Goal: Information Seeking & Learning: Learn about a topic

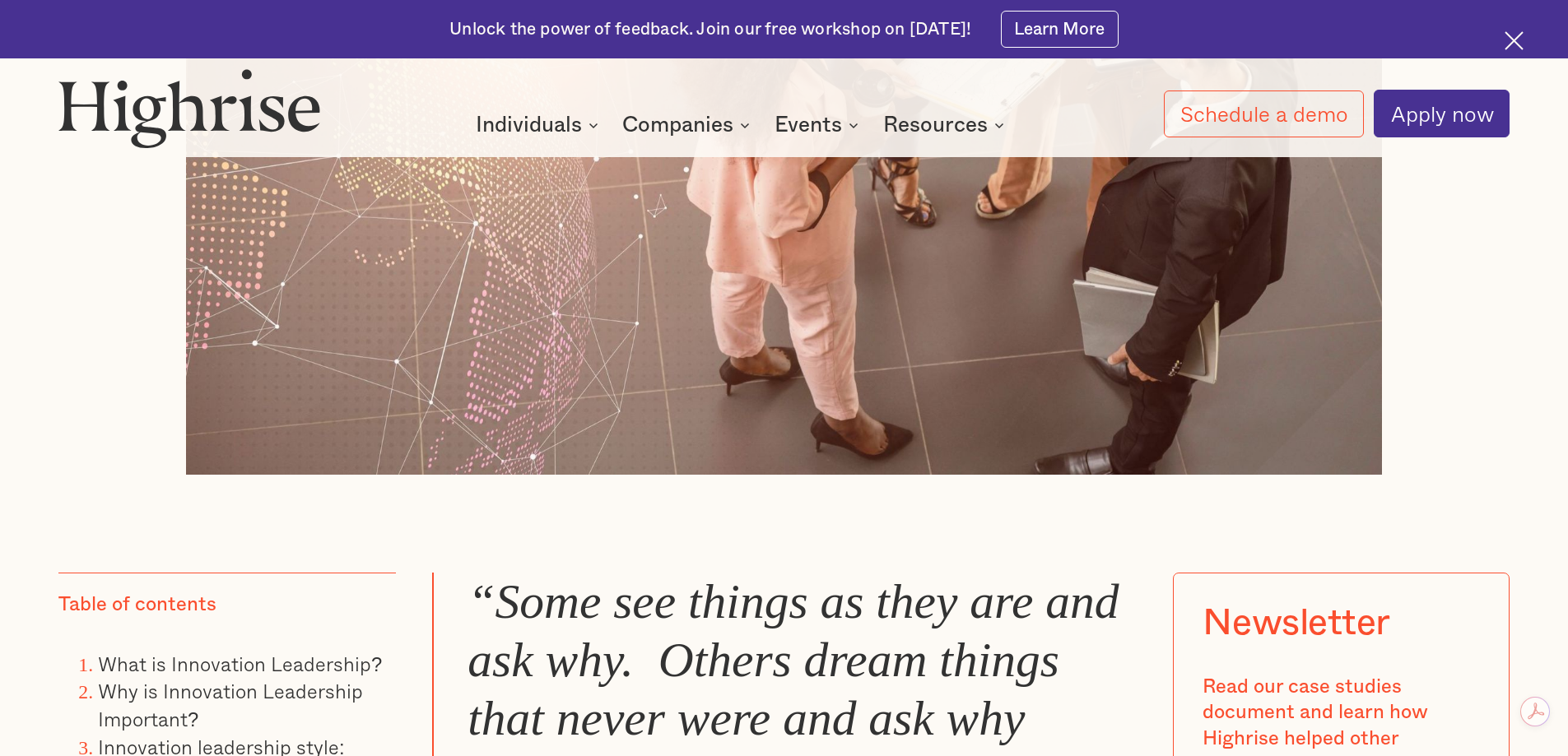
scroll to position [1070, 0]
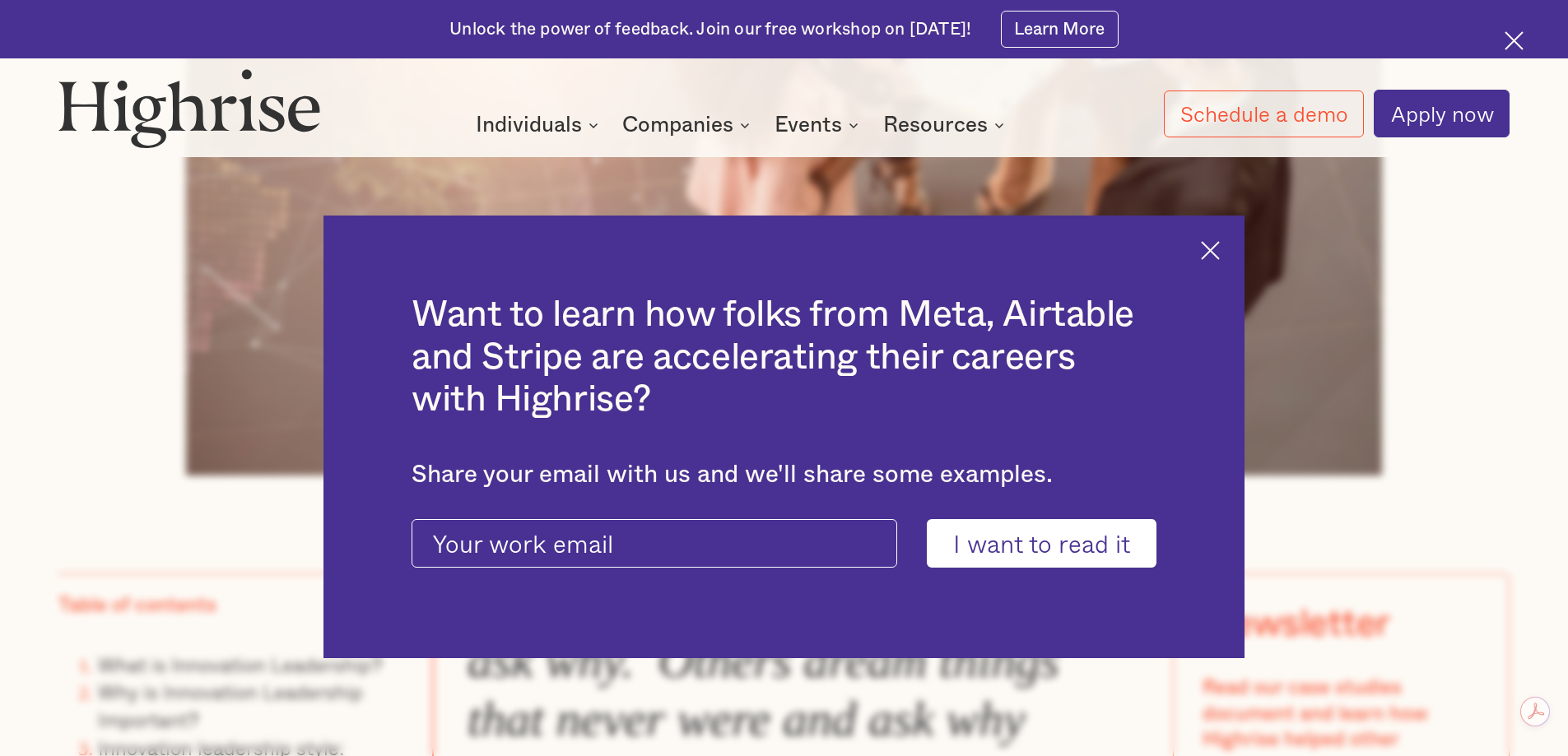
click at [1223, 236] on div "Want to learn how folks from Meta, Airtable and Stripe are accelerating their c…" at bounding box center [783, 437] width 921 height 443
click at [1220, 243] on img at bounding box center [1210, 250] width 19 height 19
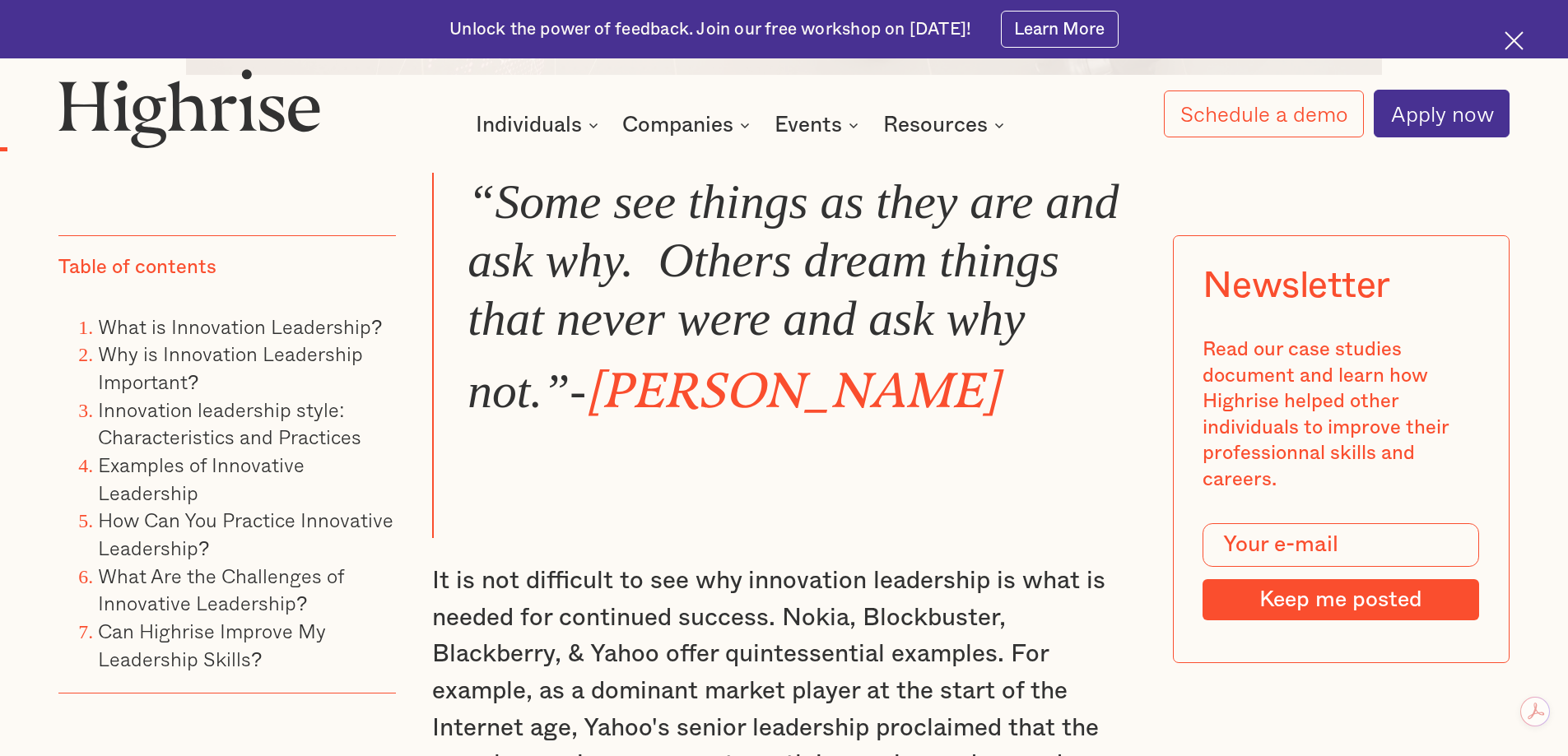
scroll to position [1481, 0]
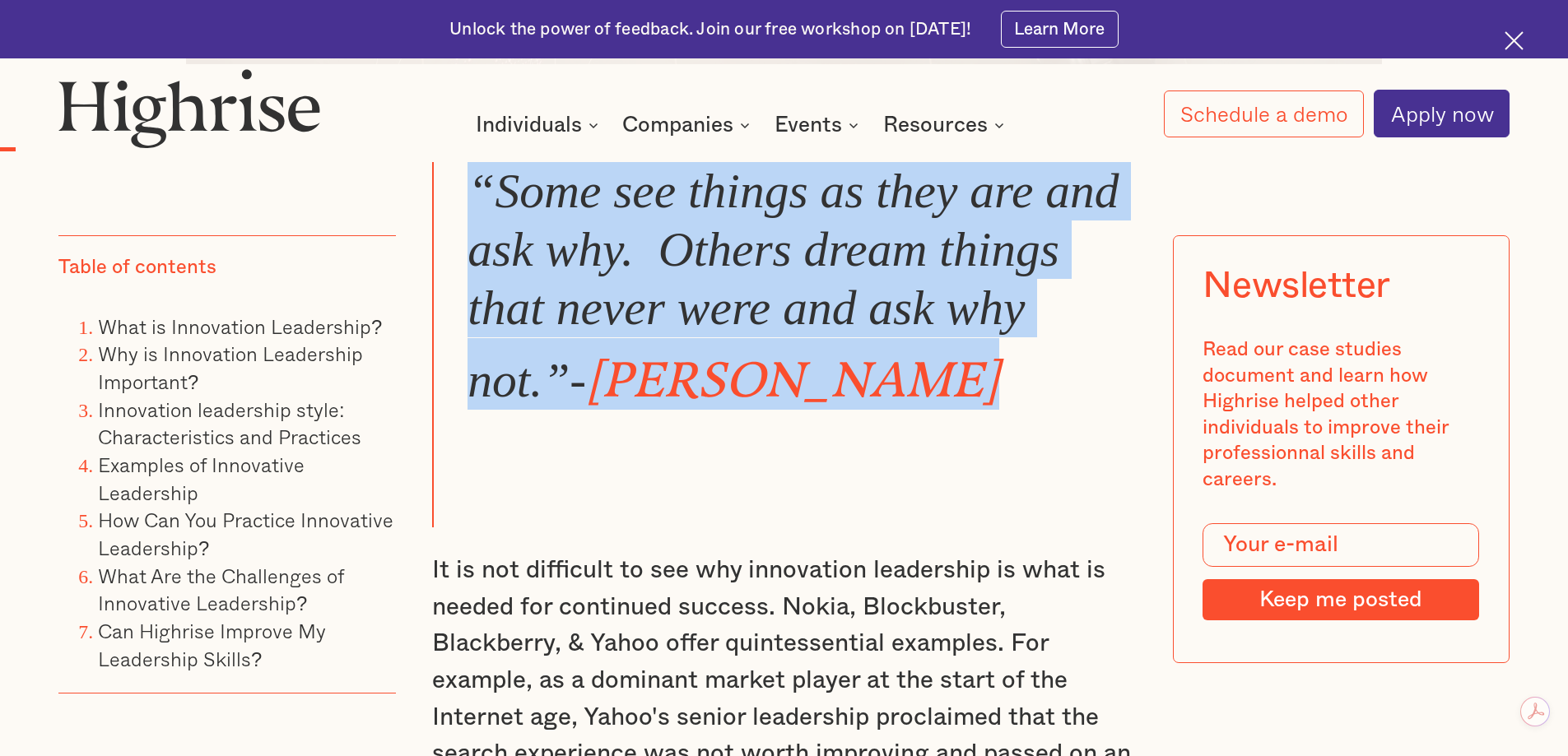
drag, startPoint x: 956, startPoint y: 385, endPoint x: 462, endPoint y: 191, distance: 530.7
click at [462, 191] on blockquote "“Some see things as they are and ask why. Others dream things that never were a…" at bounding box center [784, 345] width 705 height 366
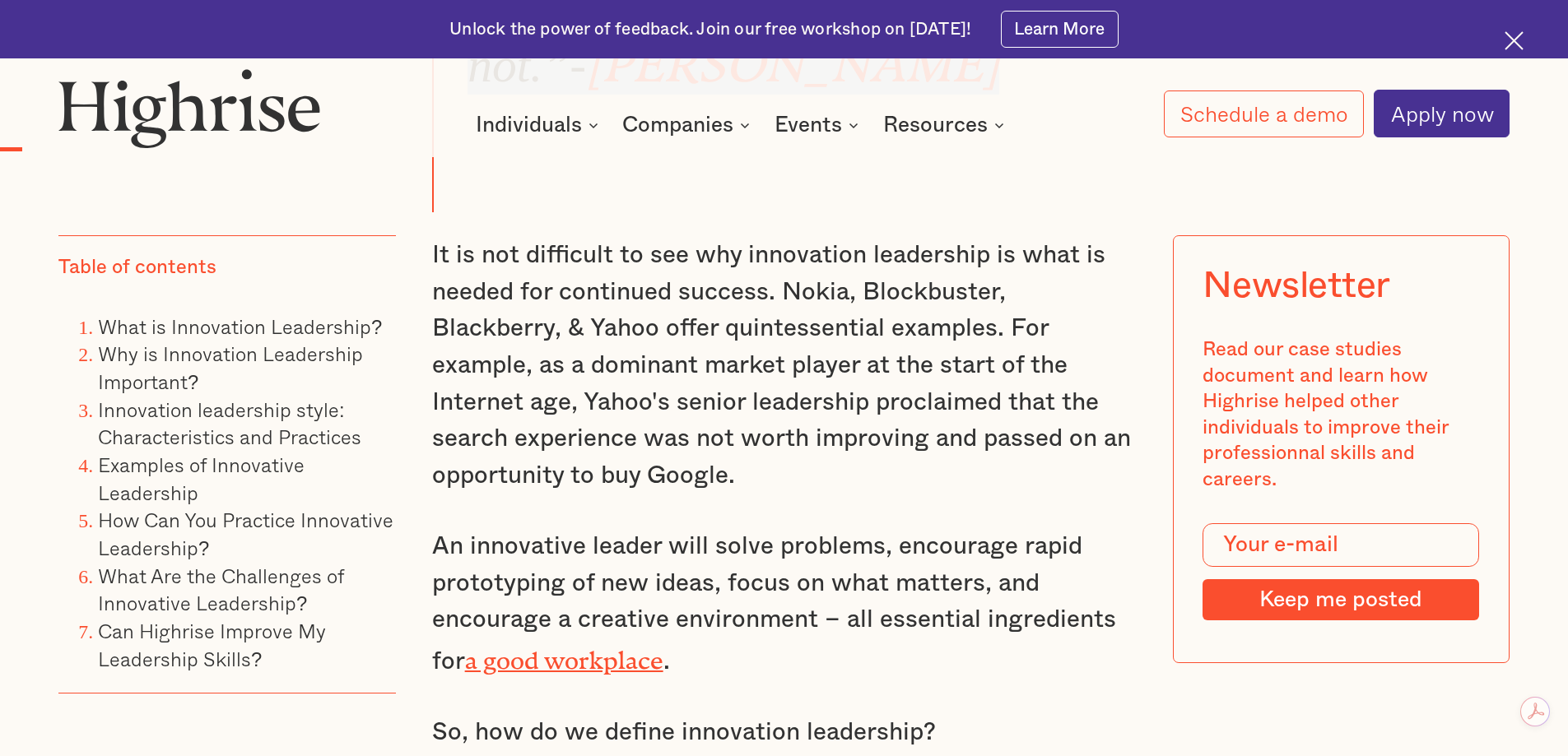
scroll to position [1811, 0]
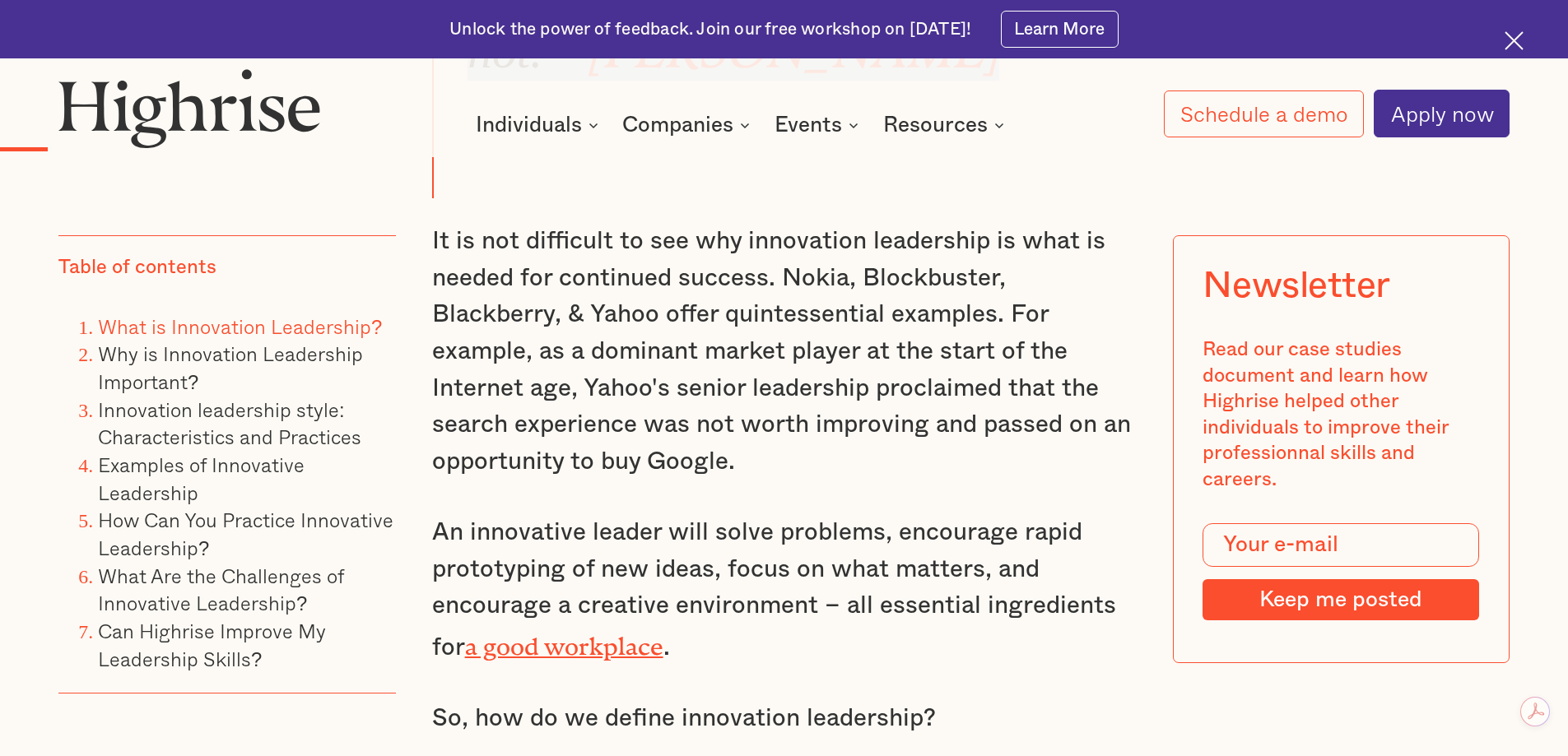
click at [275, 326] on link "What is Innovation Leadership?" at bounding box center [240, 326] width 284 height 31
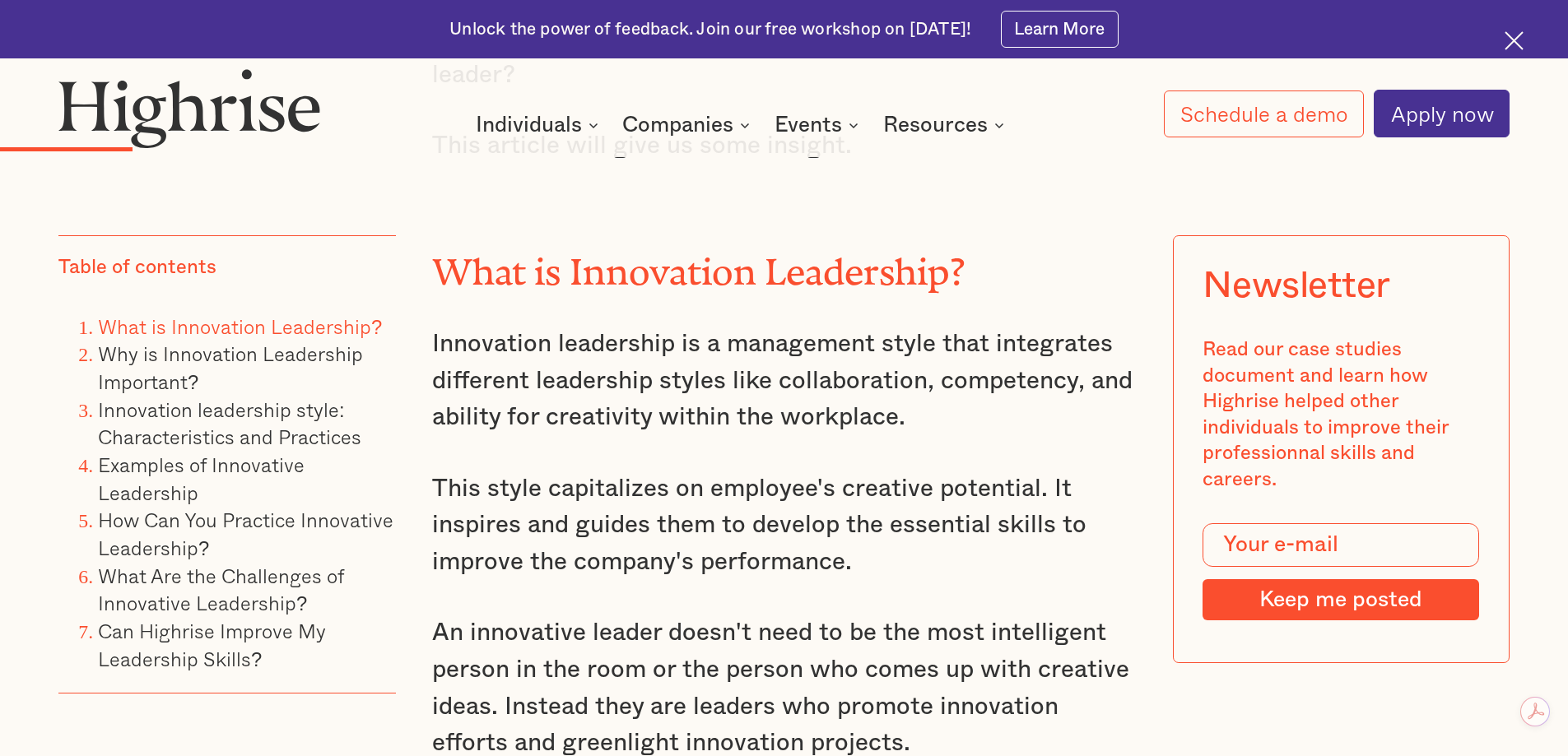
scroll to position [2667, 0]
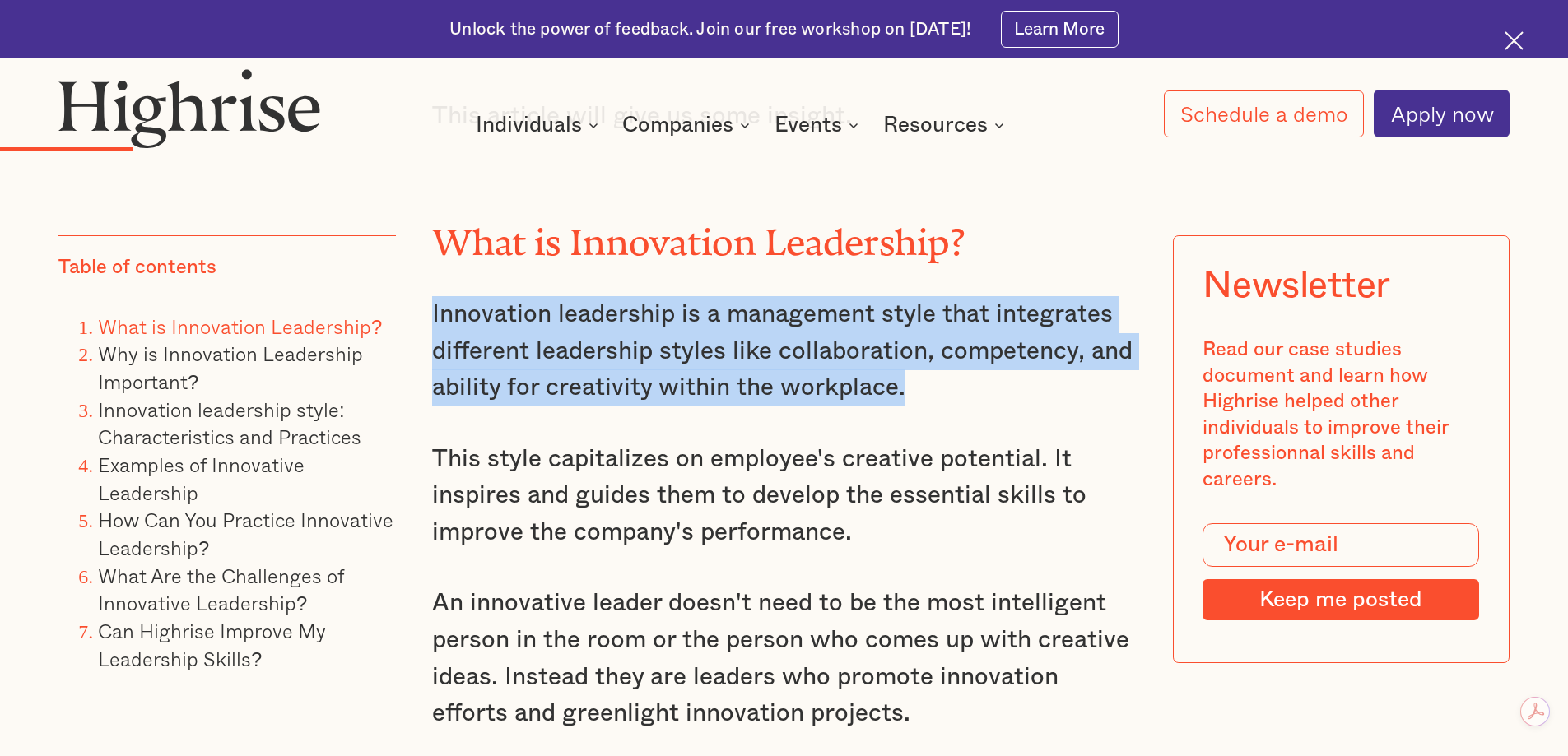
drag, startPoint x: 426, startPoint y: 308, endPoint x: 923, endPoint y: 399, distance: 505.3
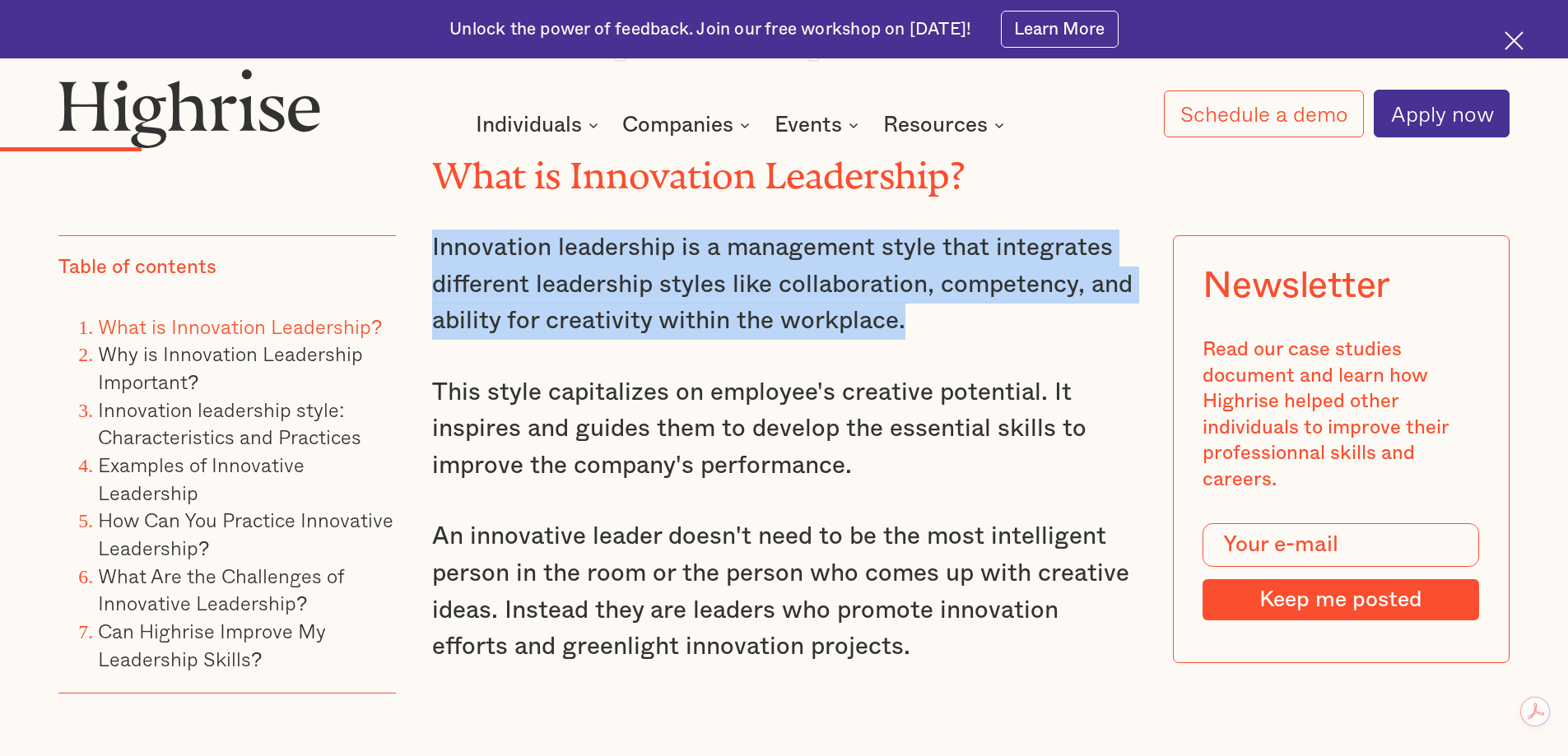
scroll to position [2750, 0]
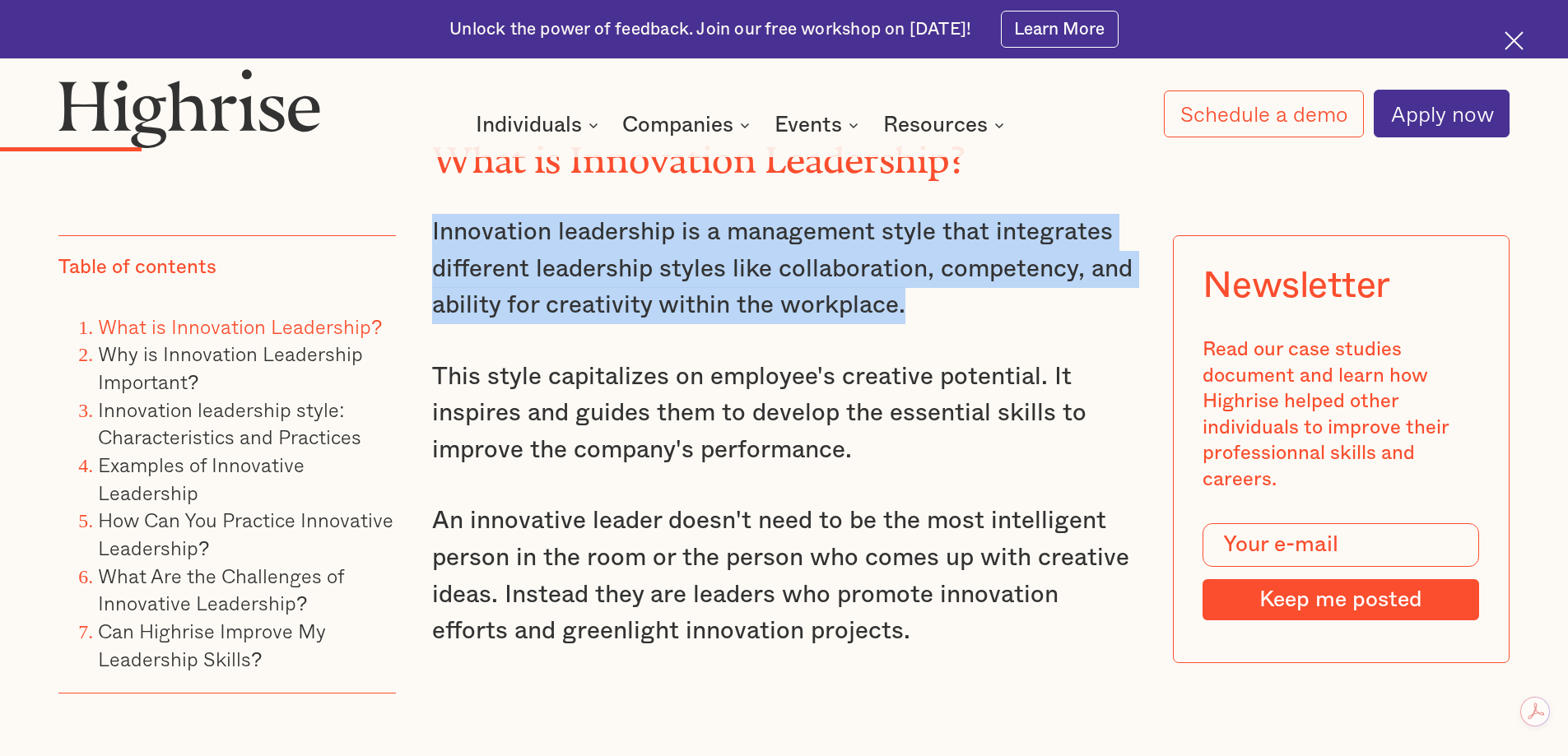
copy p "Innovation leadership is a management style that integrates different leadershi…"
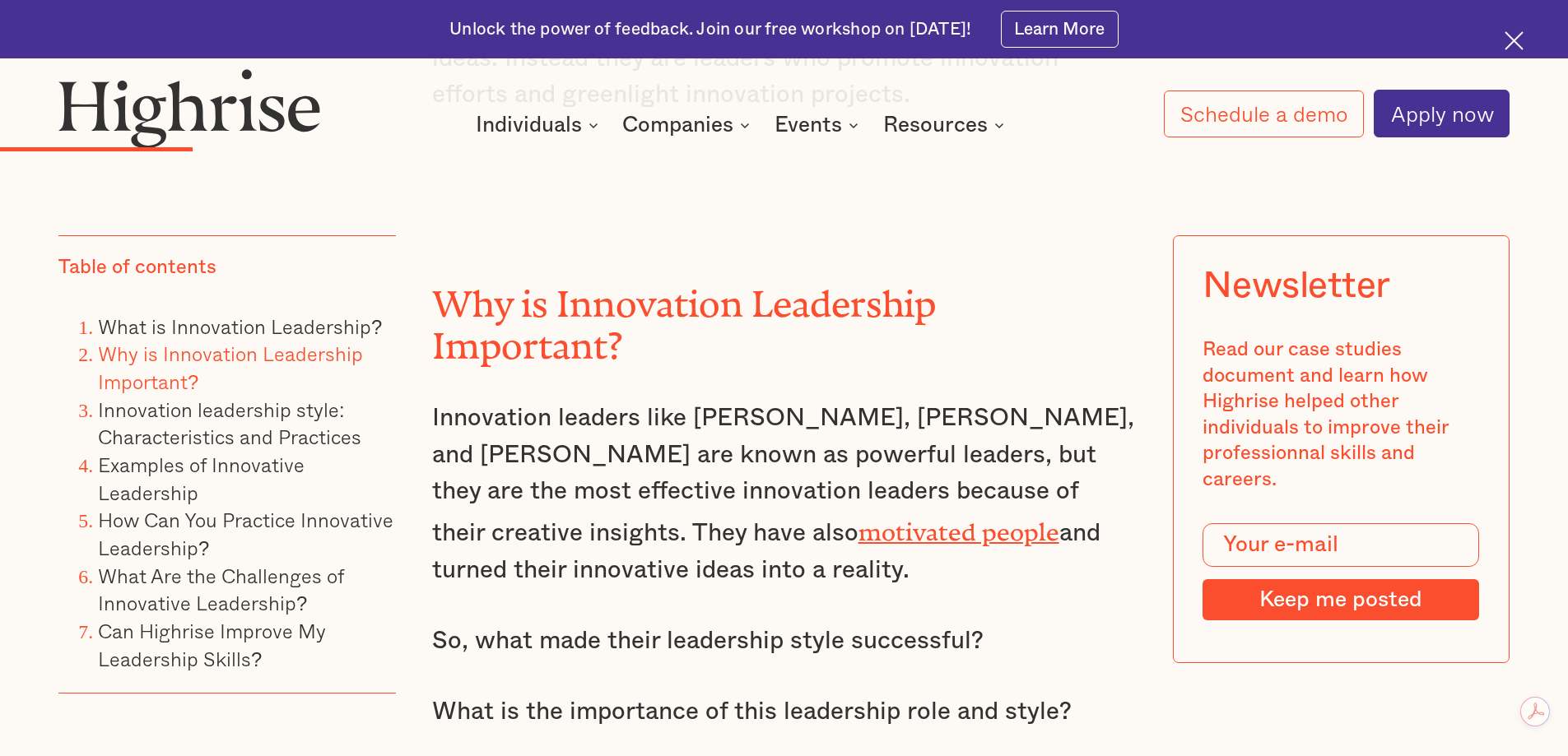
scroll to position [3243, 0]
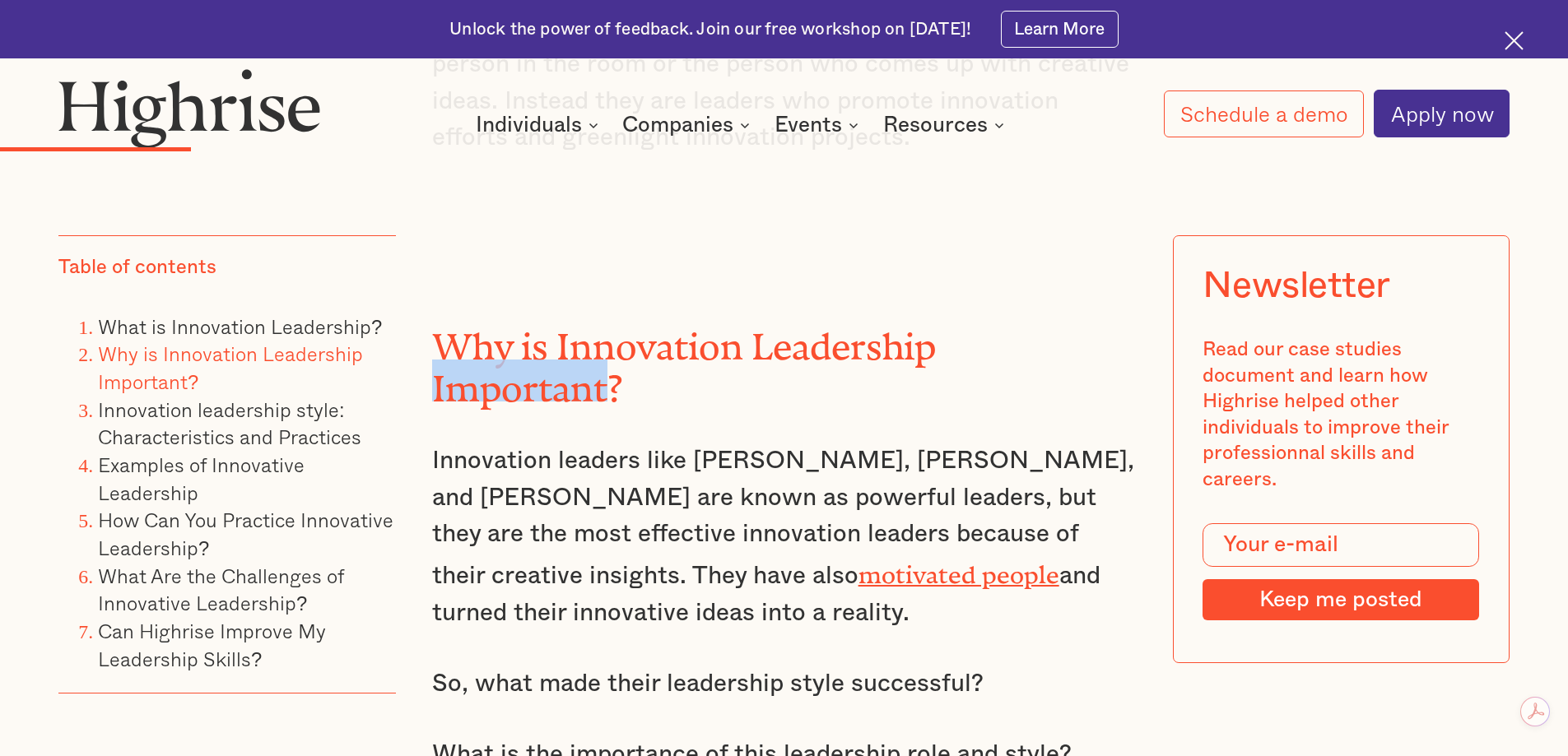
drag, startPoint x: 949, startPoint y: 332, endPoint x: 1117, endPoint y: 354, distance: 169.4
click at [1117, 354] on h2 "Why is Innovation Leadership Important?" at bounding box center [784, 358] width 705 height 83
drag, startPoint x: 1076, startPoint y: 342, endPoint x: 837, endPoint y: 350, distance: 239.1
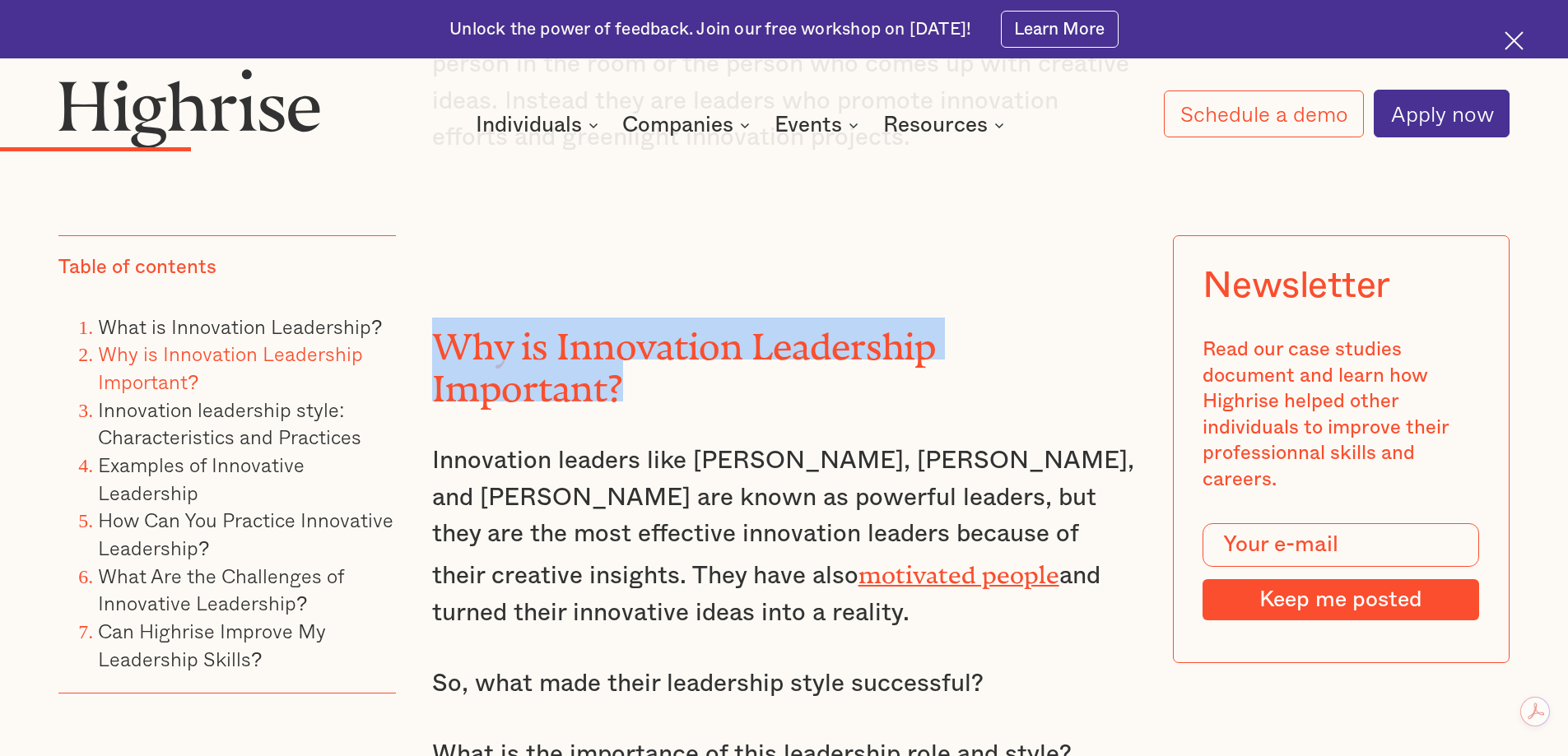
drag, startPoint x: 437, startPoint y: 337, endPoint x: 1149, endPoint y: 357, distance: 712.3
copy h2 "Why is Innovation Leadership Important?"
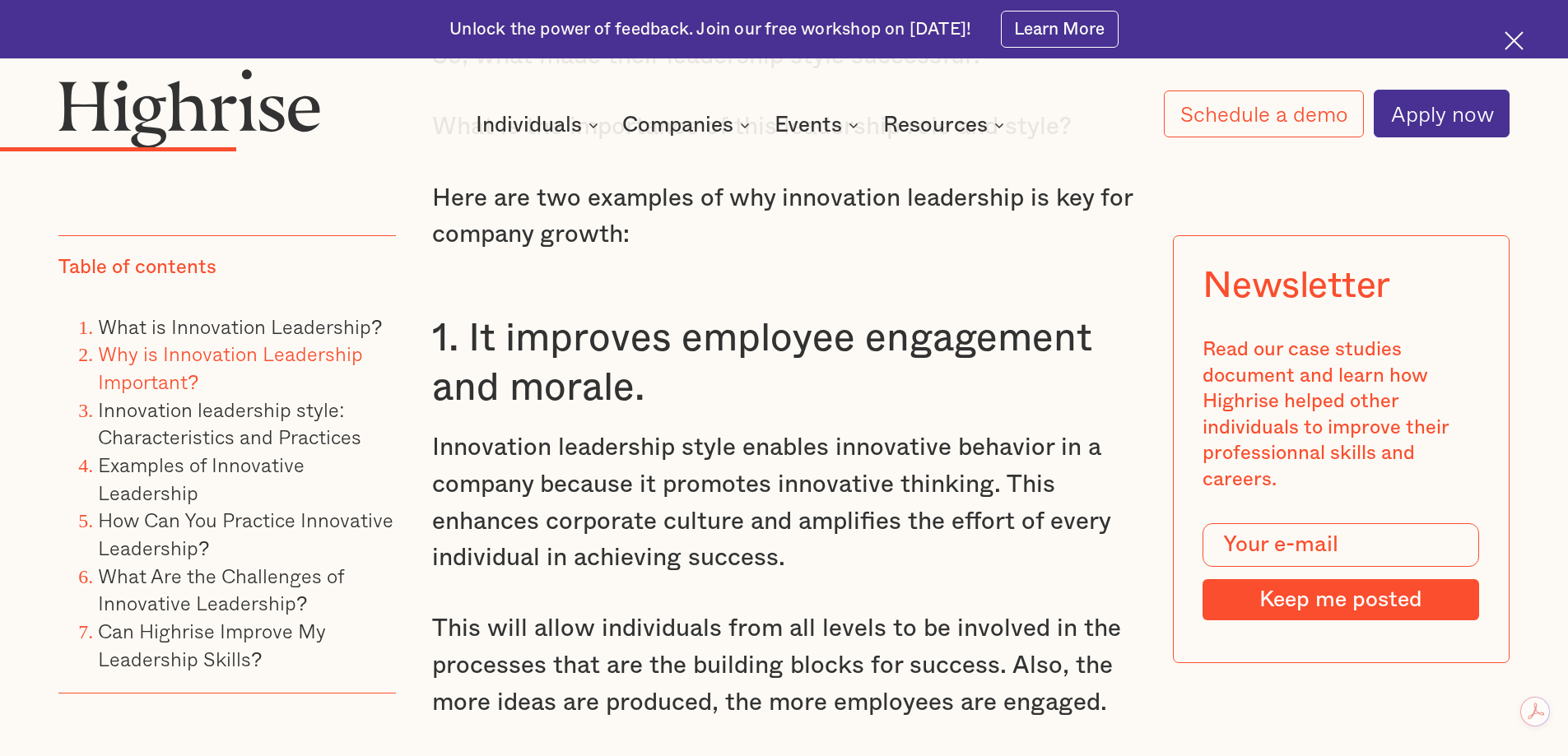
scroll to position [3737, 0]
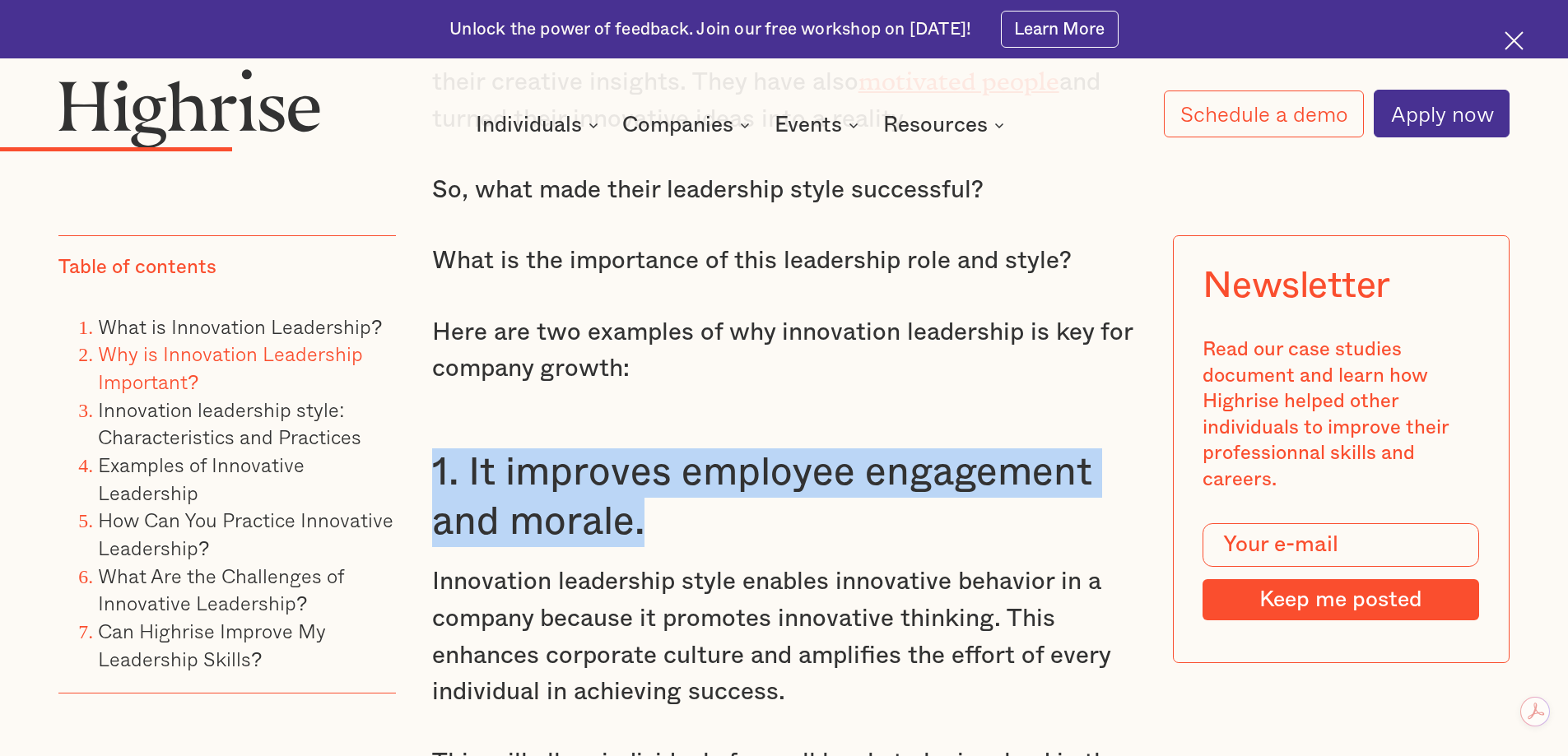
drag, startPoint x: 436, startPoint y: 384, endPoint x: 624, endPoint y: 464, distance: 204.3
copy h3 "1. It improves employee engagement and morale."
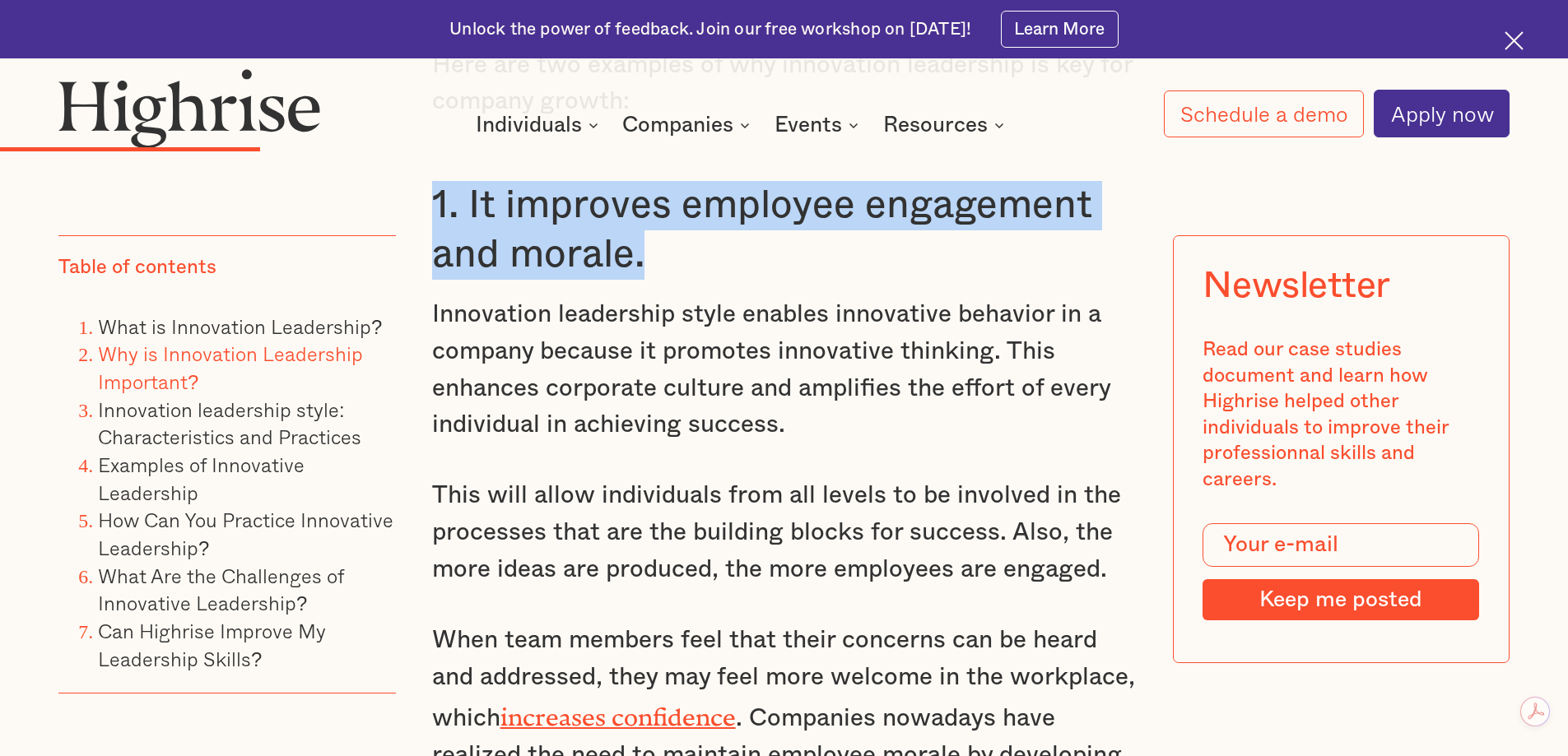
scroll to position [3902, 0]
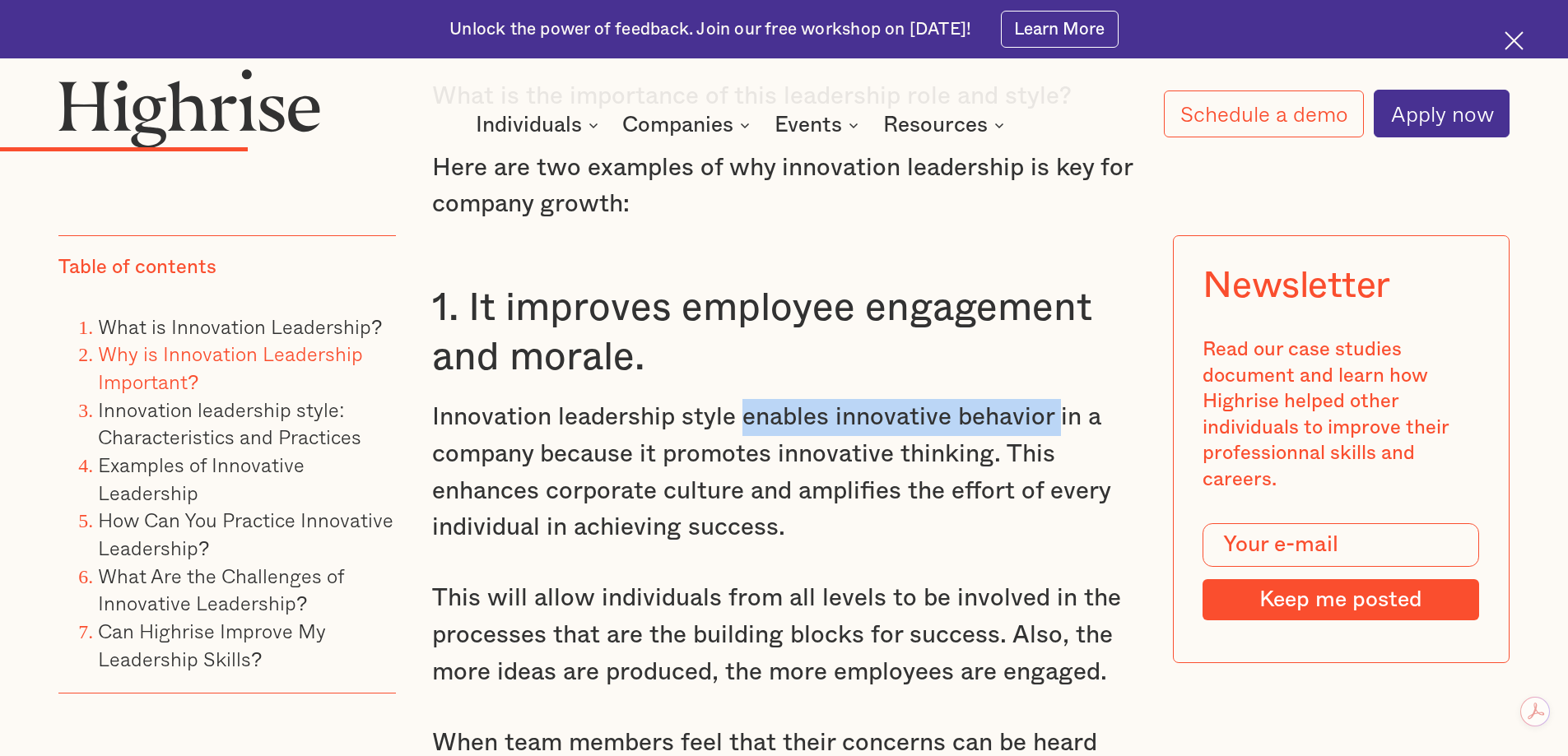
drag, startPoint x: 740, startPoint y: 377, endPoint x: 1054, endPoint y: 380, distance: 314.0
click at [1054, 399] on p "Innovation leadership style enables innovative behavior in a company because it…" at bounding box center [784, 473] width 705 height 147
click at [787, 399] on p "Innovation leadership style enables innovative behavior in a company because it…" at bounding box center [784, 473] width 705 height 147
drag, startPoint x: 743, startPoint y: 379, endPoint x: 1053, endPoint y: 378, distance: 310.0
click at [1053, 399] on p "Innovation leadership style enables innovative behavior in a company because it…" at bounding box center [784, 473] width 705 height 147
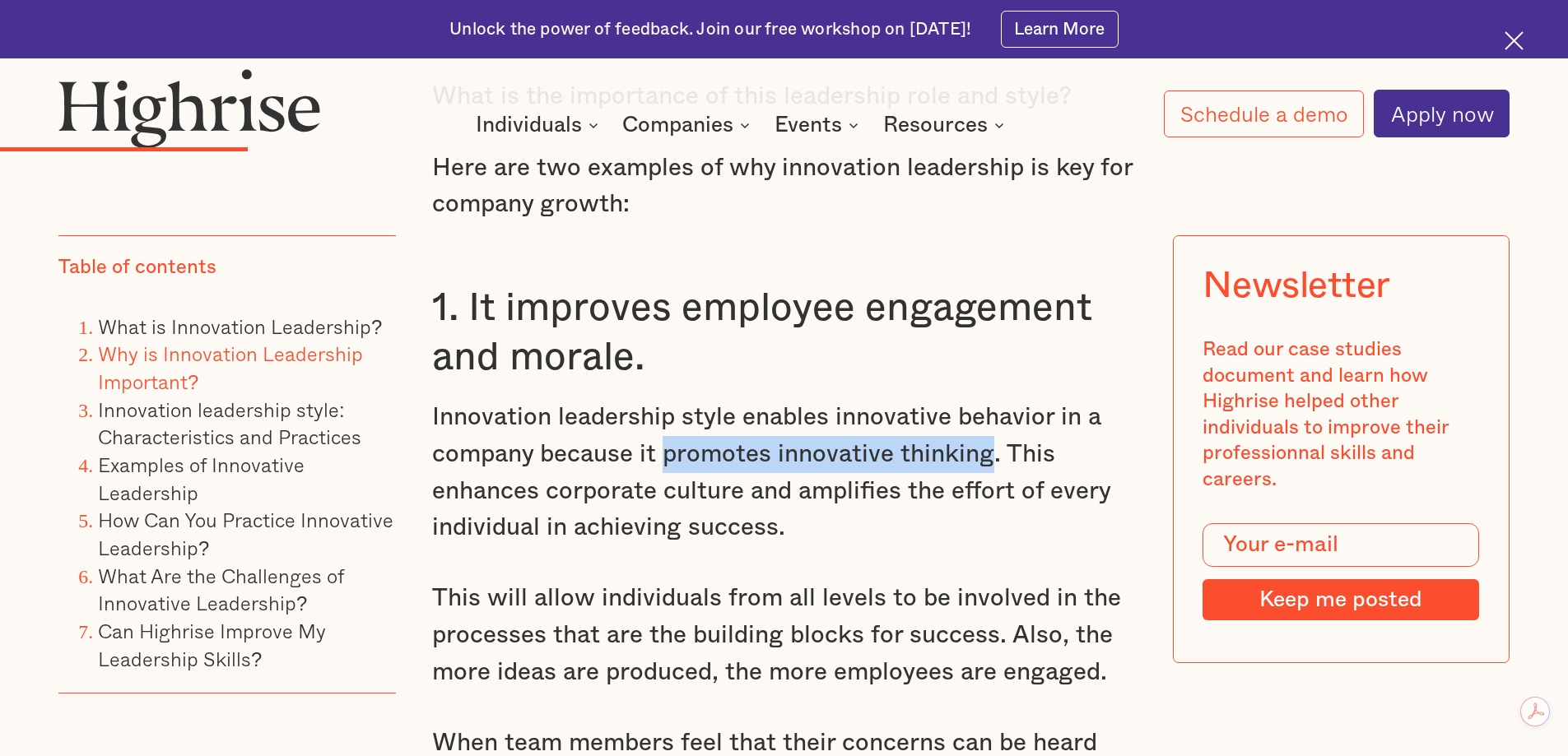
drag, startPoint x: 993, startPoint y: 422, endPoint x: 664, endPoint y: 414, distance: 329.1
click at [664, 414] on p "Innovation leadership style enables innovative behavior in a company because it…" at bounding box center [784, 473] width 705 height 147
copy p "promotes innovative thinking"
click at [973, 469] on p "Innovation leadership style enables innovative behavior in a company because it…" at bounding box center [784, 473] width 705 height 147
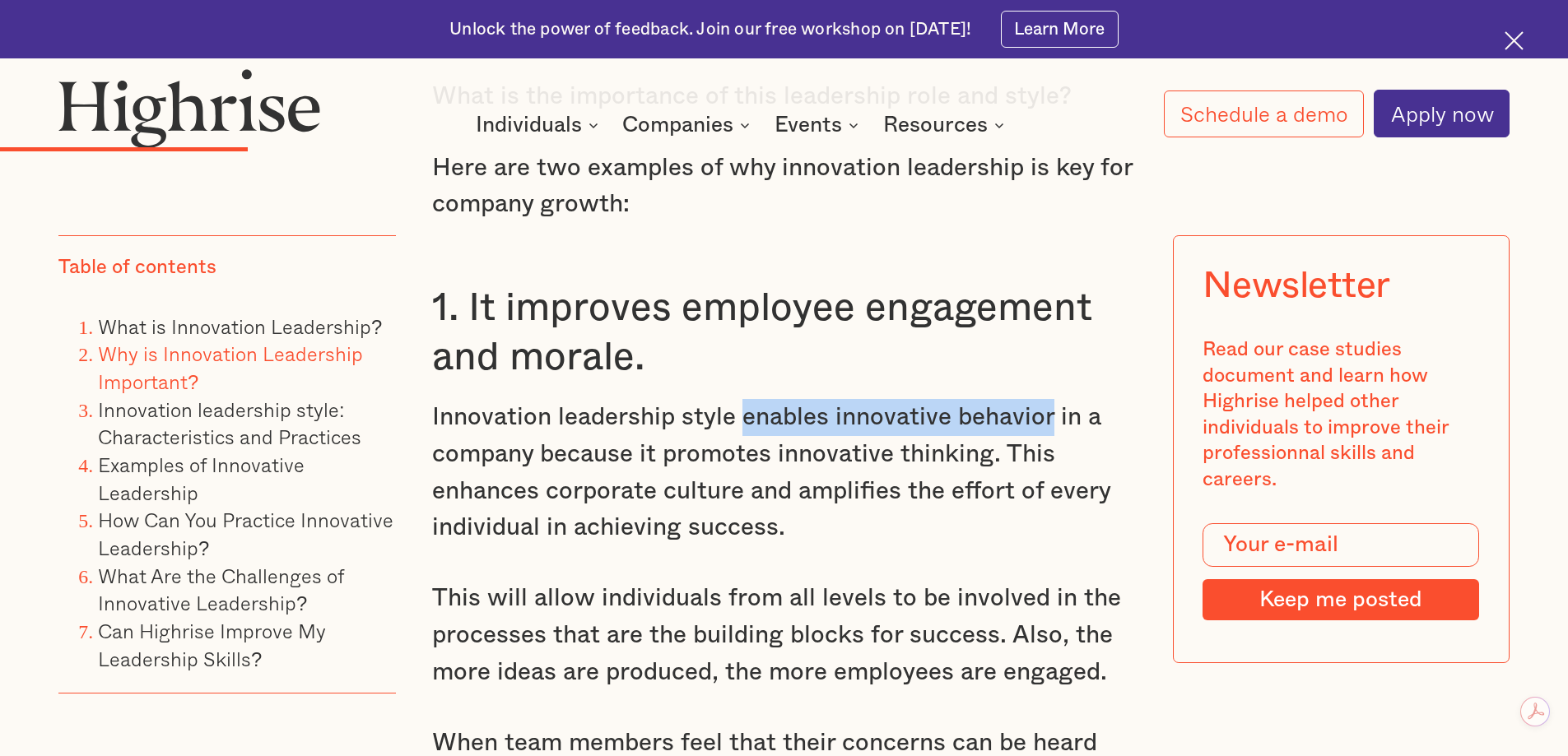
drag, startPoint x: 740, startPoint y: 383, endPoint x: 1049, endPoint y: 379, distance: 309.0
click at [1051, 399] on p "Innovation leadership style enables innovative behavior in a company because it…" at bounding box center [784, 473] width 705 height 147
copy p "enables innovative behavior"
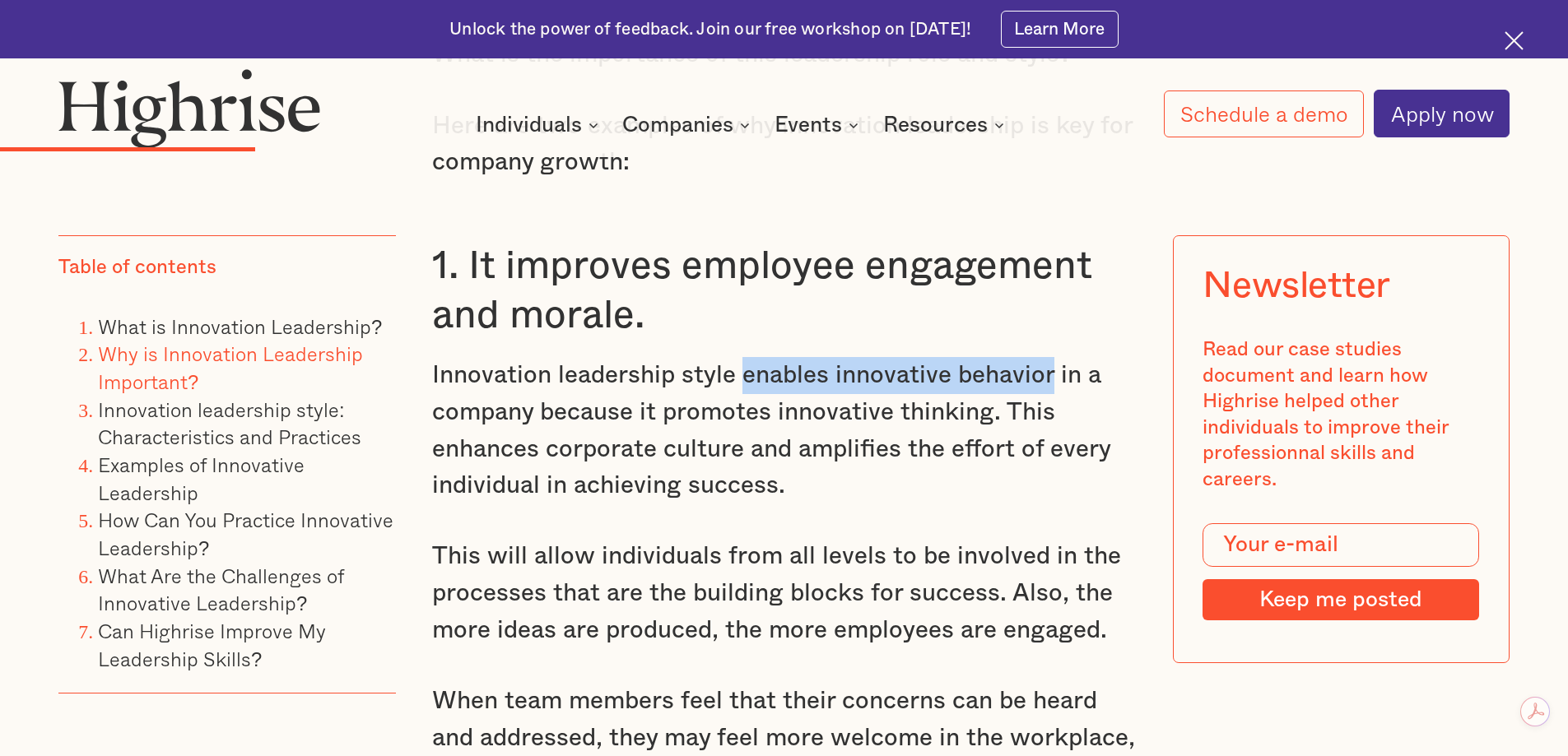
scroll to position [3984, 0]
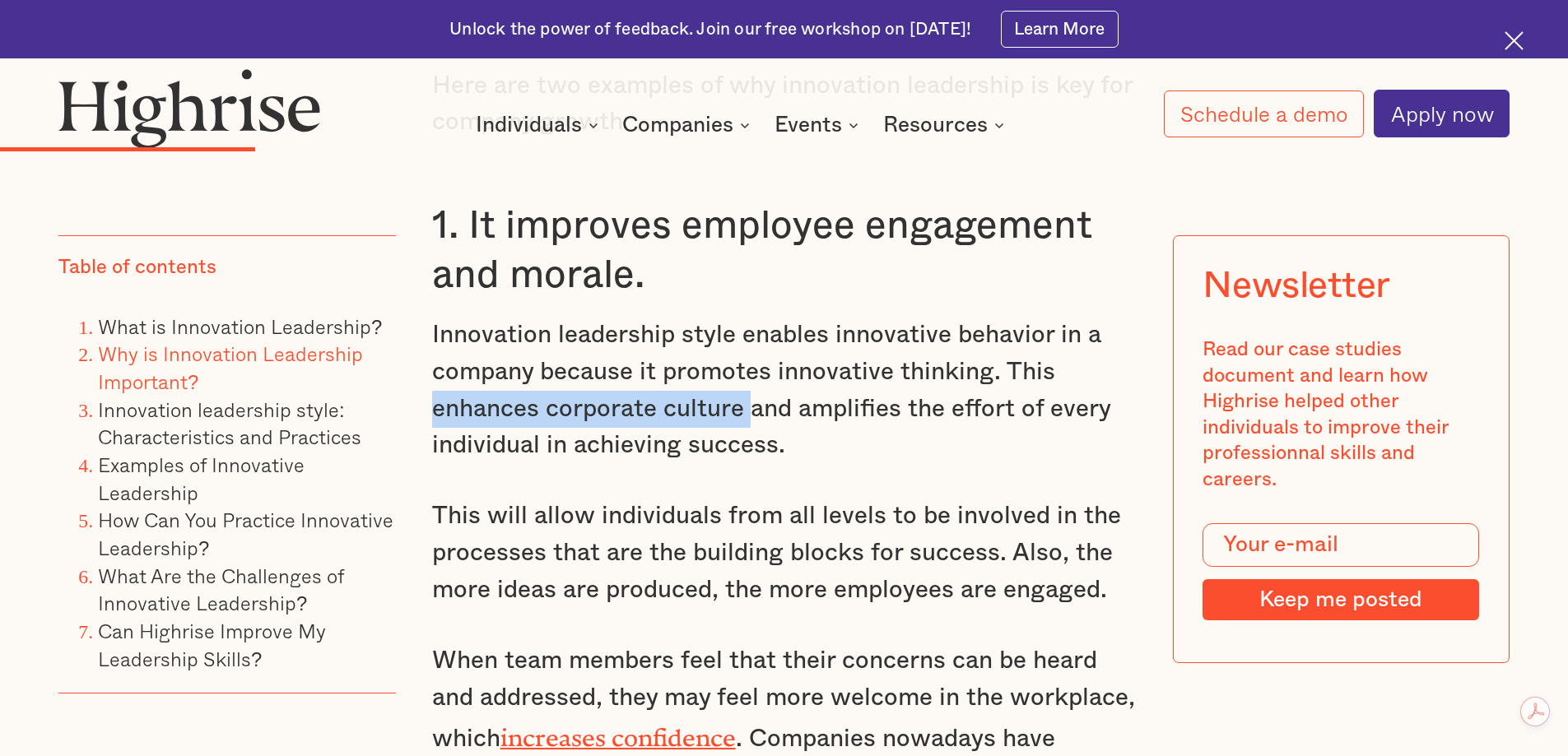
drag, startPoint x: 435, startPoint y: 371, endPoint x: 749, endPoint y: 375, distance: 314.0
click at [749, 375] on p "Innovation leadership style enables innovative behavior in a company because it…" at bounding box center [784, 390] width 705 height 147
copy p "enhances corporate culture"
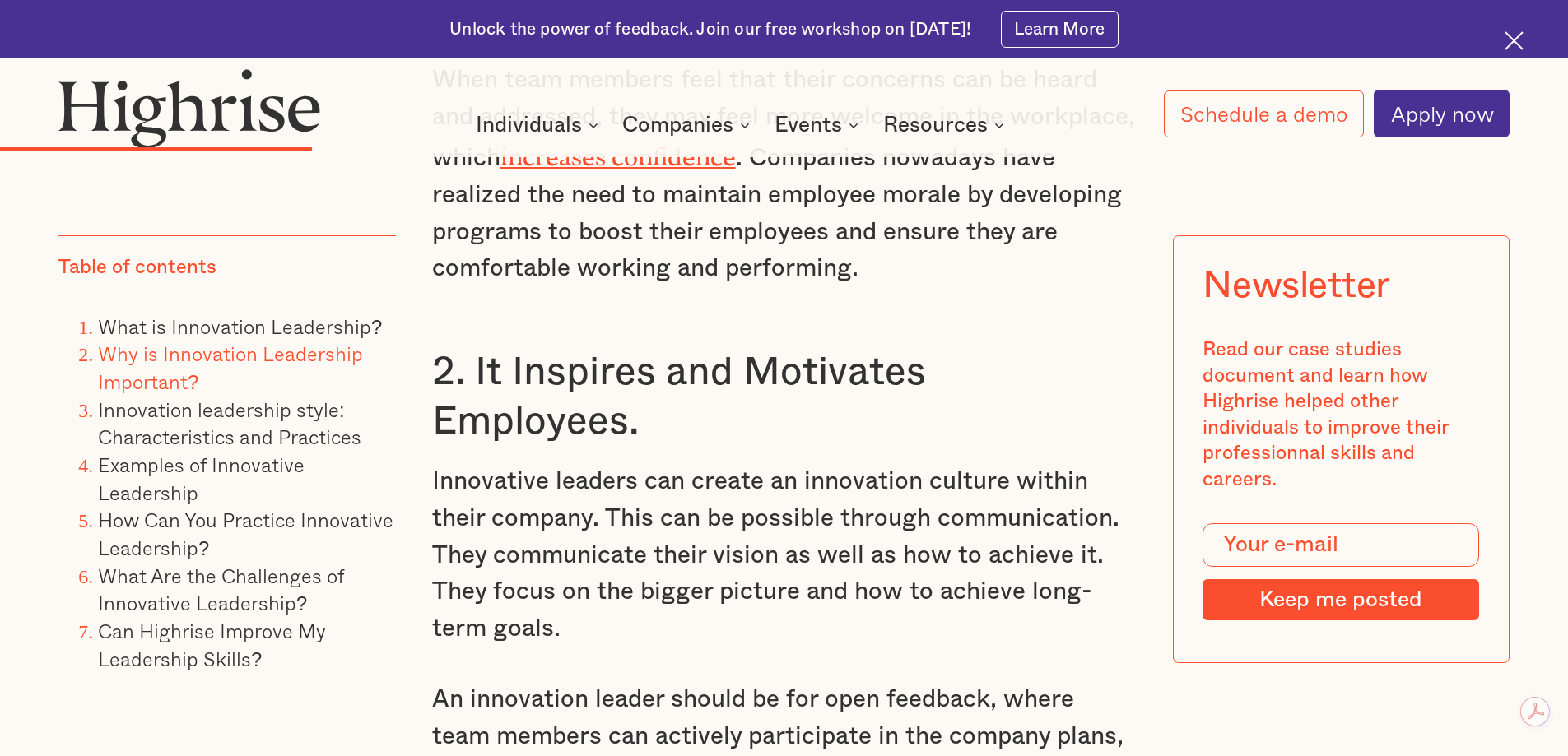
scroll to position [4725, 0]
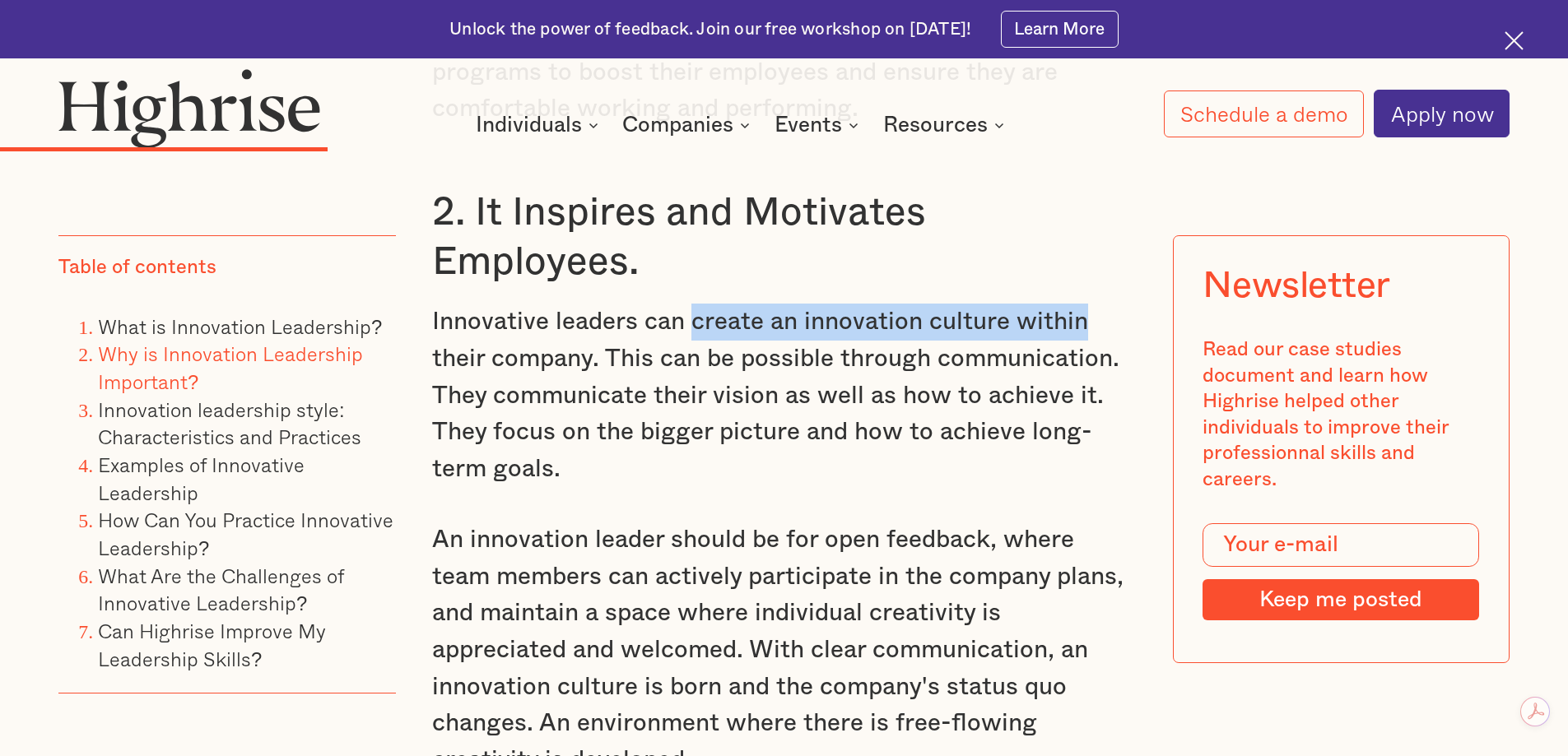
drag, startPoint x: 692, startPoint y: 287, endPoint x: 1100, endPoint y: 281, distance: 408.0
click at [1100, 303] on p "Innovative leaders can create an innovation culture within their company. This …" at bounding box center [784, 395] width 705 height 184
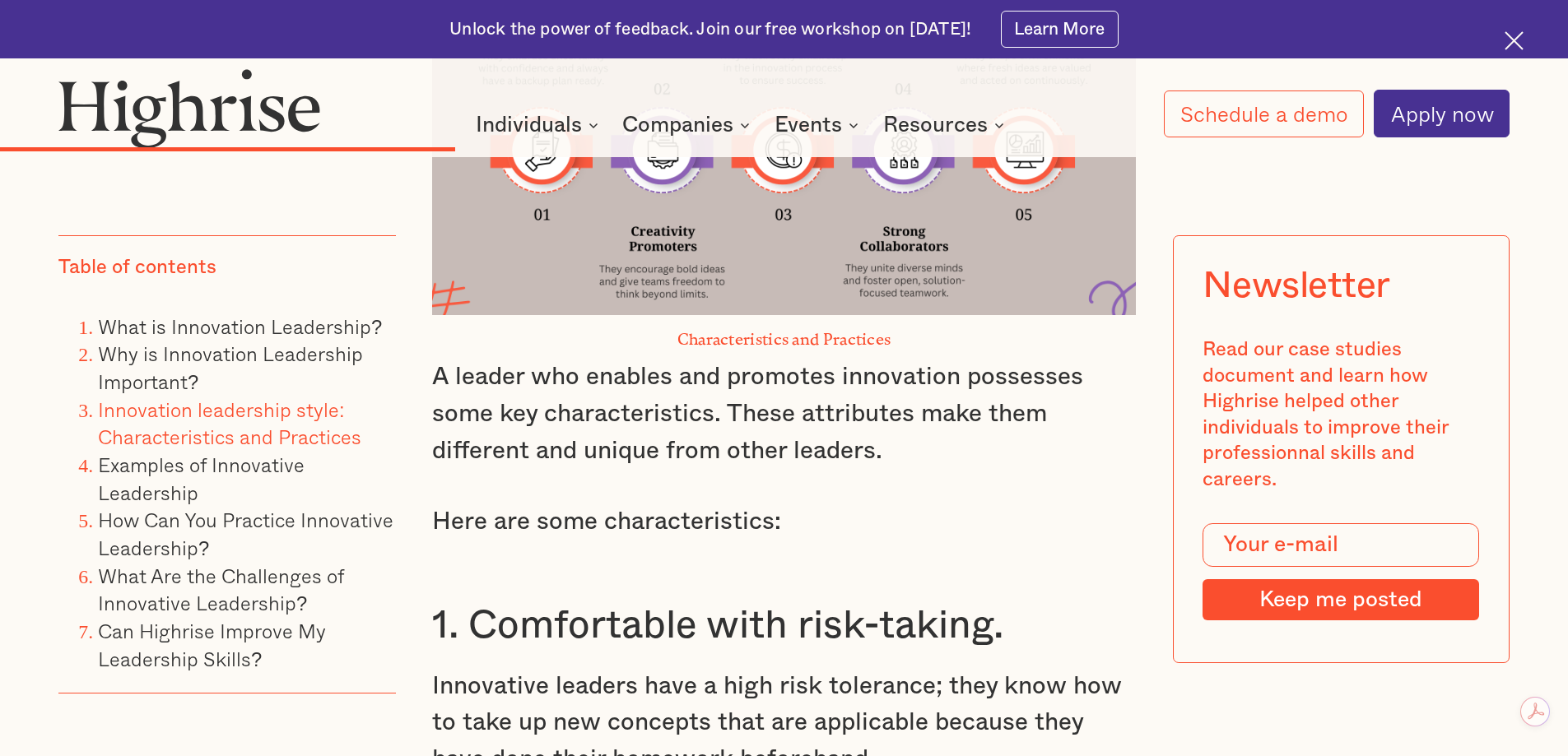
scroll to position [6041, 0]
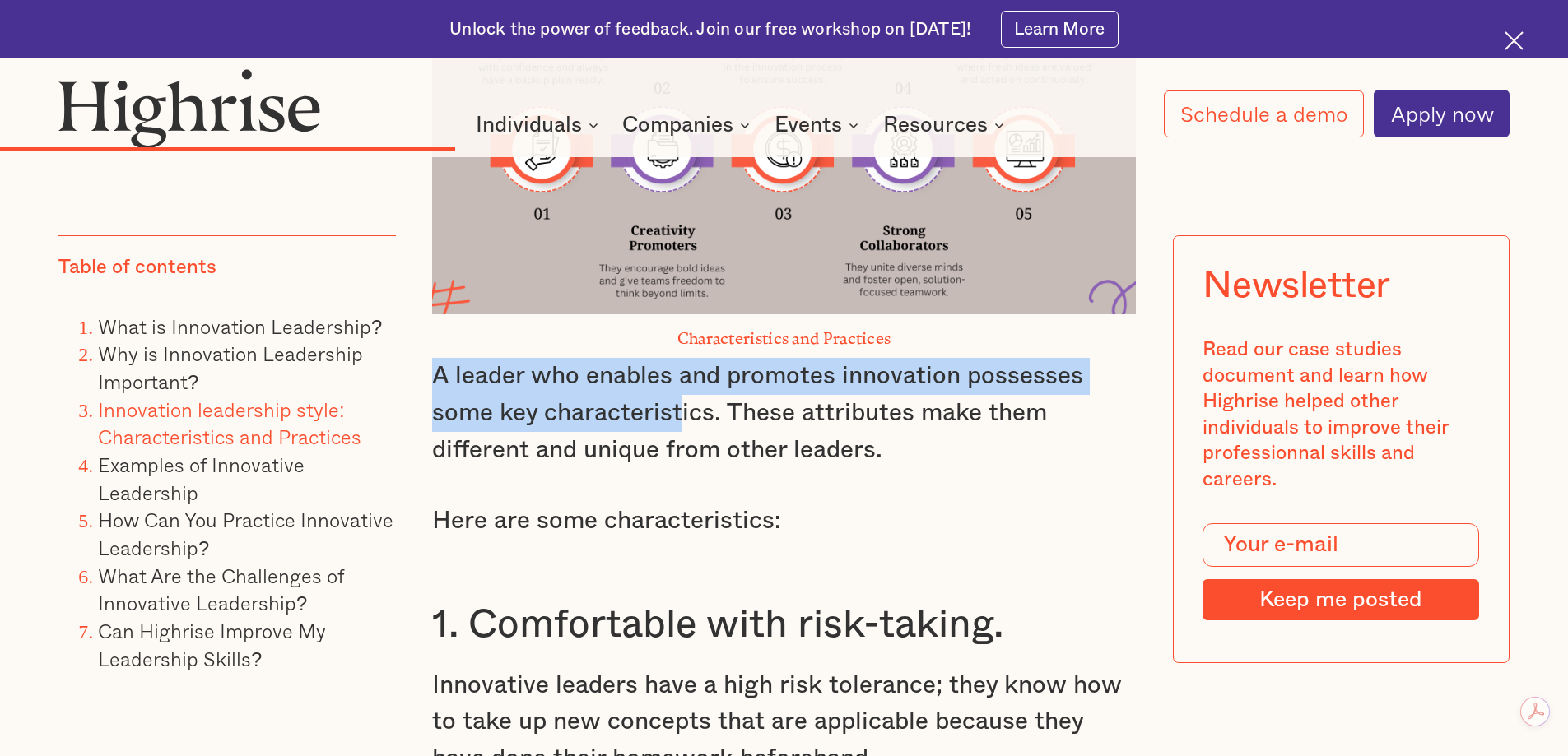
drag, startPoint x: 432, startPoint y: 298, endPoint x: 678, endPoint y: 341, distance: 249.7
click at [678, 358] on p "A leader who enables and promotes innovation possesses some key characteristics…" at bounding box center [784, 413] width 705 height 110
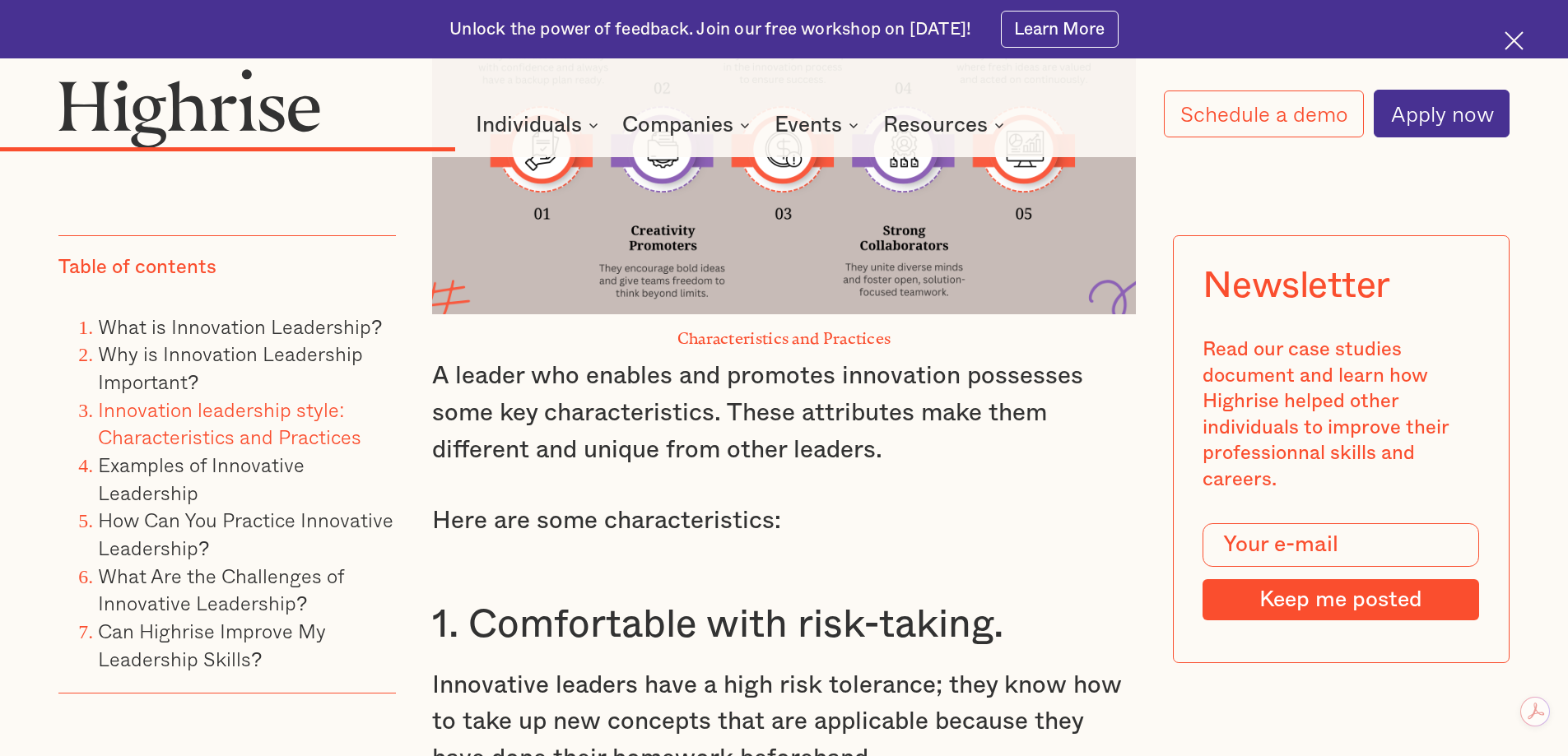
click at [745, 362] on p "A leader who enables and promotes innovation possesses some key characteristics…" at bounding box center [784, 413] width 705 height 110
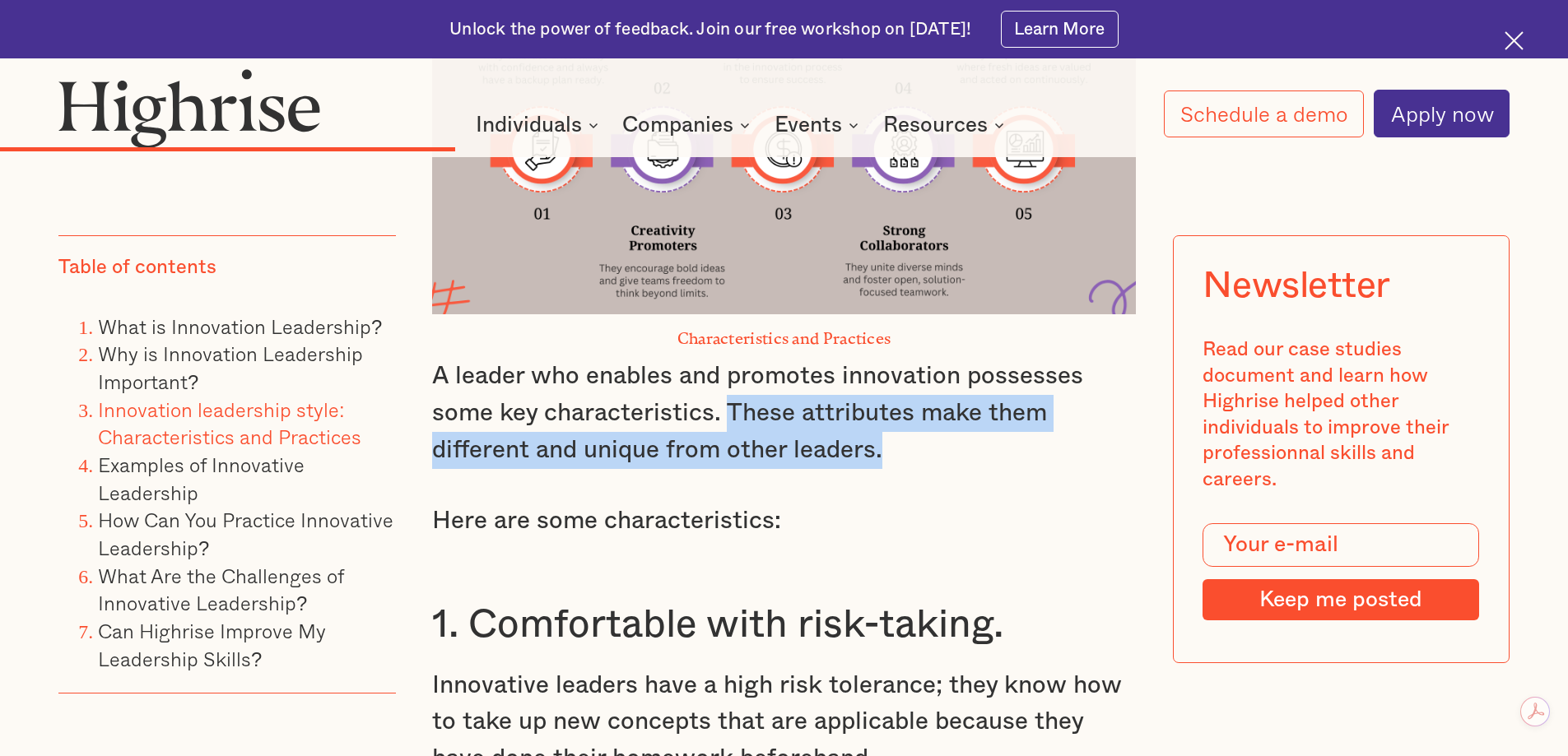
drag, startPoint x: 723, startPoint y: 332, endPoint x: 1035, endPoint y: 372, distance: 314.6
click at [1035, 372] on p "A leader who enables and promotes innovation possesses some key characteristics…" at bounding box center [784, 413] width 705 height 110
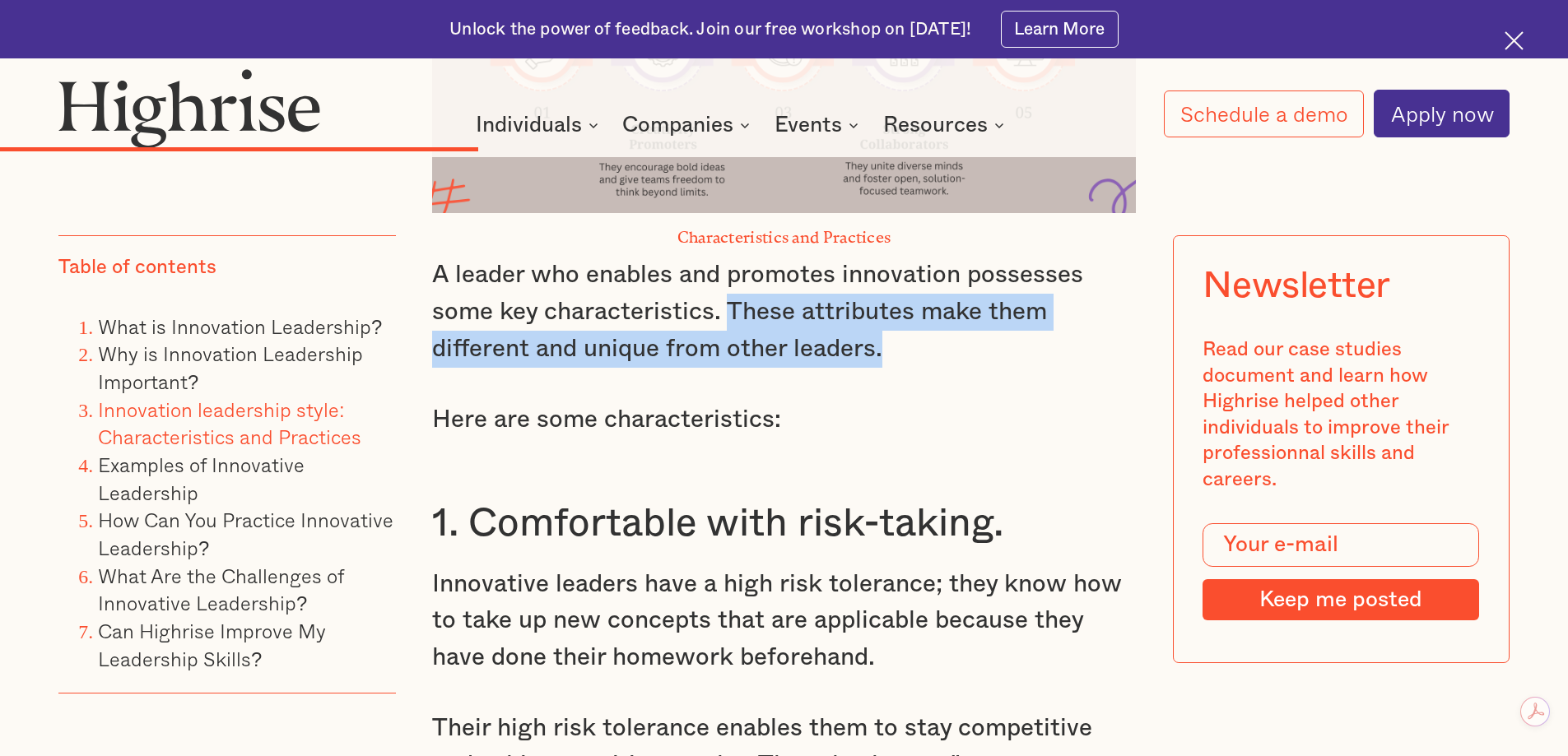
scroll to position [6288, 0]
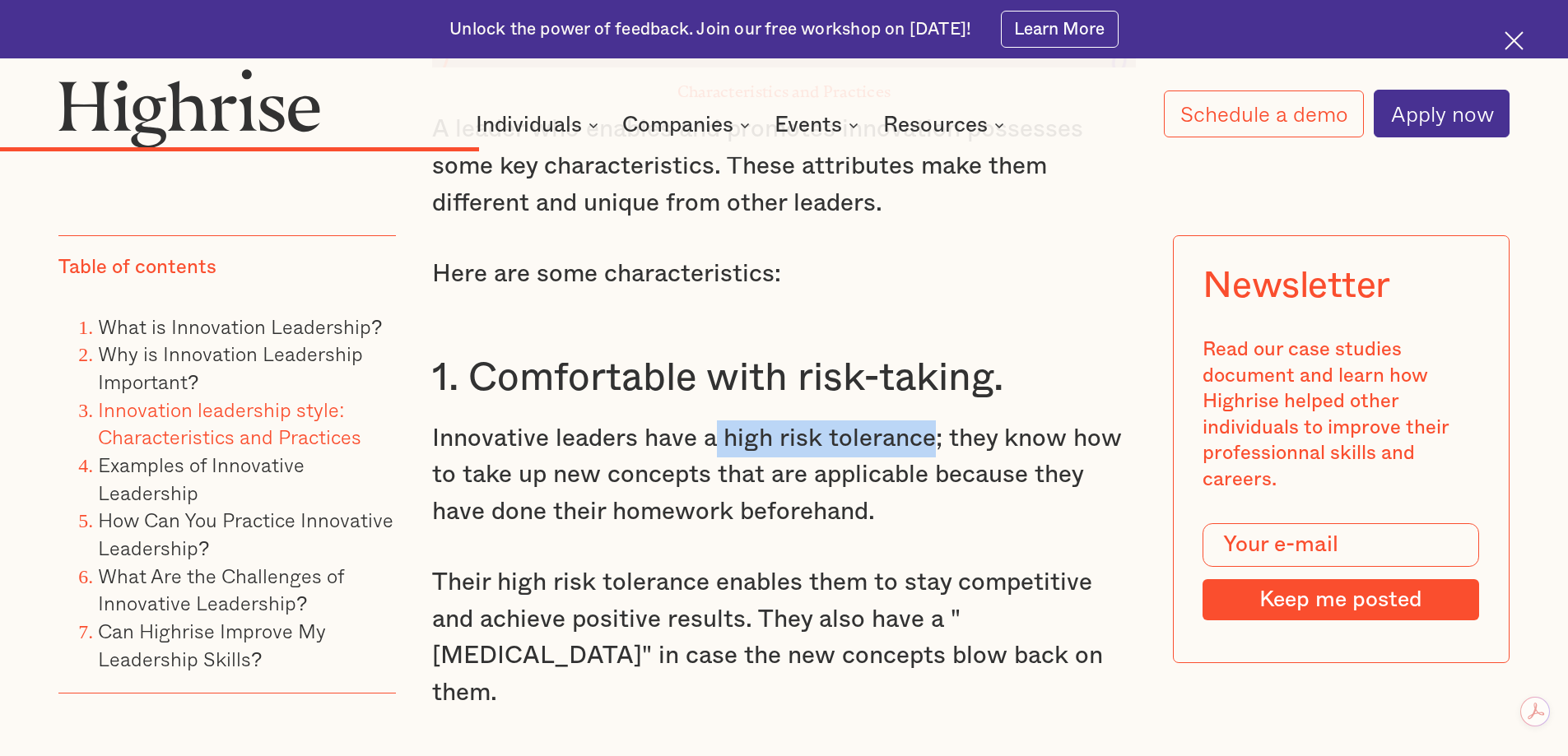
drag, startPoint x: 715, startPoint y: 359, endPoint x: 929, endPoint y: 366, distance: 214.1
click at [929, 421] on p "Innovative leaders have a high risk tolerance; they know how to take up new con…" at bounding box center [784, 476] width 705 height 110
click at [866, 421] on p "Innovative leaders have a high risk tolerance; they know how to take up new con…" at bounding box center [784, 476] width 705 height 110
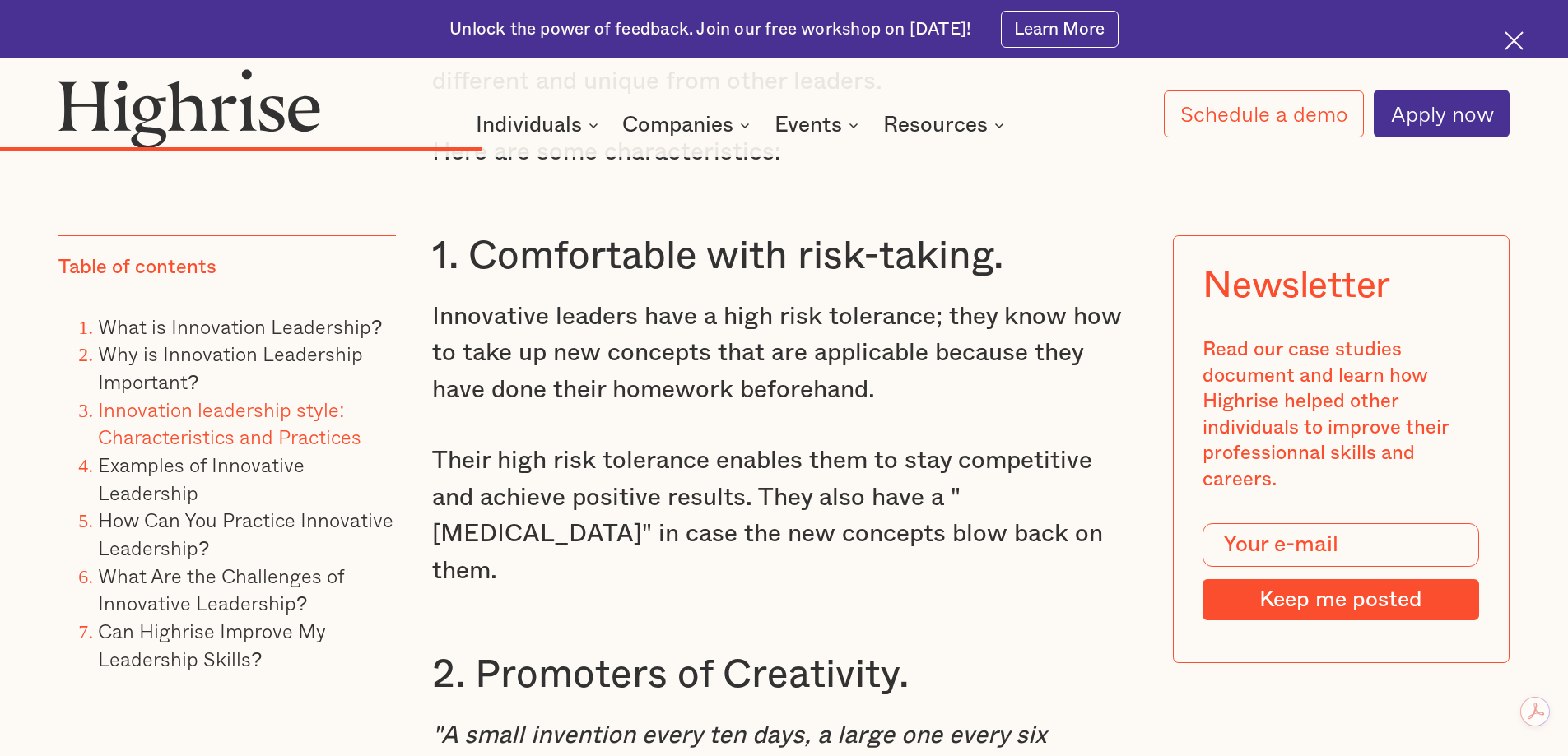
scroll to position [6453, 0]
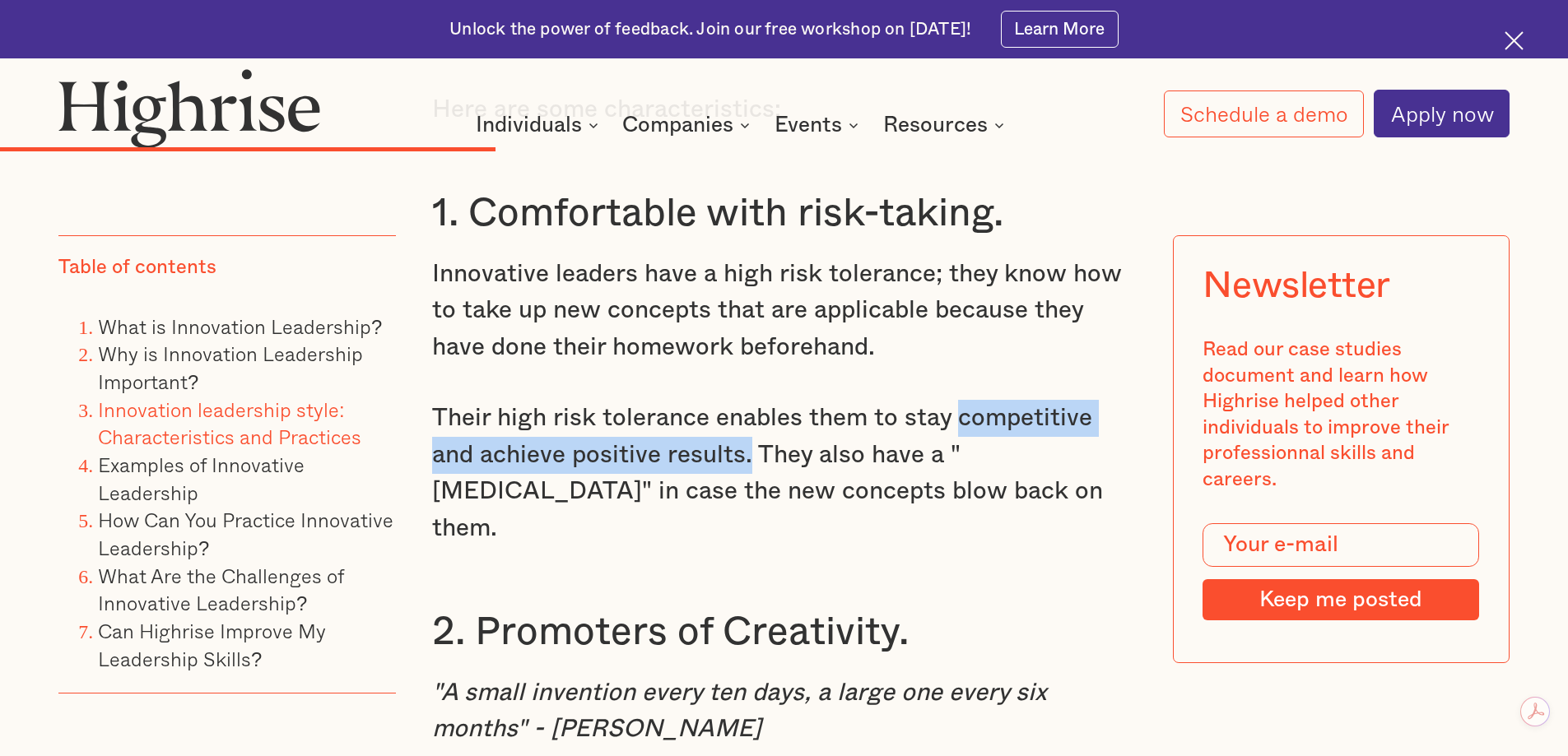
drag, startPoint x: 956, startPoint y: 348, endPoint x: 703, endPoint y: 396, distance: 257.5
click at [703, 399] on p "Their high risk tolerance enables them to stay competitive and achieve positive…" at bounding box center [784, 473] width 705 height 147
copy p "competitive and achieve positive results."
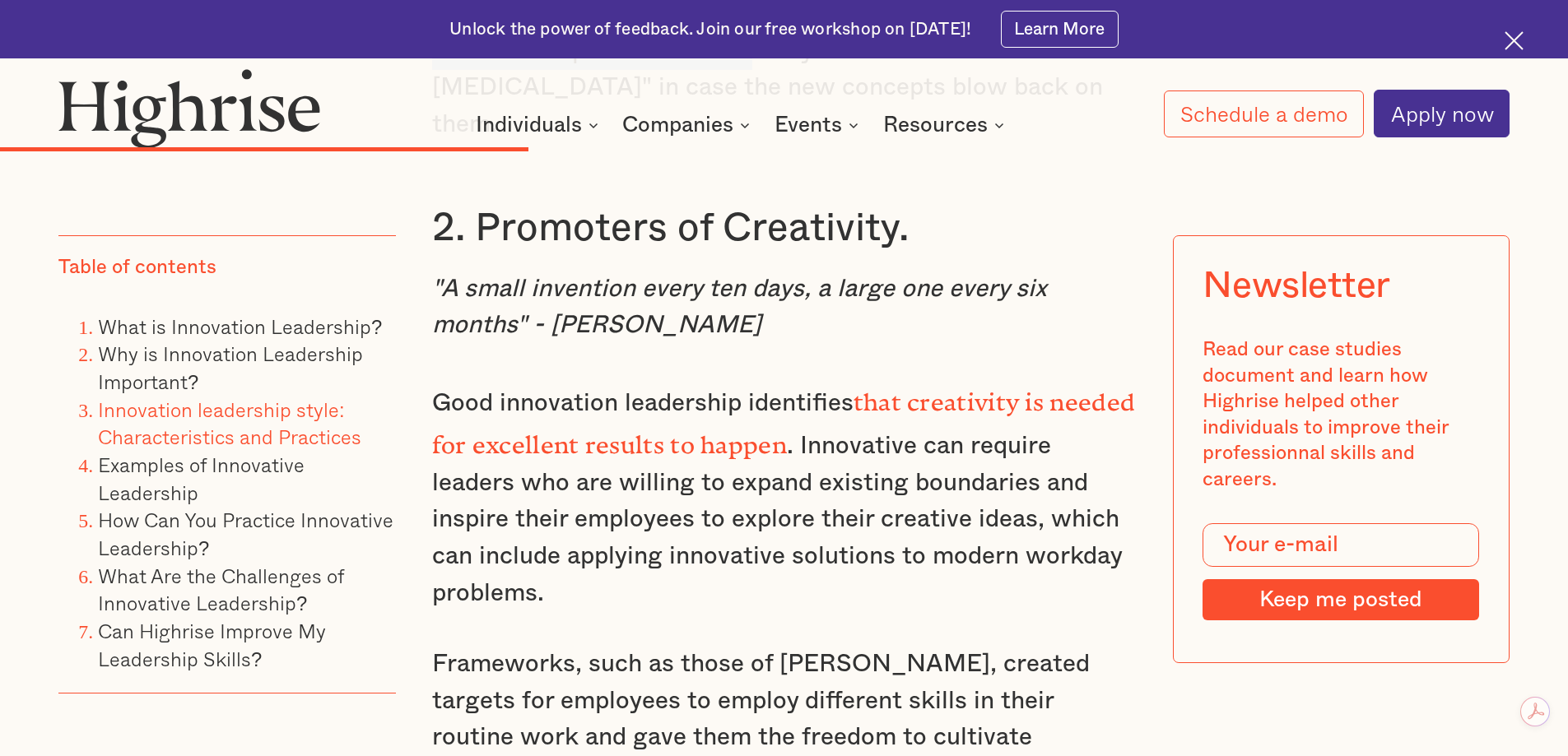
scroll to position [6865, 0]
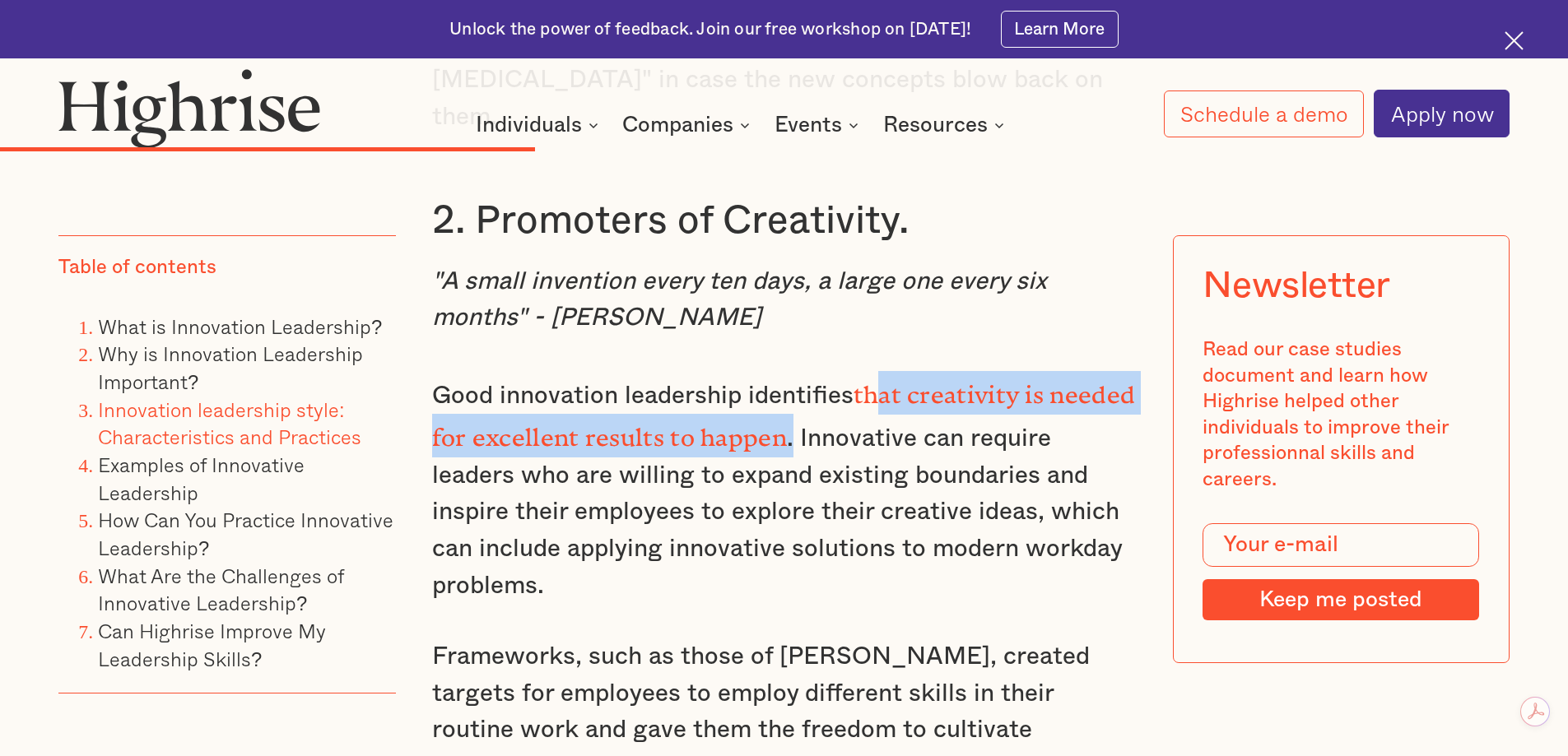
drag, startPoint x: 861, startPoint y: 275, endPoint x: 785, endPoint y: 316, distance: 86.4
click at [785, 371] on p "Good innovation leadership identifies that creativity is needed for excellent r…" at bounding box center [784, 488] width 705 height 233
copy p "hat creativity is needed for excellent results to happen ."
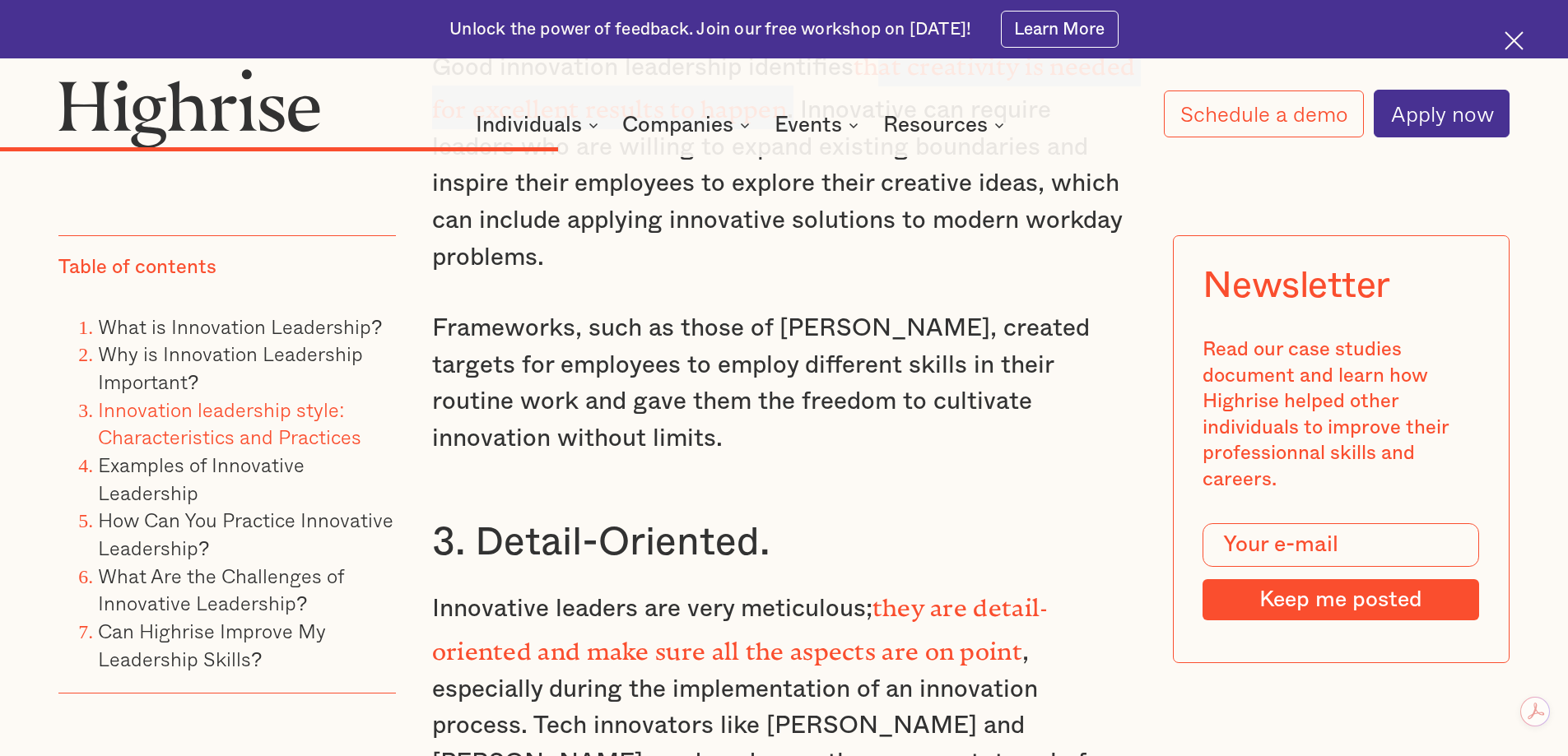
scroll to position [7193, 0]
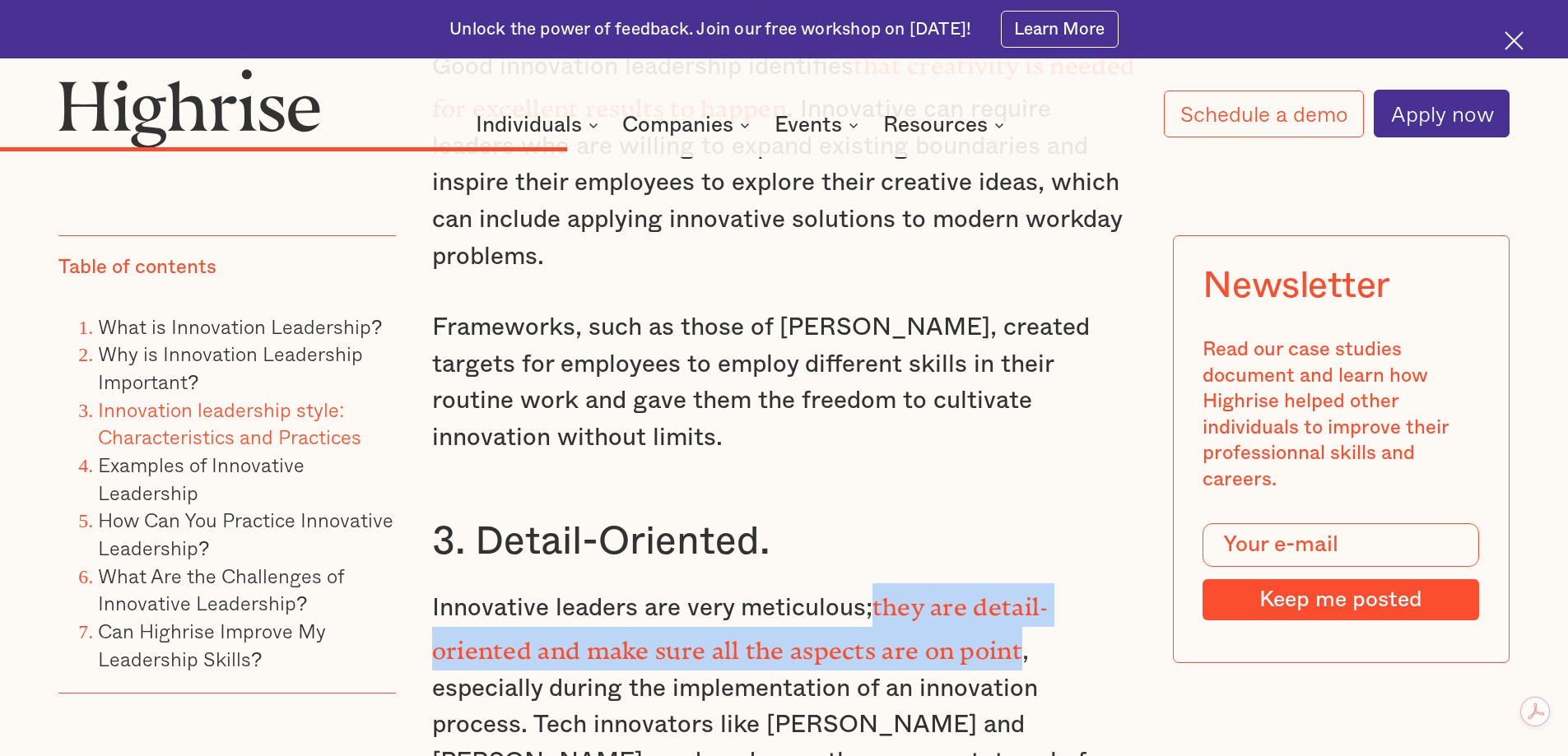
drag, startPoint x: 873, startPoint y: 449, endPoint x: 1016, endPoint y: 497, distance: 150.8
click at [1016, 583] on p "Innovative leaders are very meticulous; they are detail-oriented and make sure …" at bounding box center [784, 700] width 705 height 233
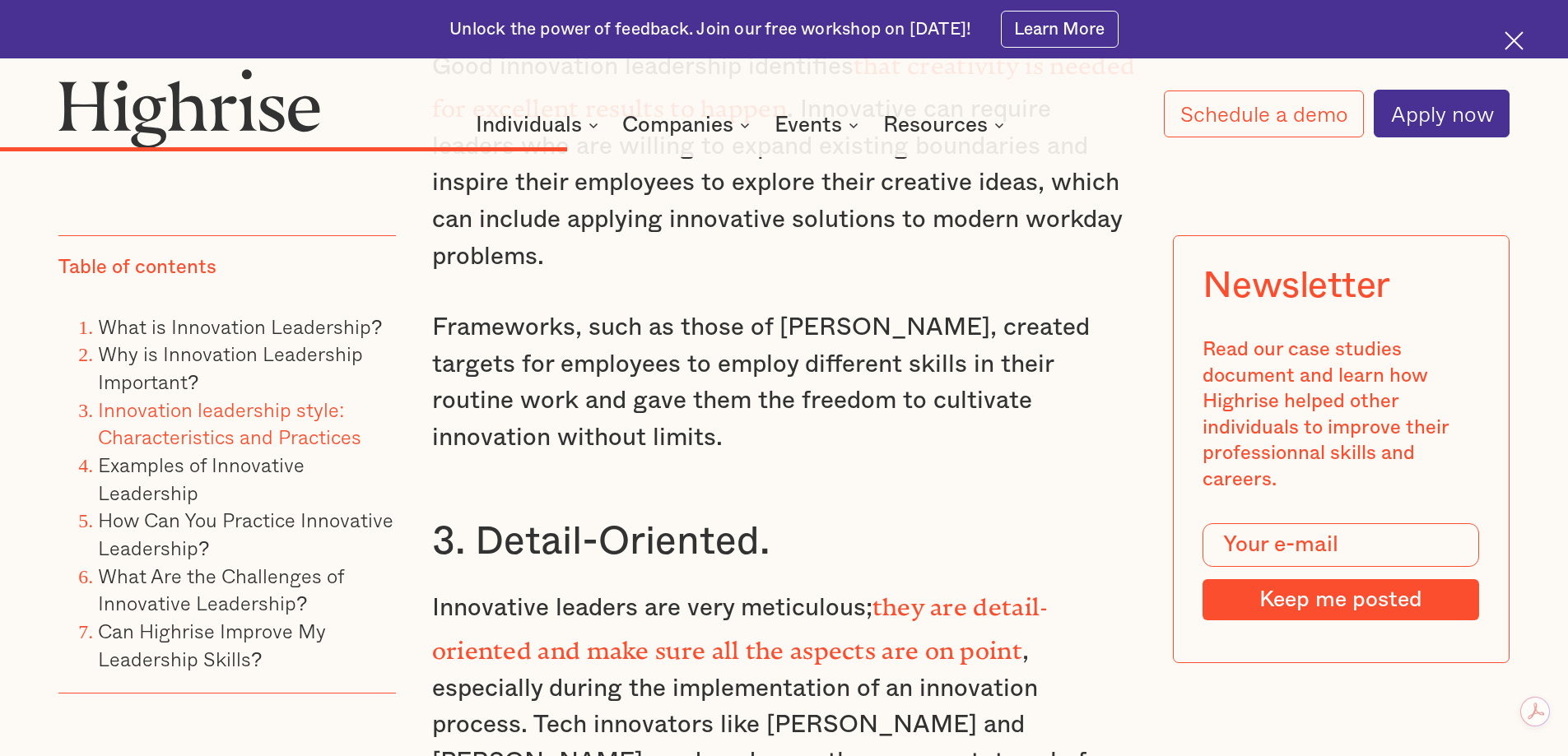
drag, startPoint x: 755, startPoint y: 468, endPoint x: 770, endPoint y: 414, distance: 56.0
click at [755, 583] on p "Innovative leaders are very meticulous; they are detail-oriented and make sure …" at bounding box center [784, 700] width 705 height 233
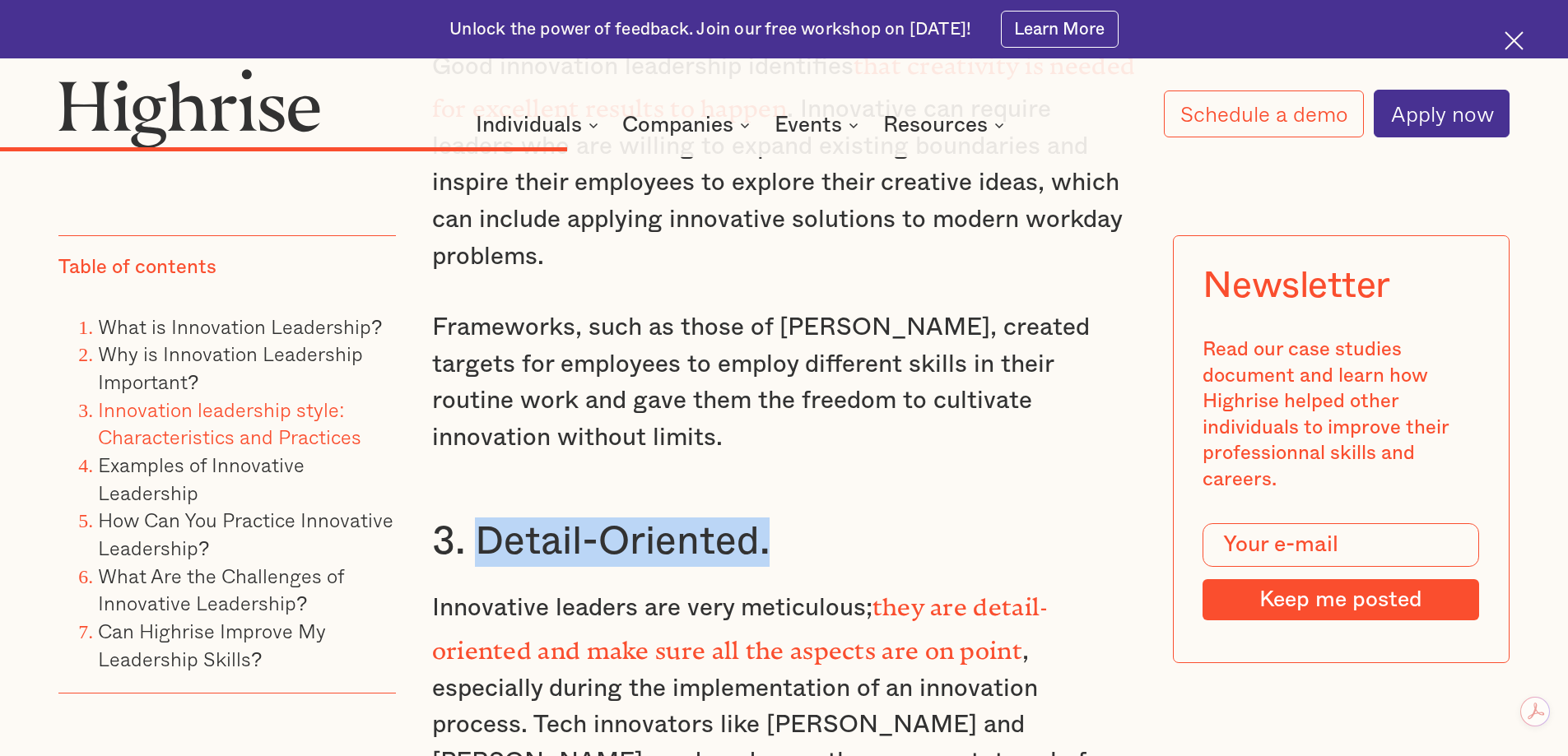
drag, startPoint x: 779, startPoint y: 399, endPoint x: 524, endPoint y: 385, distance: 255.4
click at [479, 518] on h3 "3. Detail-Oriented." at bounding box center [784, 542] width 705 height 49
copy h3 "Detail-Oriented."
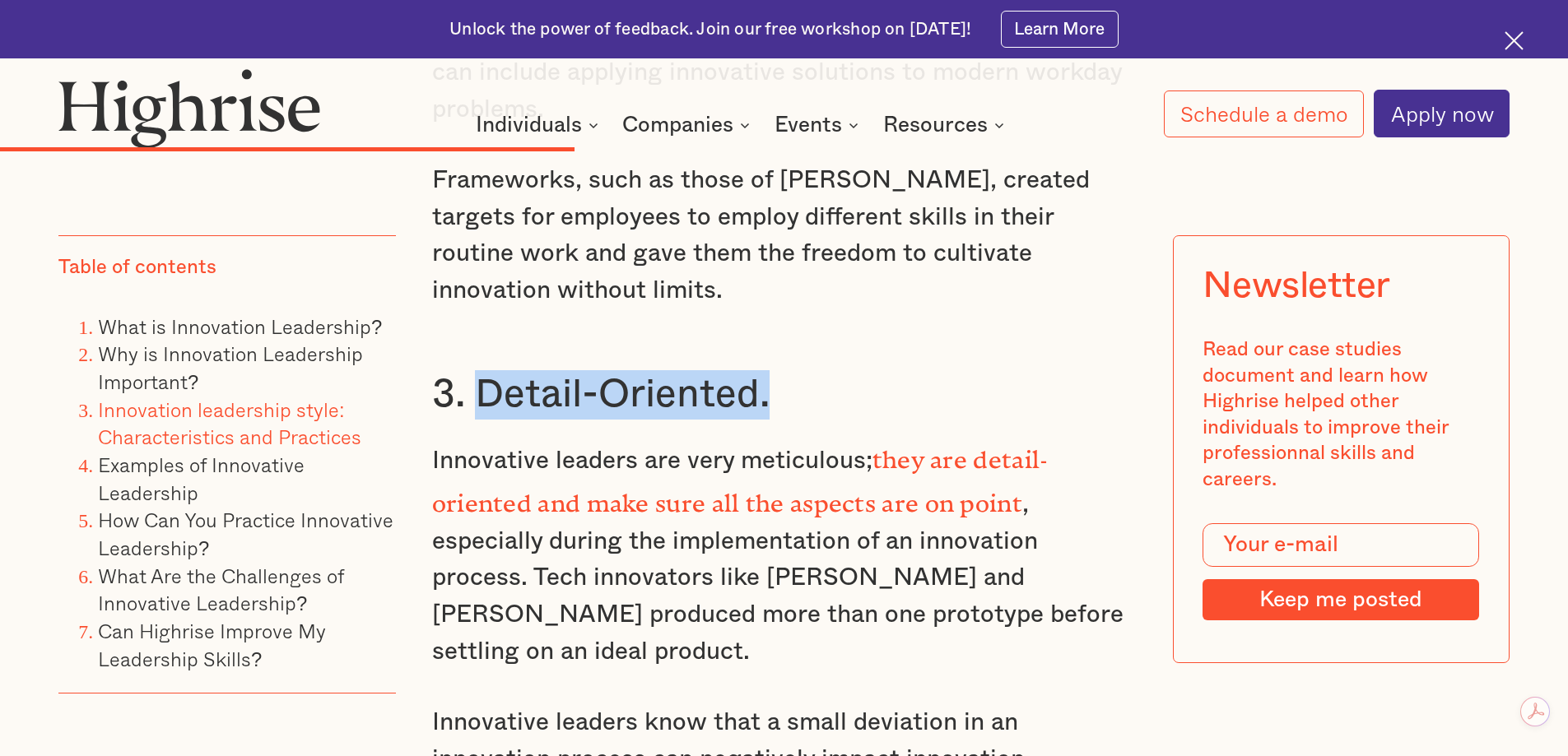
scroll to position [7358, 0]
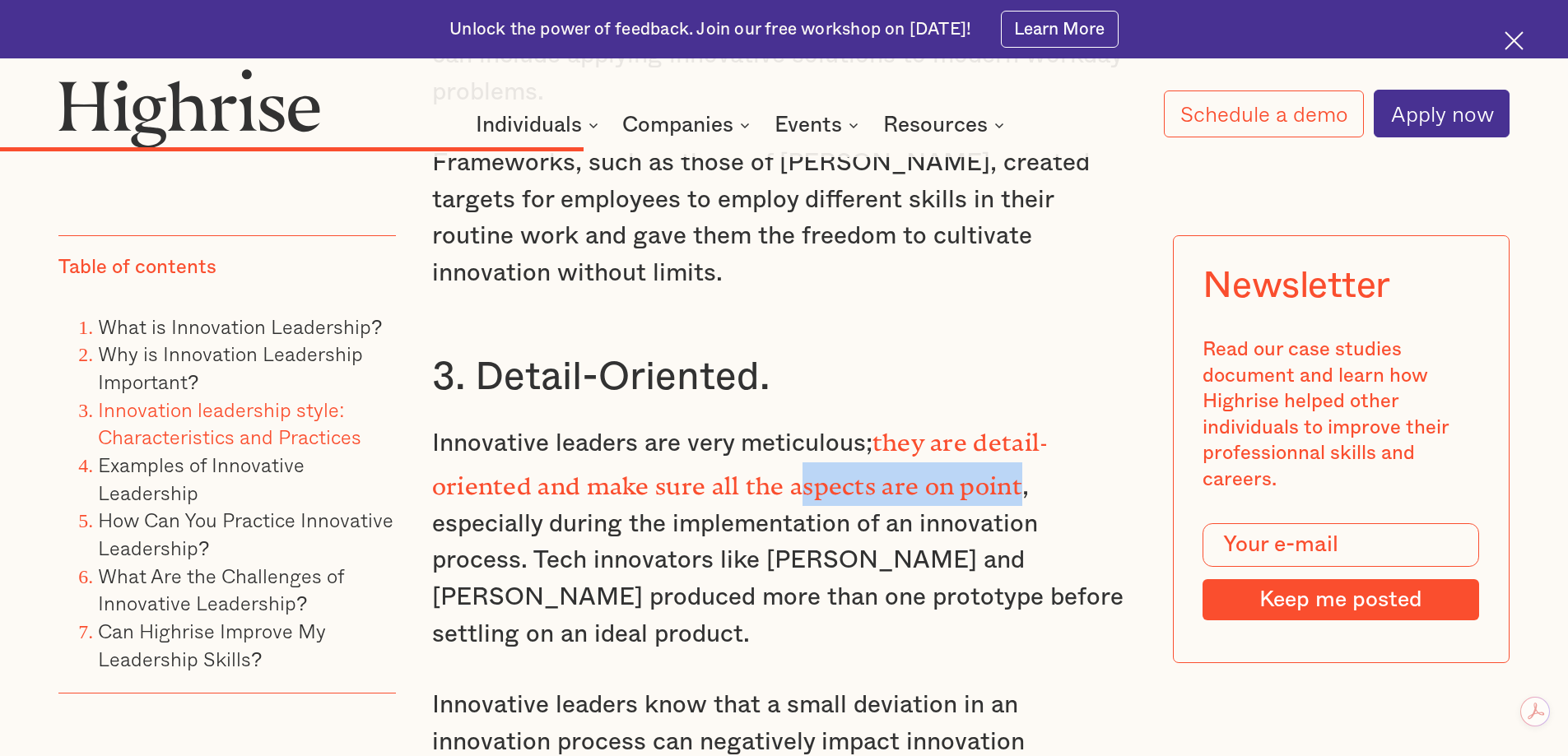
drag, startPoint x: 1012, startPoint y: 331, endPoint x: 792, endPoint y: 331, distance: 220.0
click at [792, 428] on strong "they are detail-oriented and make sure all the aspects are on point" at bounding box center [740, 457] width 616 height 59
click at [858, 419] on p "Innovative leaders are very meticulous; they are detail-oriented and make sure …" at bounding box center [784, 536] width 705 height 233
click at [1031, 419] on p "Innovative leaders are very meticulous; they are detail-oriented and make sure …" at bounding box center [784, 536] width 705 height 233
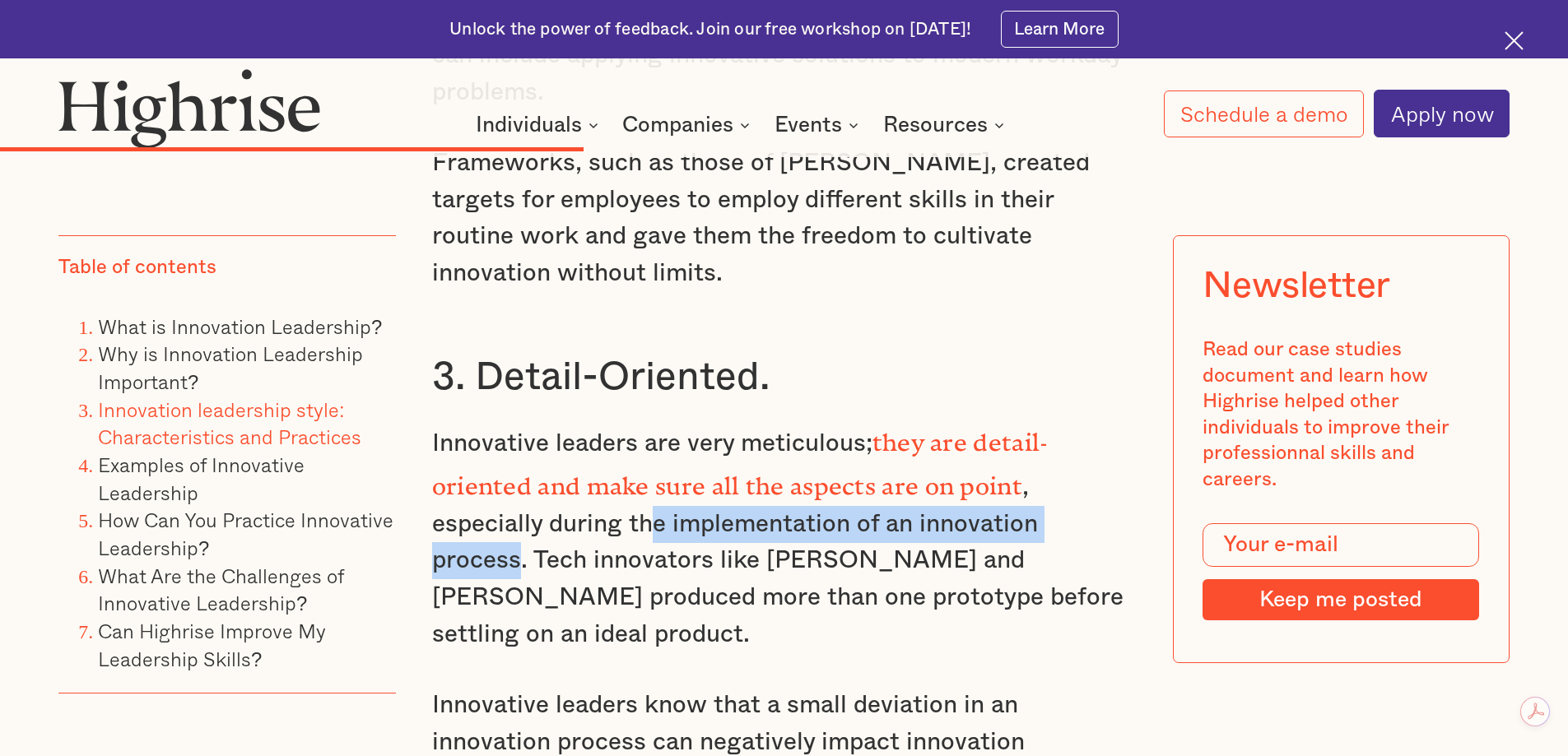
drag, startPoint x: 1009, startPoint y: 365, endPoint x: 527, endPoint y: 369, distance: 482.0
click at [527, 419] on p "Innovative leaders are very meticulous; they are detail-oriented and make sure …" at bounding box center [784, 536] width 705 height 233
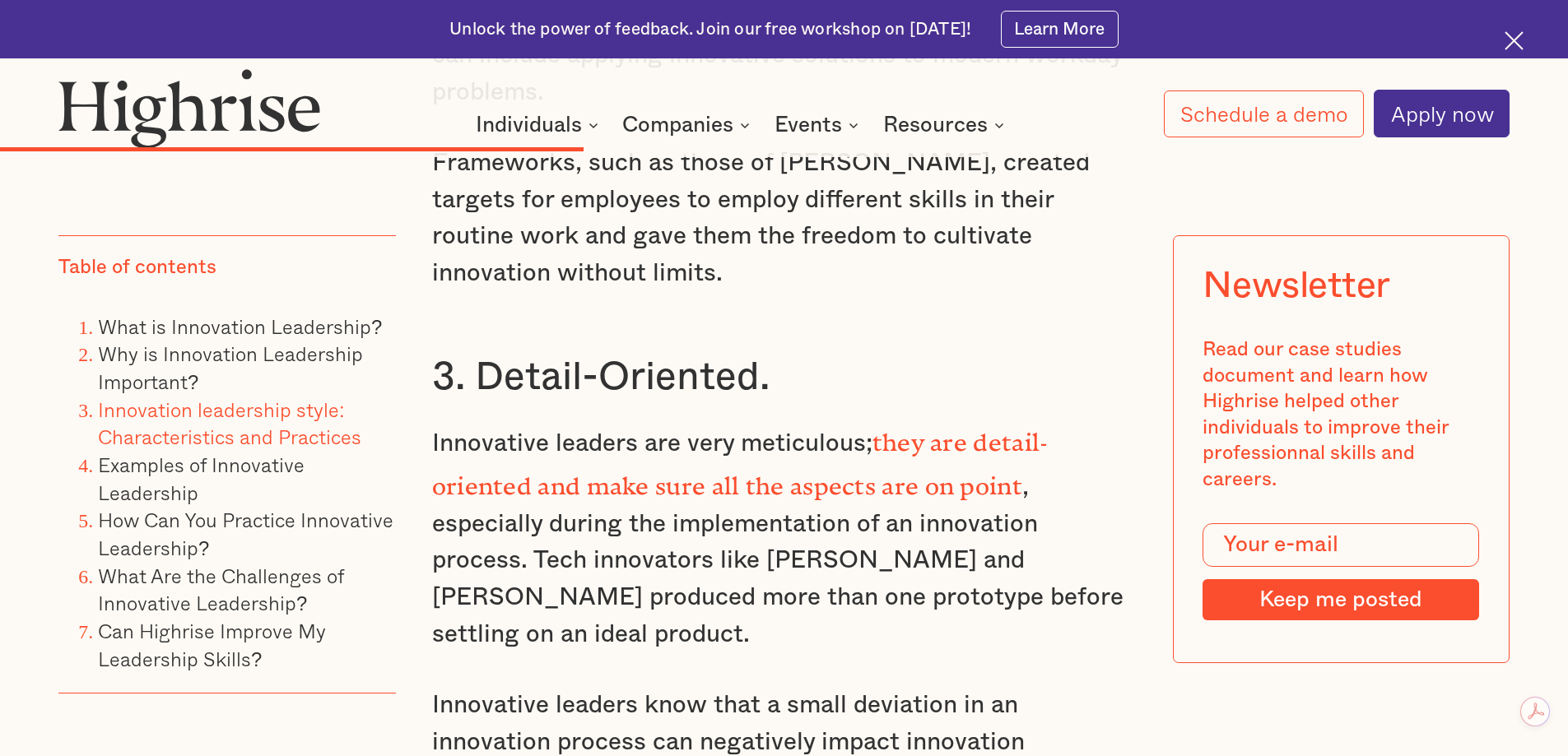
click at [901, 419] on p "Innovative leaders are very meticulous; they are detail-oriented and make sure …" at bounding box center [784, 536] width 705 height 233
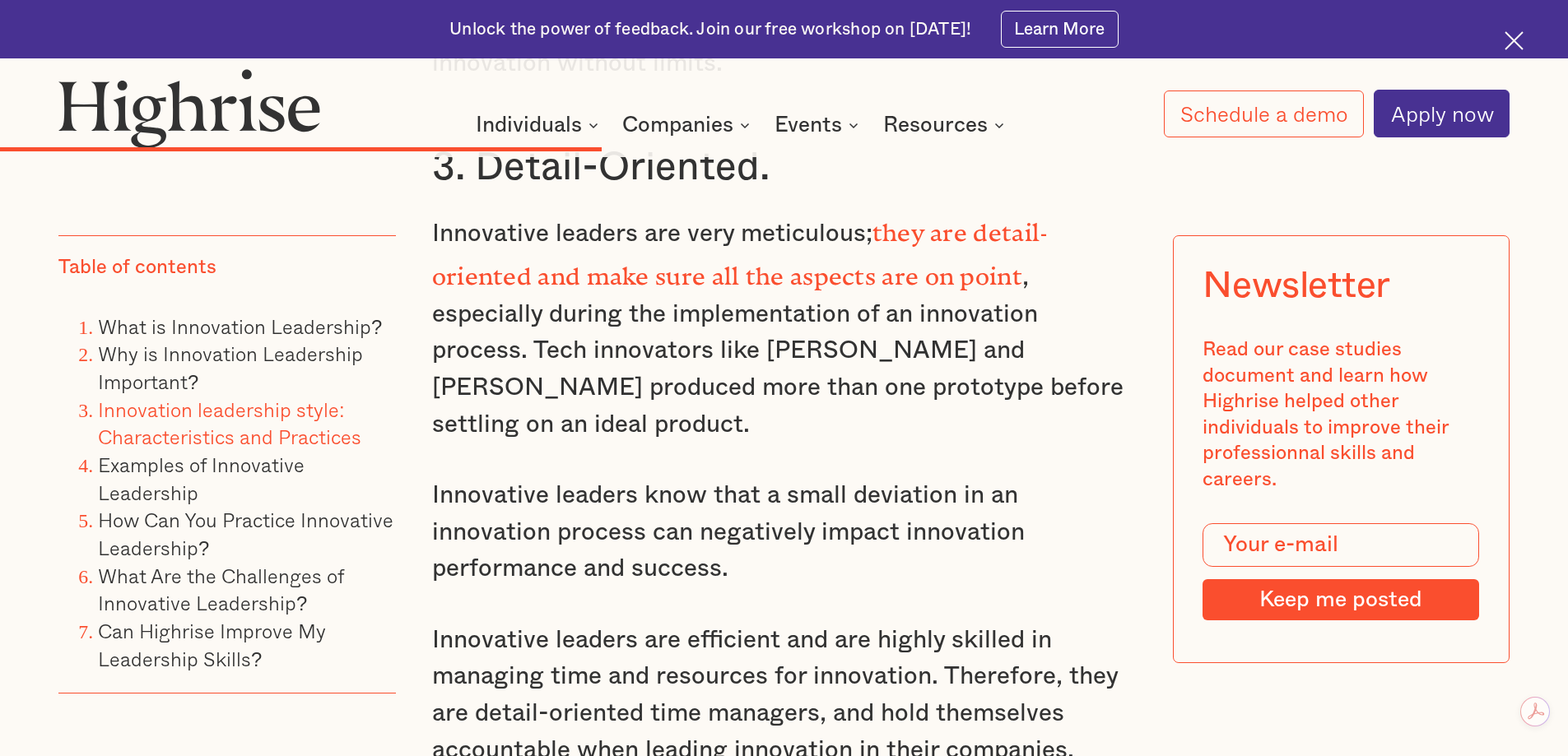
scroll to position [7605, 0]
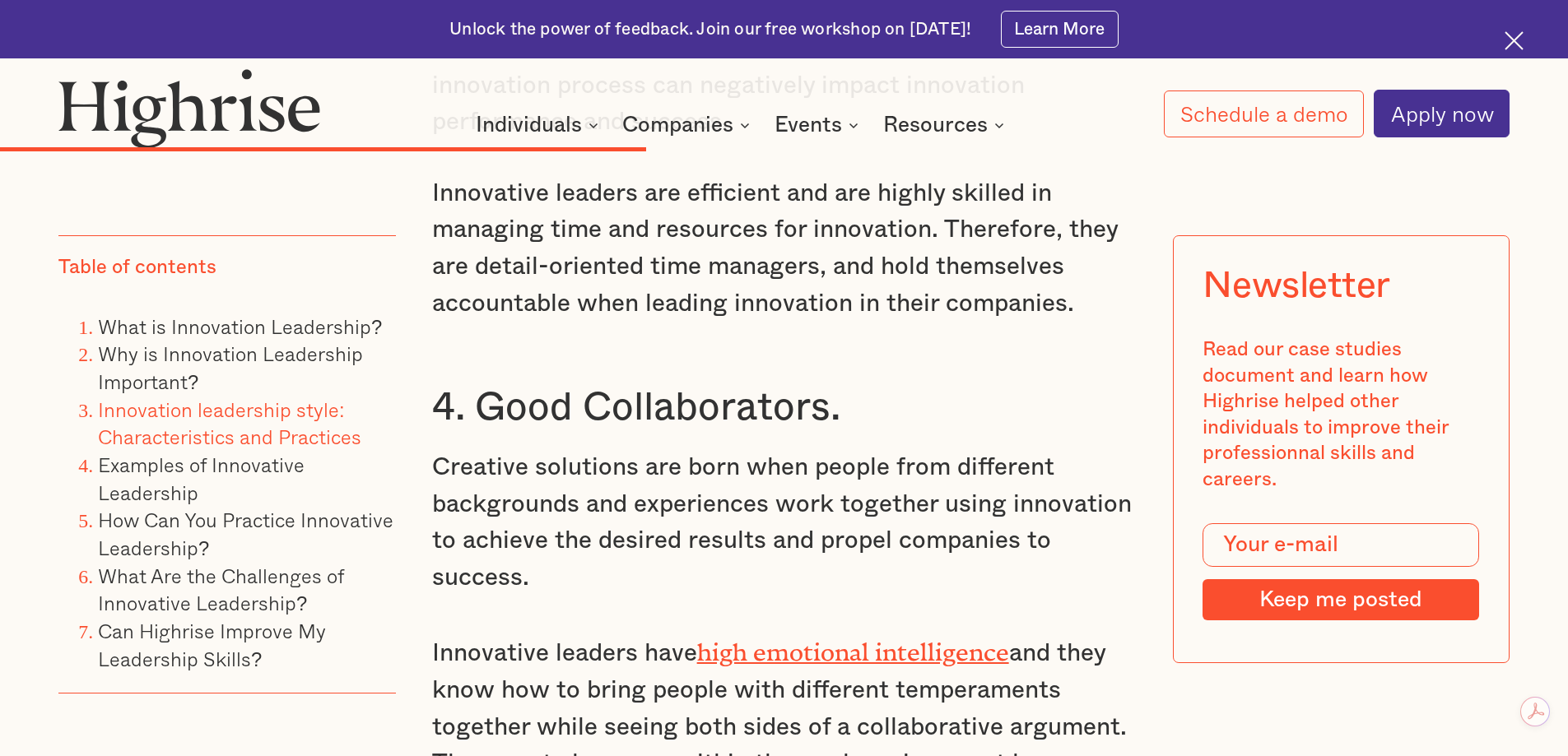
scroll to position [8016, 0]
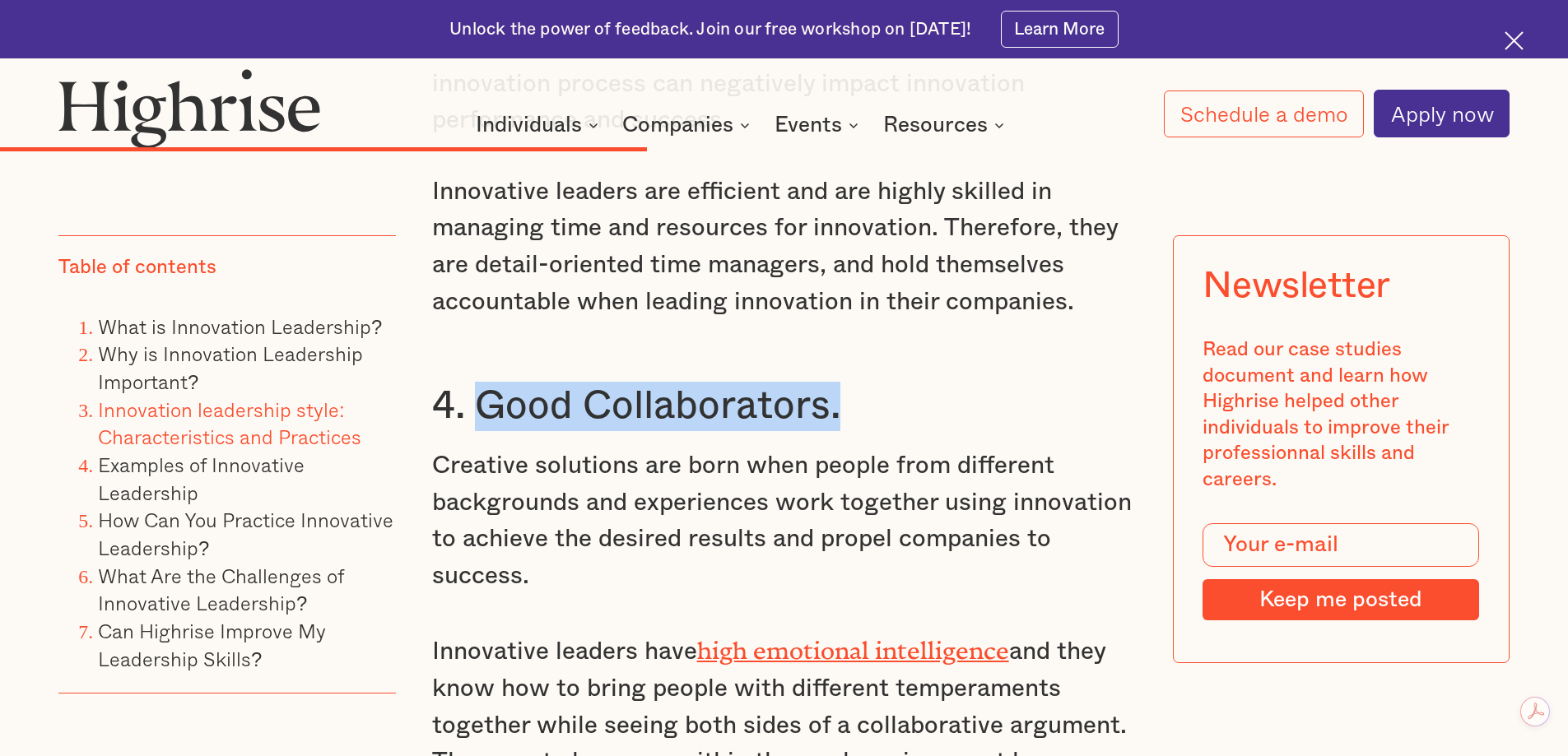
drag, startPoint x: 481, startPoint y: 206, endPoint x: 857, endPoint y: 206, distance: 376.0
click at [857, 382] on h3 "4. Good Collaborators." at bounding box center [784, 406] width 705 height 49
click at [716, 382] on h3 "4. Good Collaborators." at bounding box center [784, 406] width 705 height 49
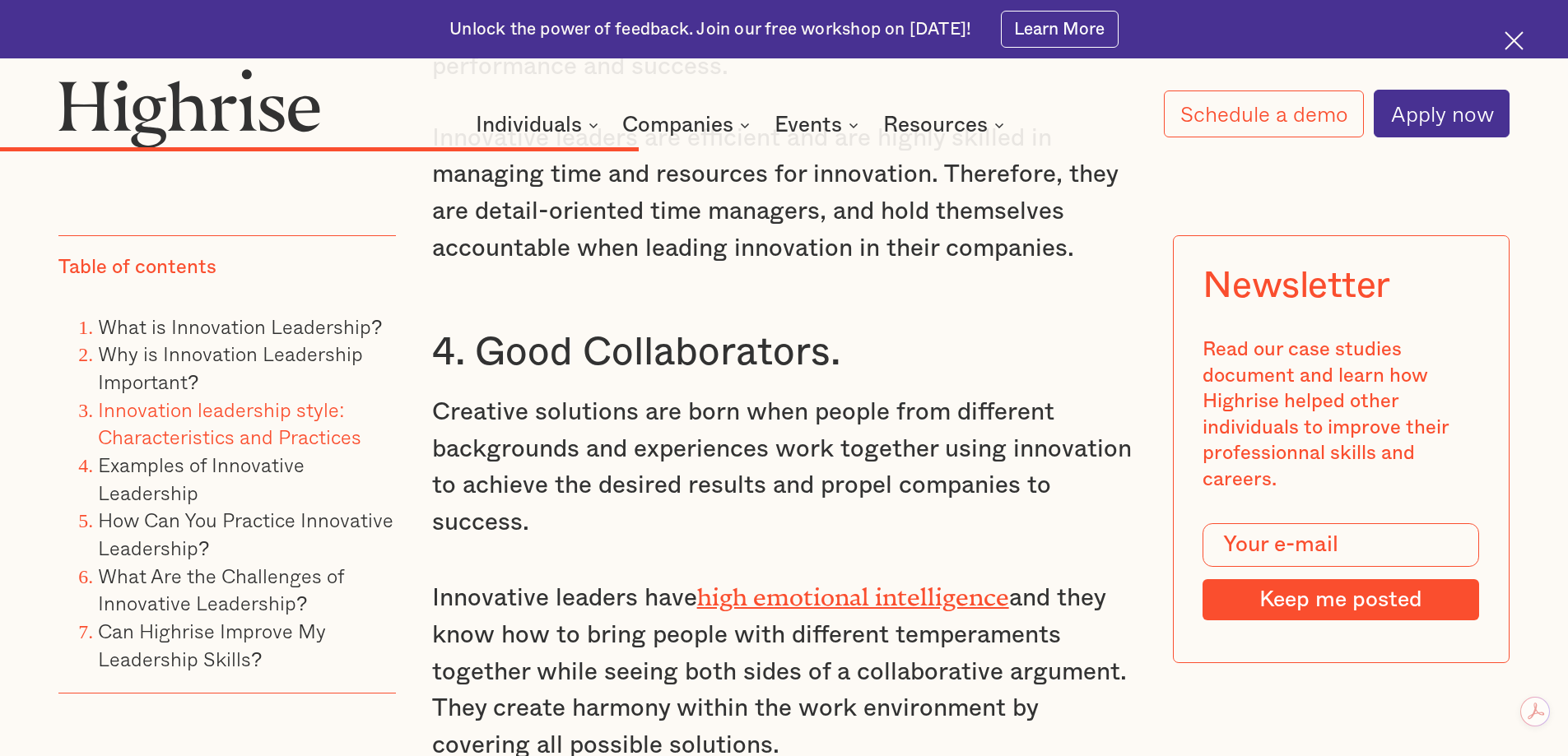
scroll to position [8099, 0]
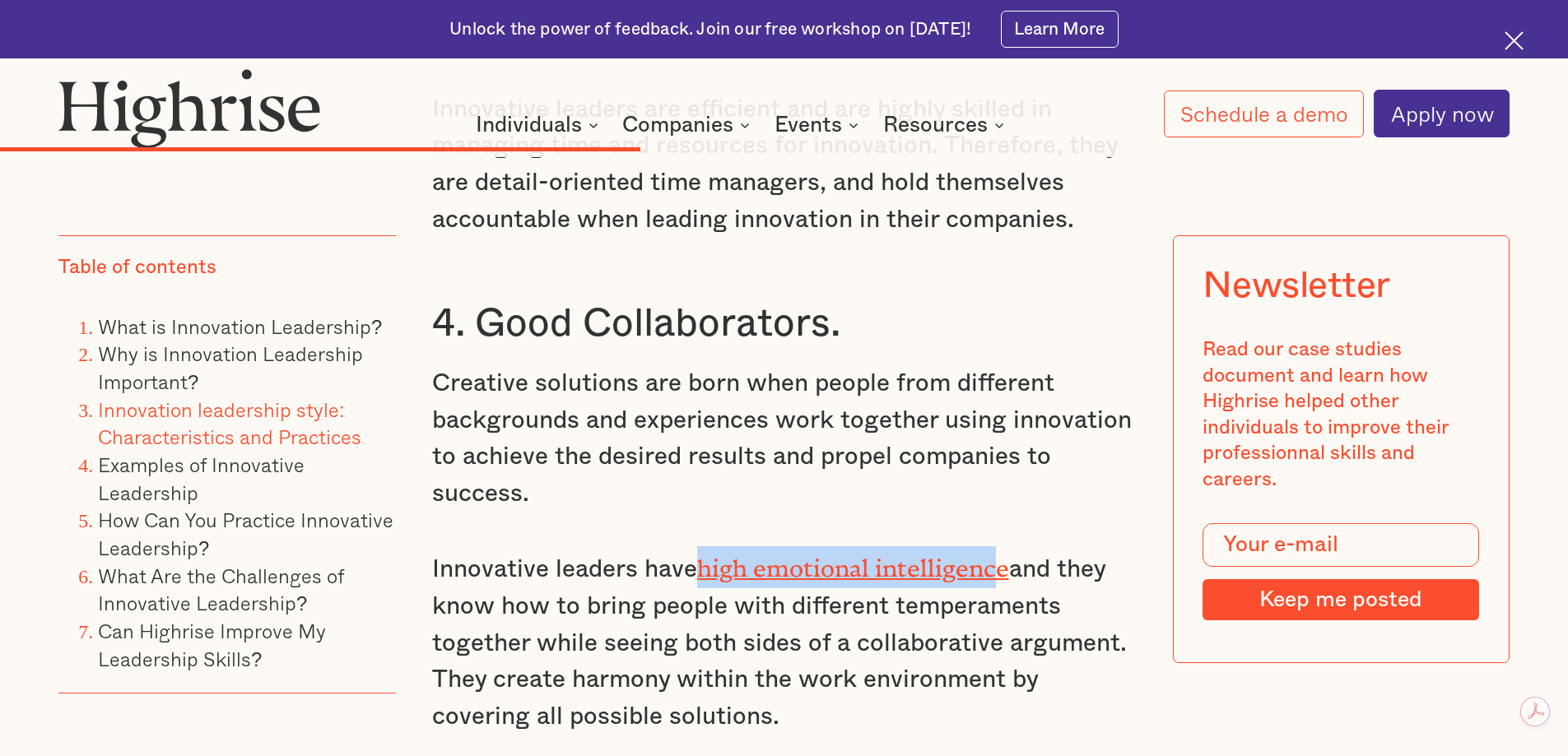
drag, startPoint x: 694, startPoint y: 368, endPoint x: 1004, endPoint y: 370, distance: 310.0
click at [1004, 546] on p "Innovative leaders have high emotional intelligence and they know how to bring …" at bounding box center [784, 640] width 705 height 189
click at [861, 546] on p "Innovative leaders have high emotional intelligence and they know how to bring …" at bounding box center [784, 640] width 705 height 189
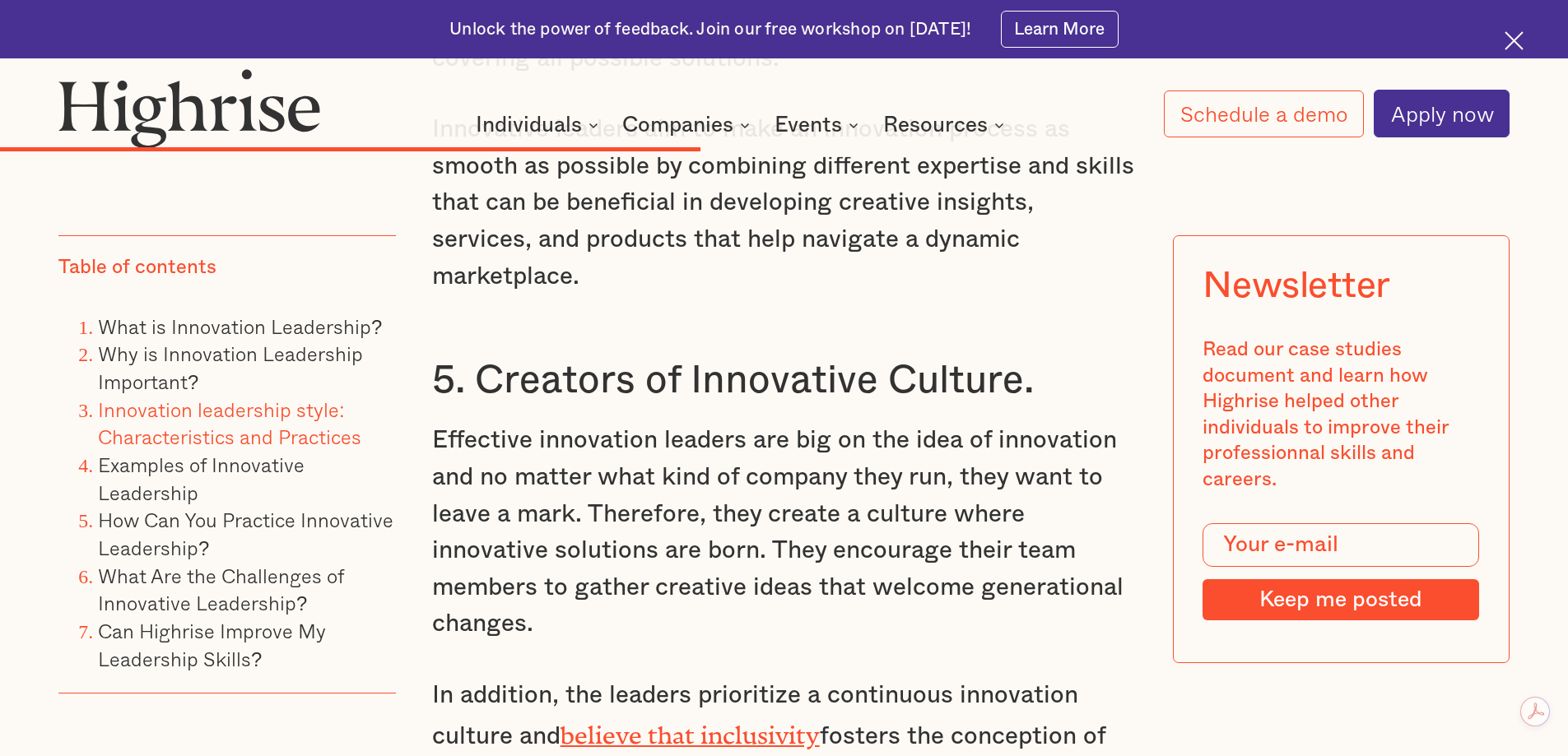
scroll to position [8674, 0]
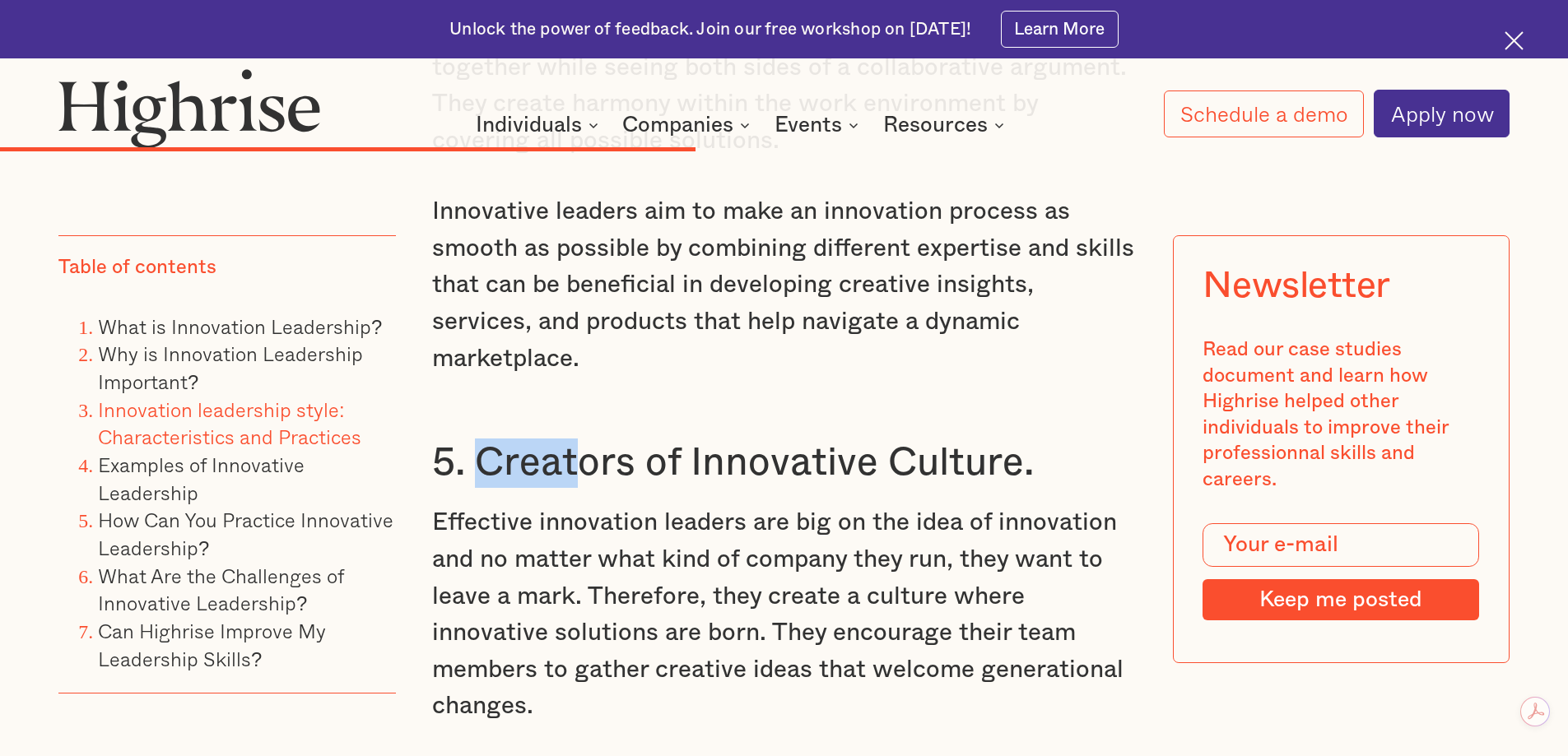
drag, startPoint x: 483, startPoint y: 234, endPoint x: 573, endPoint y: 241, distance: 90.3
click at [573, 439] on h3 "5. Creators of Innovative Culture." at bounding box center [784, 463] width 705 height 49
click at [594, 504] on p "Effective innovation leaders are big on the idea of innovation and no matter wh…" at bounding box center [784, 614] width 705 height 220
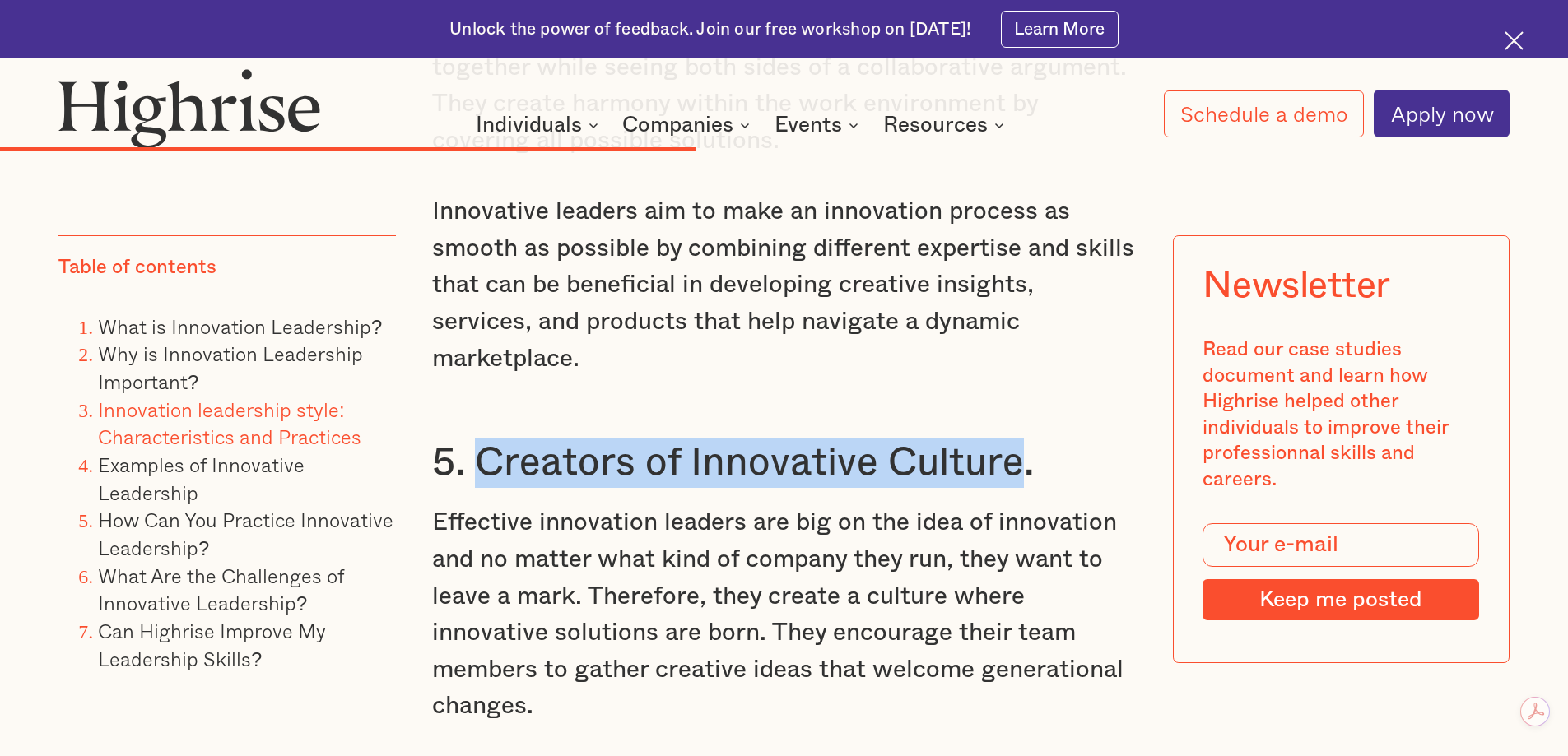
drag, startPoint x: 477, startPoint y: 230, endPoint x: 1019, endPoint y: 232, distance: 542.0
click at [1019, 439] on h3 "5. Creators of Innovative Culture." at bounding box center [784, 463] width 705 height 49
copy h3 "Creators of Innovative Culture"
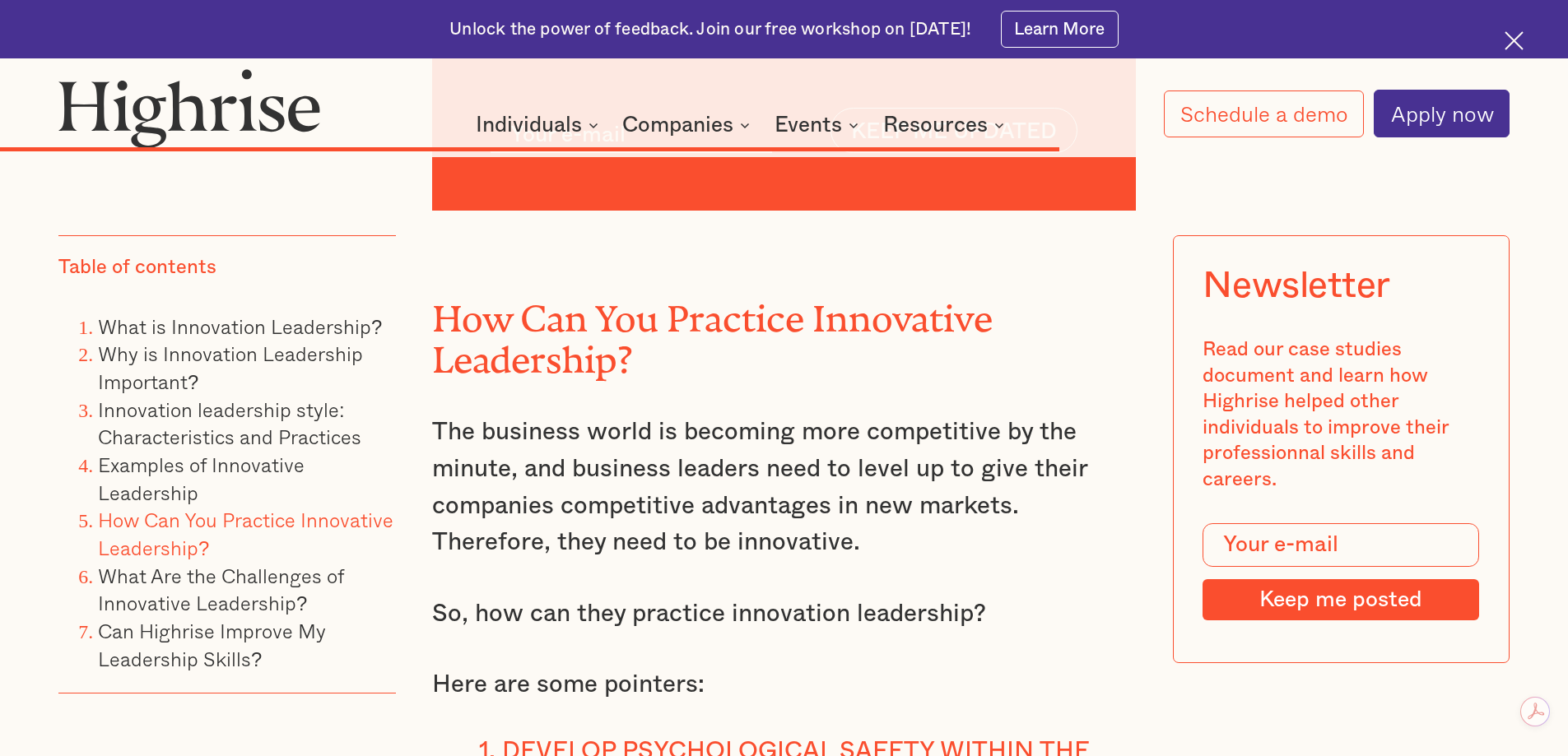
scroll to position [12624, 0]
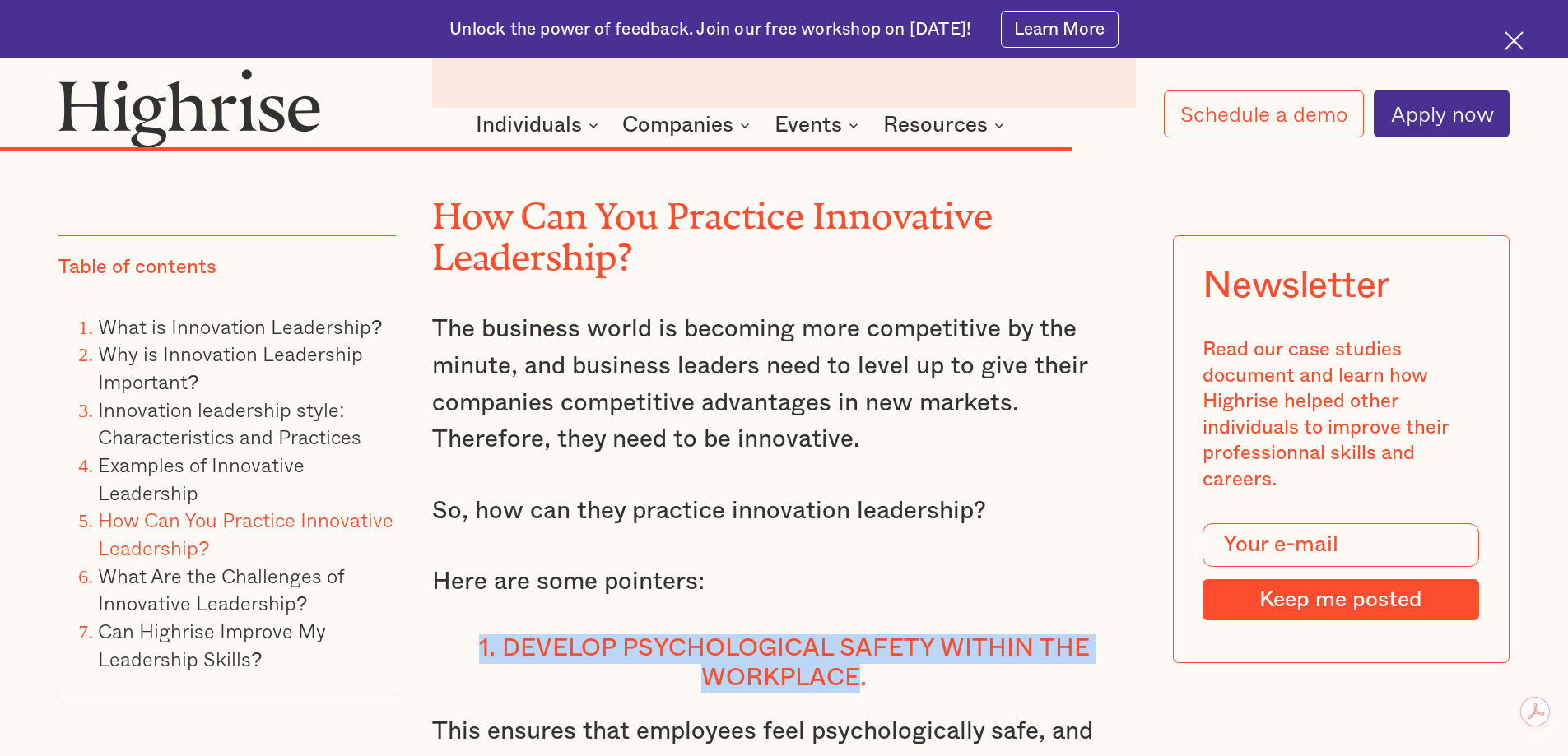
drag, startPoint x: 859, startPoint y: 399, endPoint x: 437, endPoint y: 356, distance: 424.2
click at [437, 635] on h4 "1. Develop psychological safety within the workplace." at bounding box center [784, 664] width 705 height 59
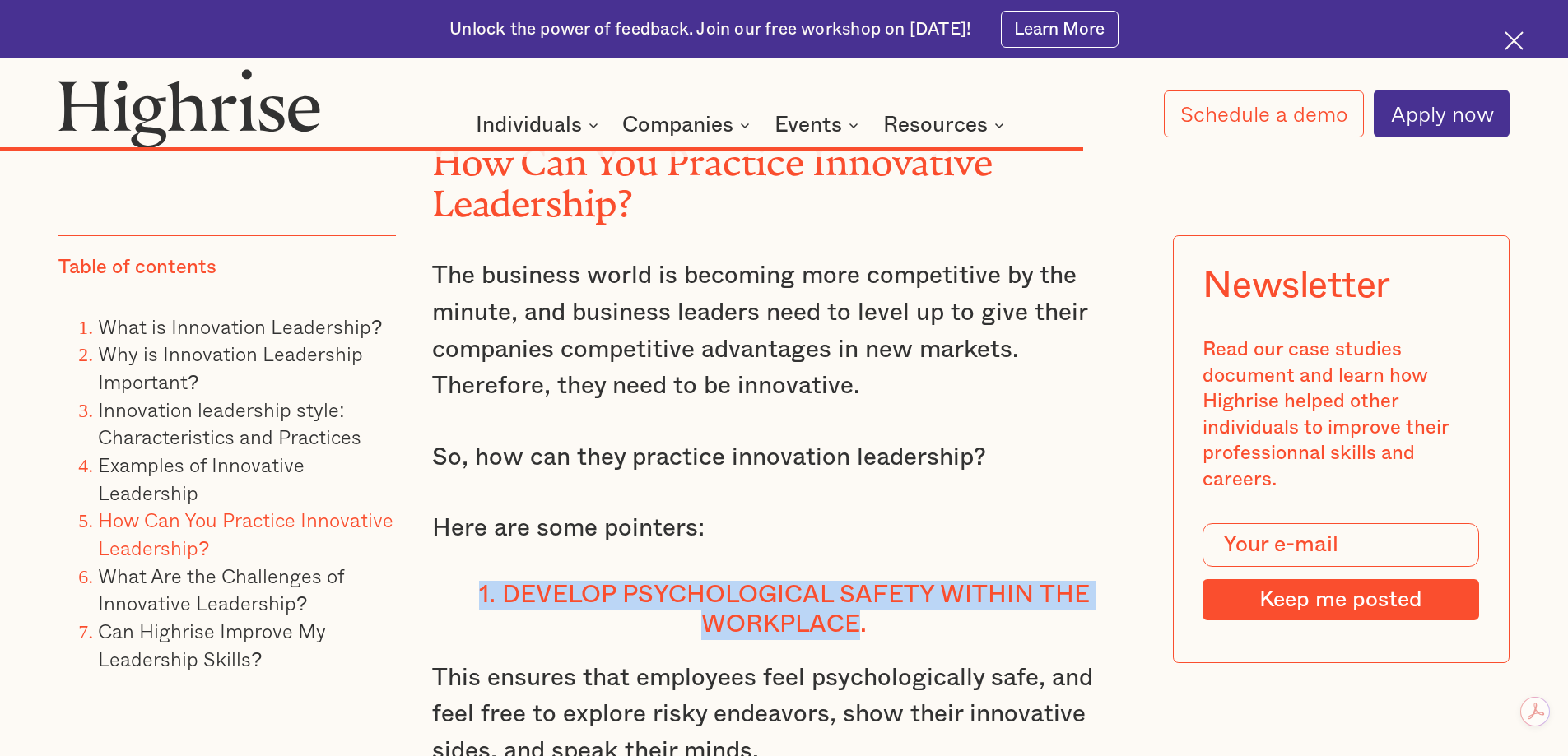
scroll to position [12789, 0]
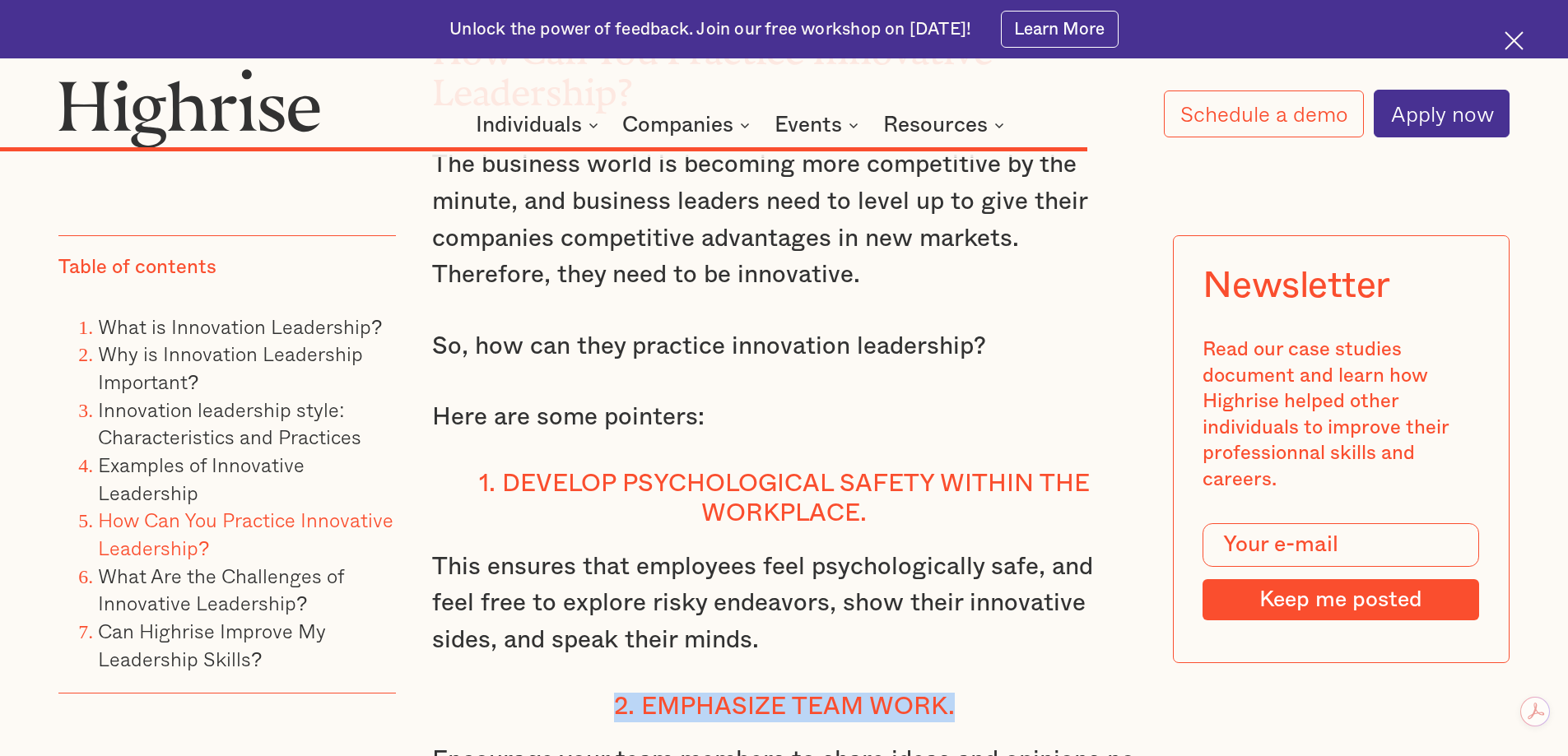
drag, startPoint x: 970, startPoint y: 421, endPoint x: 609, endPoint y: 421, distance: 361.0
click at [609, 693] on h4 "2. Emphasize Team Work." at bounding box center [784, 707] width 705 height 30
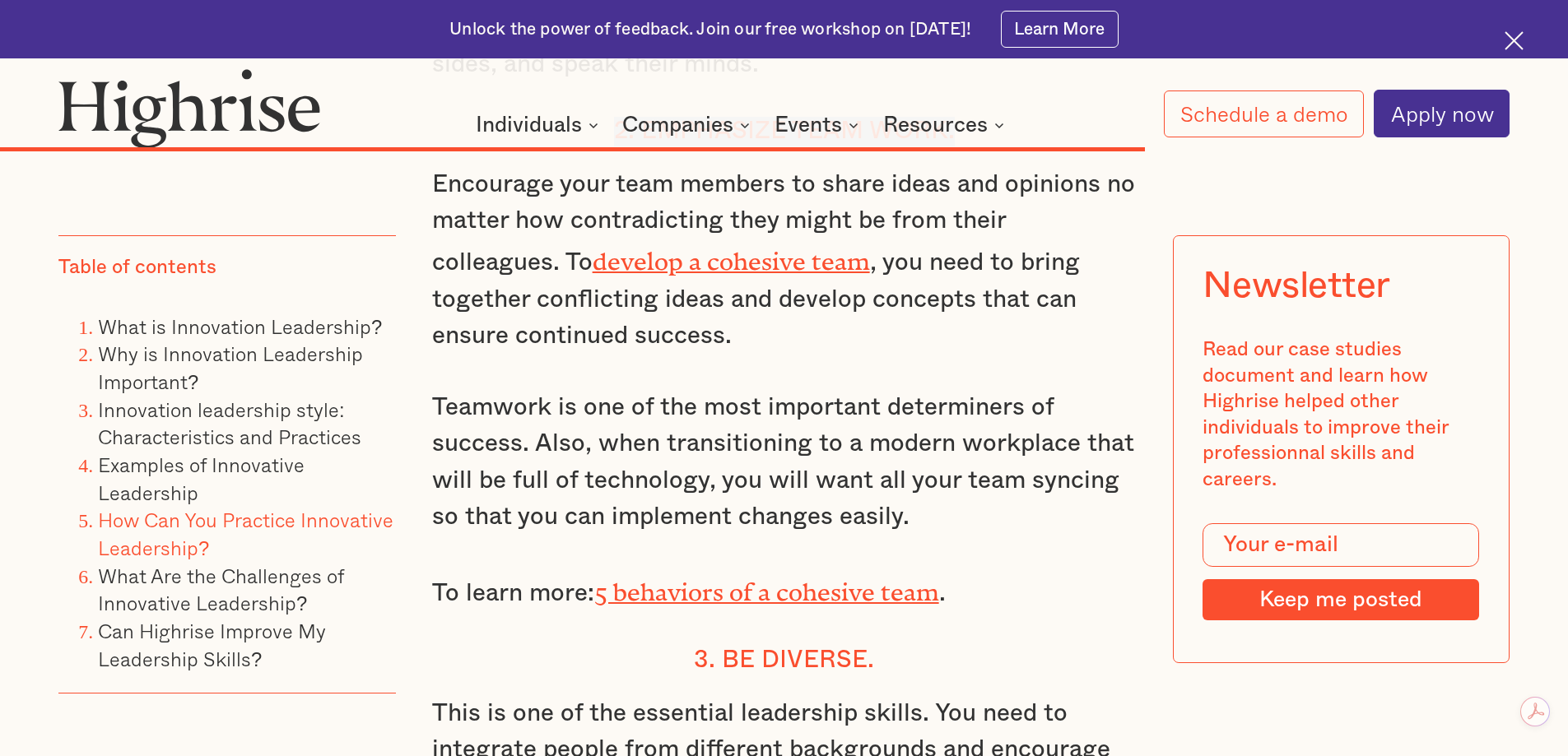
scroll to position [13447, 0]
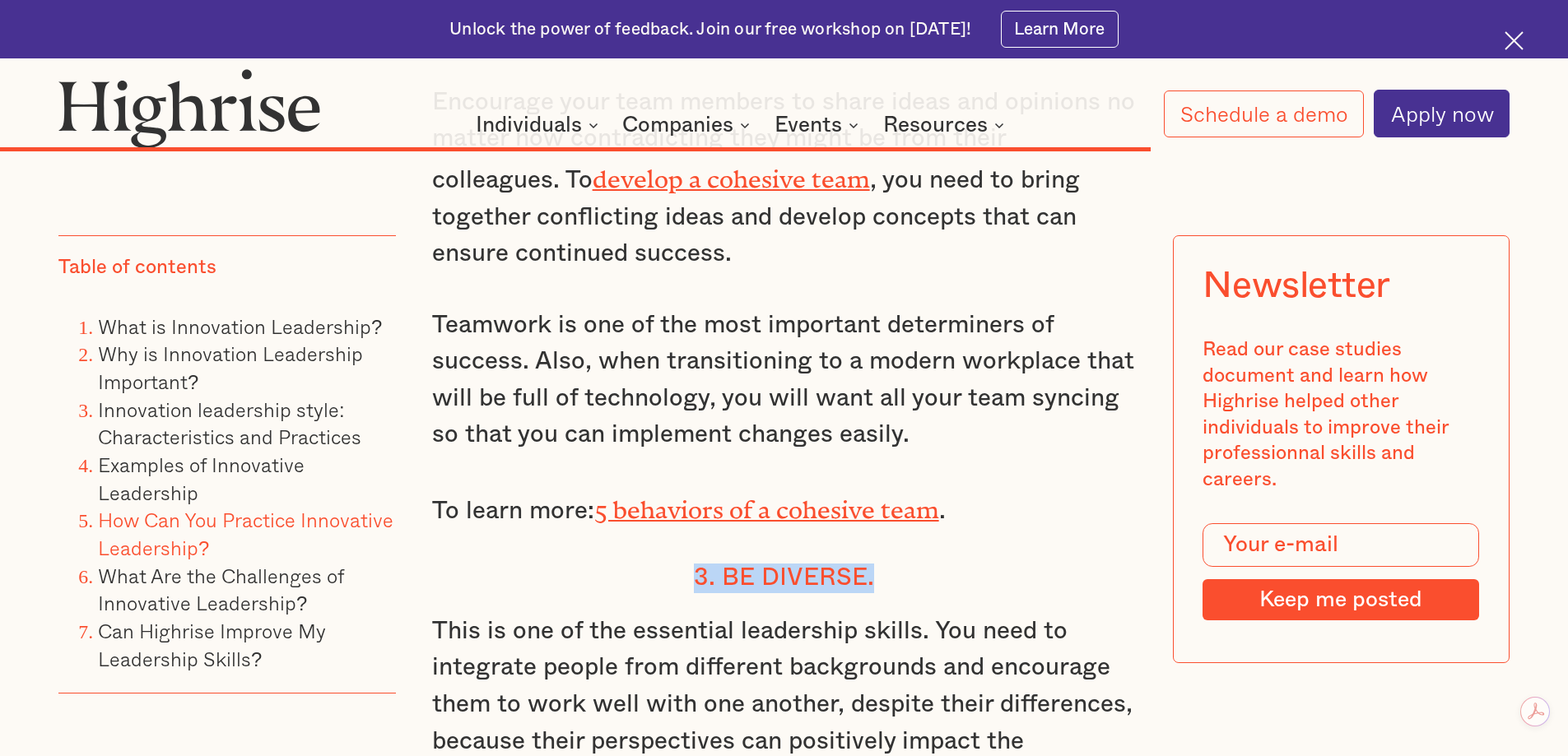
drag, startPoint x: 933, startPoint y: 291, endPoint x: 677, endPoint y: 281, distance: 256.2
click at [677, 564] on h4 "3. Be Diverse." at bounding box center [784, 579] width 705 height 30
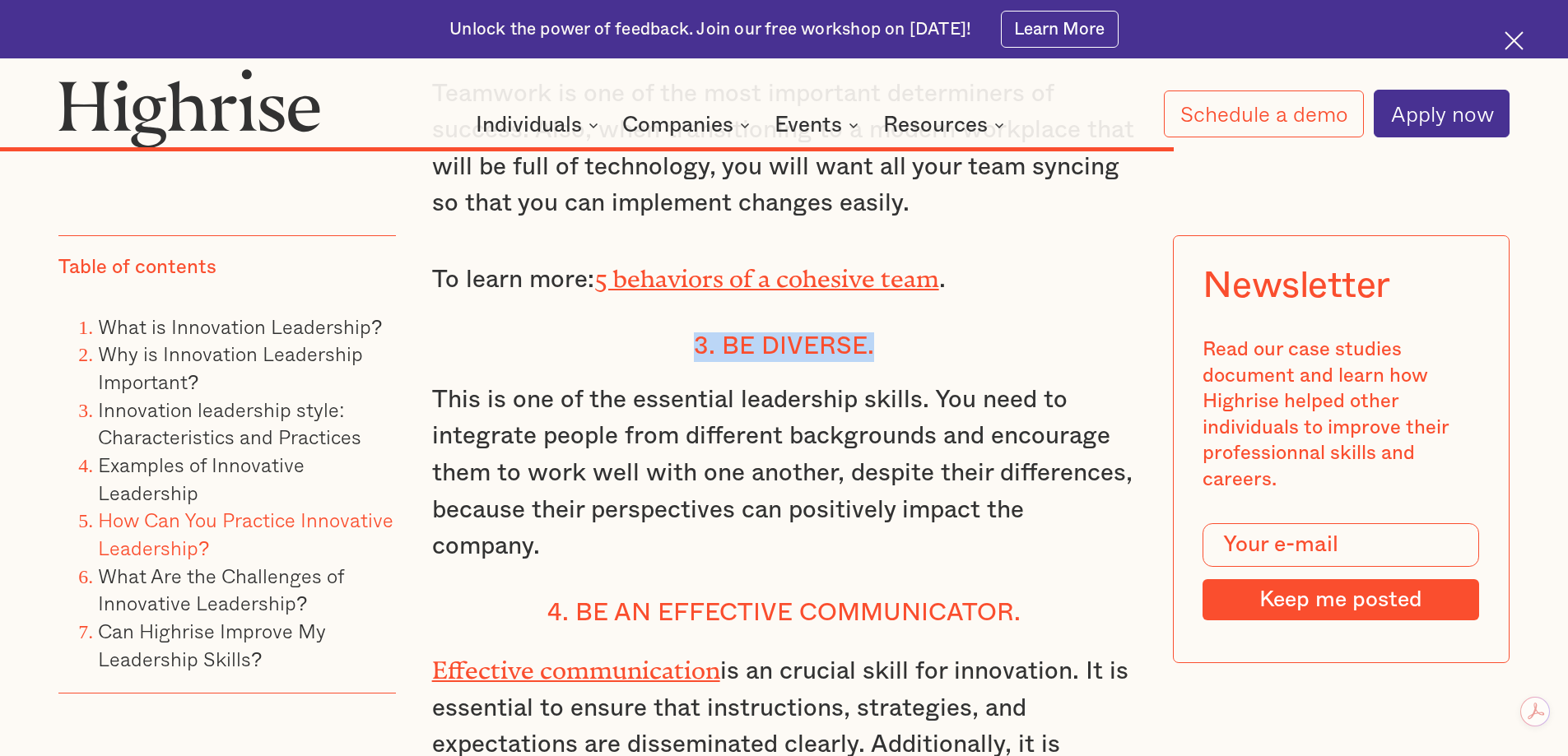
scroll to position [13694, 0]
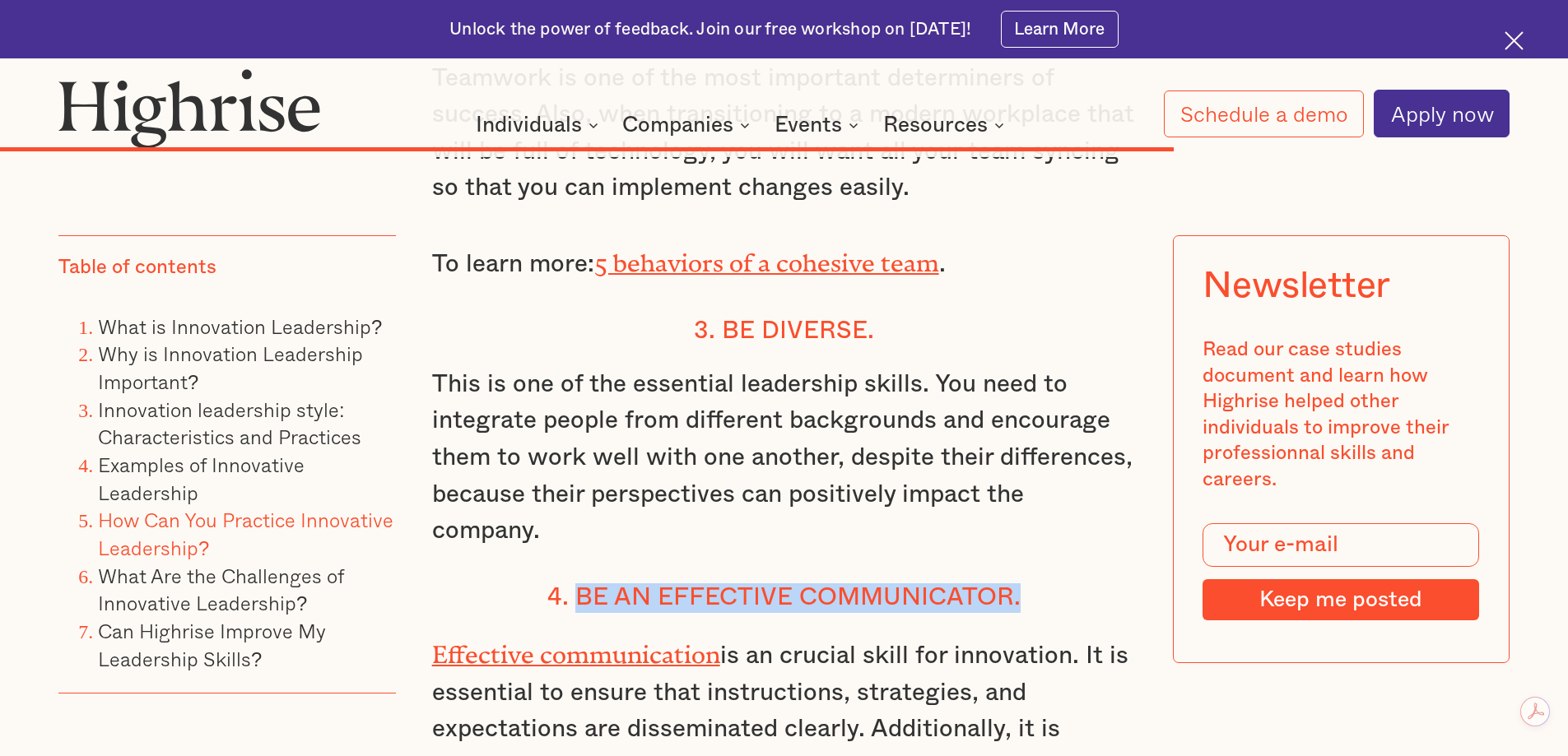
drag, startPoint x: 1040, startPoint y: 276, endPoint x: 576, endPoint y: 272, distance: 464.0
click at [576, 583] on h4 "4. Be an effective communicator." at bounding box center [784, 598] width 705 height 30
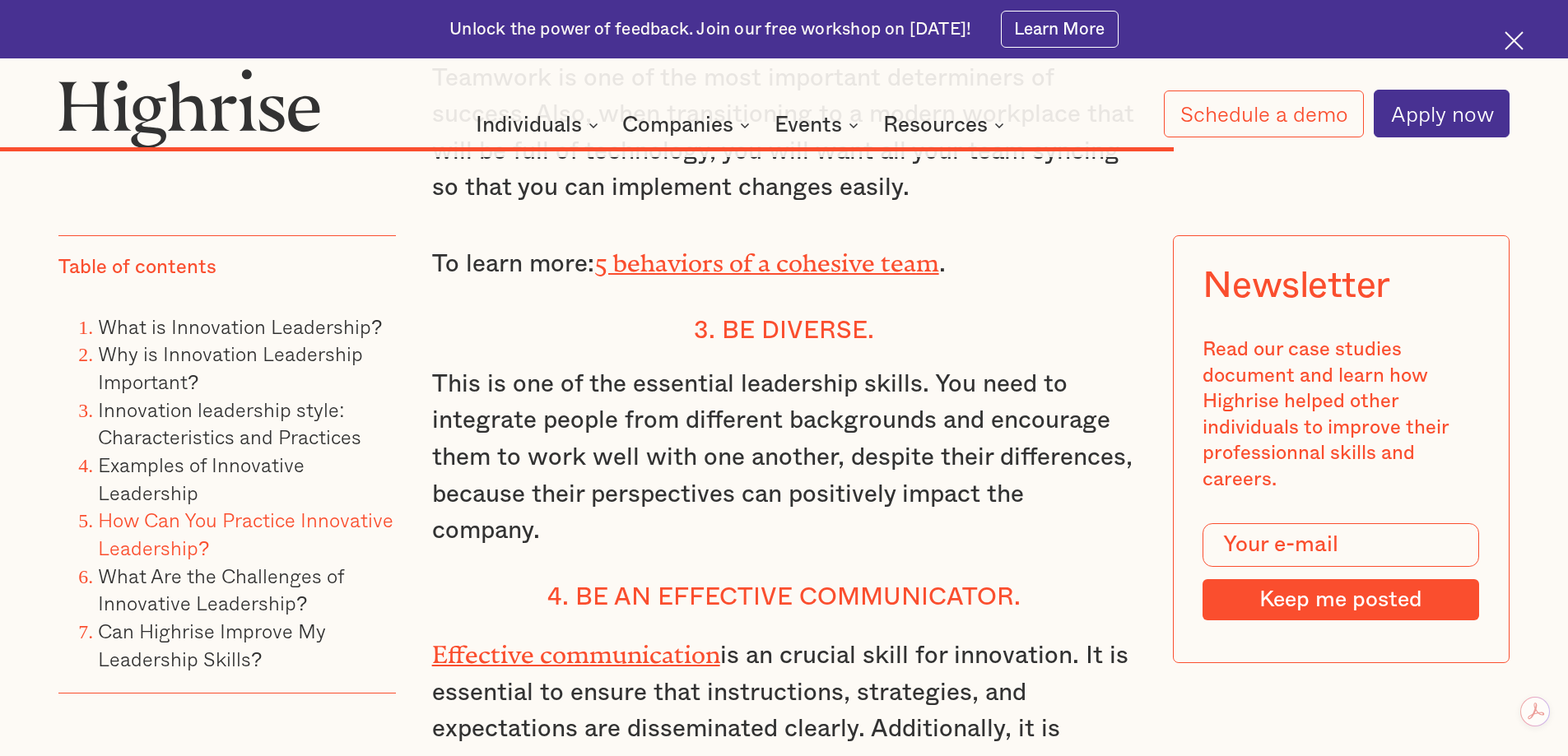
drag, startPoint x: 610, startPoint y: 276, endPoint x: 567, endPoint y: 278, distance: 43.0
click at [567, 583] on h4 "4. Be an effective communicator." at bounding box center [784, 598] width 705 height 30
click at [546, 583] on h4 "4. Be an effective communicator." at bounding box center [784, 598] width 705 height 30
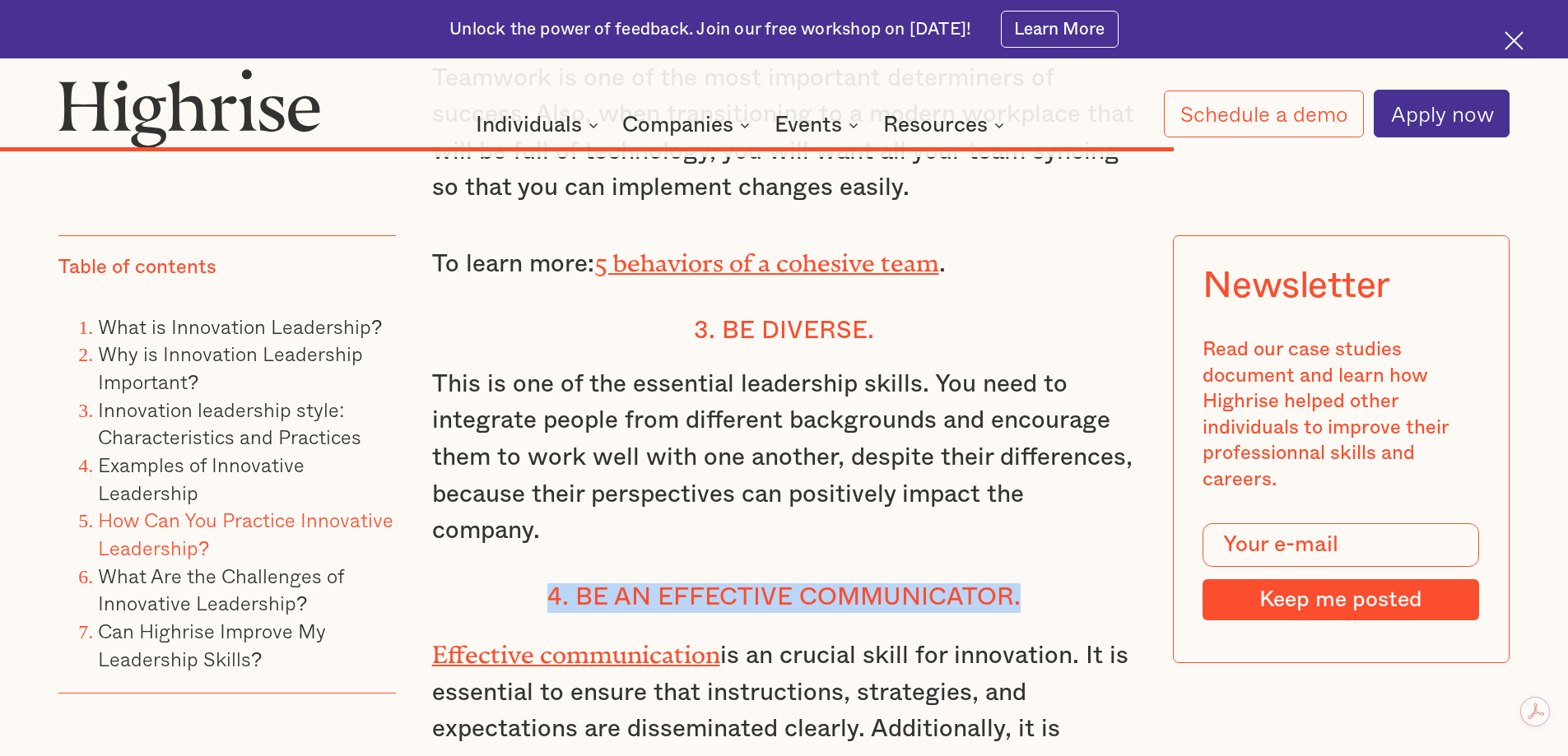
drag, startPoint x: 537, startPoint y: 272, endPoint x: 1045, endPoint y: 274, distance: 508.0
click at [1045, 583] on h4 "4. Be an effective communicator." at bounding box center [784, 598] width 705 height 30
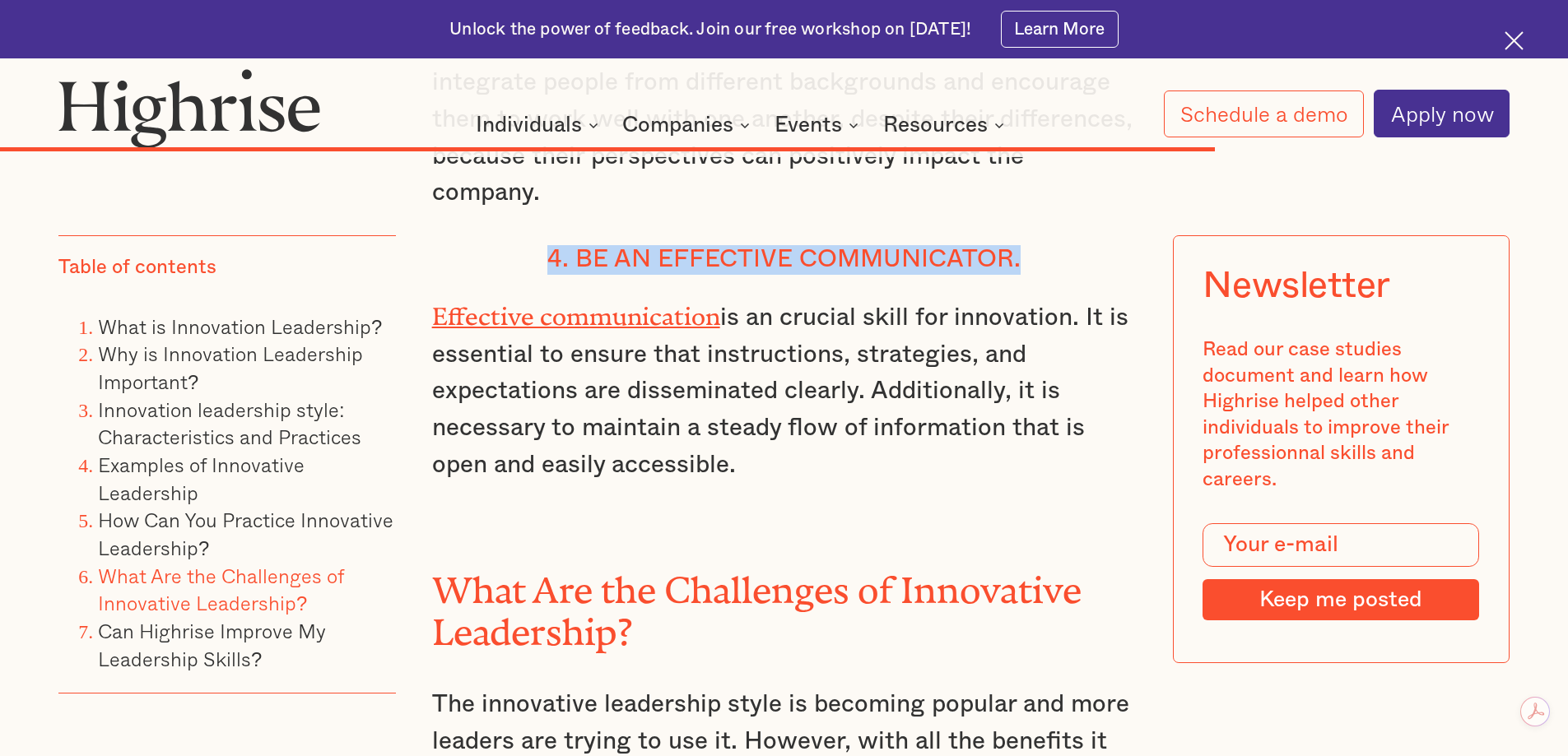
scroll to position [14023, 0]
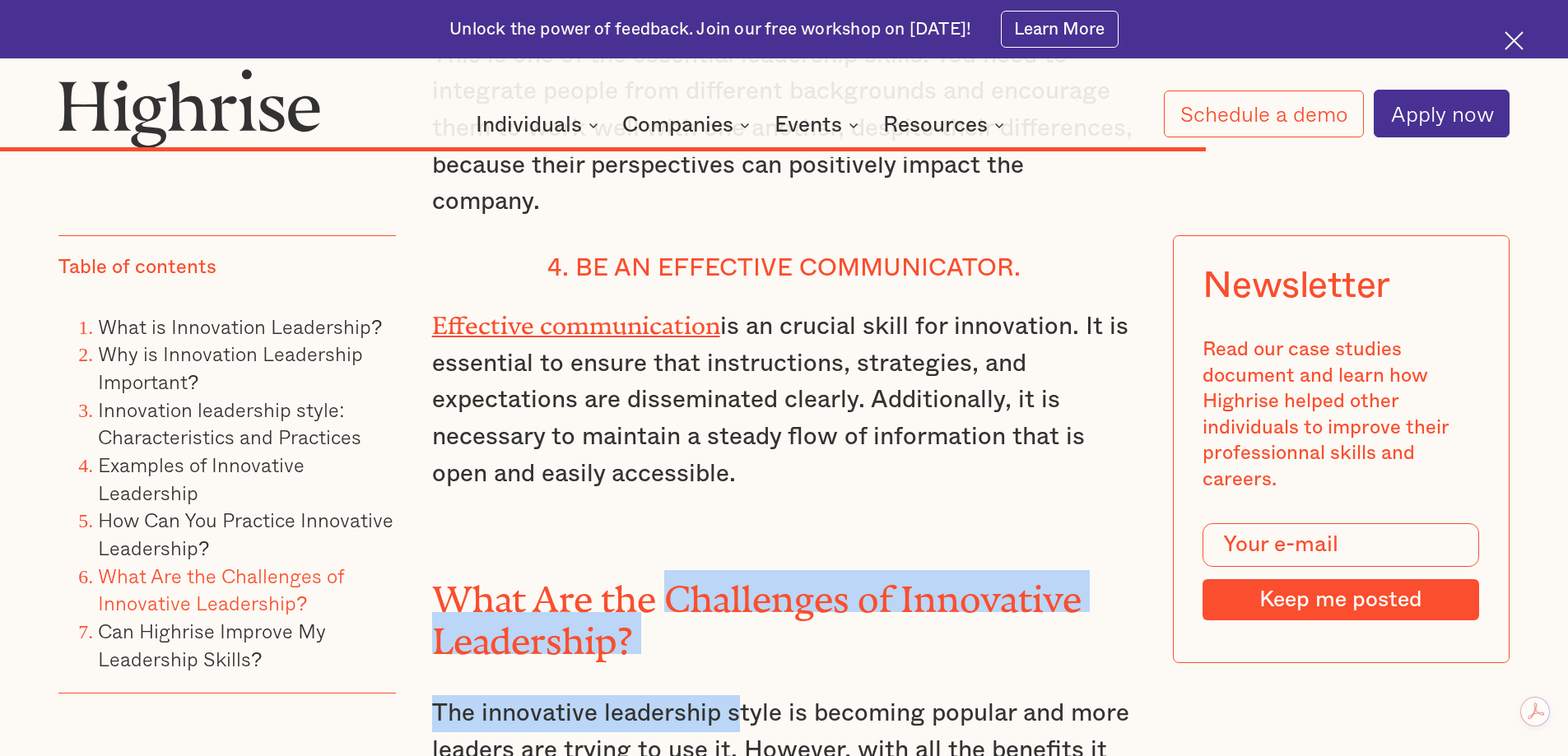
drag, startPoint x: 669, startPoint y: 265, endPoint x: 699, endPoint y: 317, distance: 60.0
click at [733, 330] on div "How Can You Practice Innovative Leadership? The business world is becoming more…" at bounding box center [784, 597] width 705 height 3777
drag, startPoint x: 752, startPoint y: 282, endPoint x: 748, endPoint y: 274, distance: 8.9
click at [753, 570] on h2 "What Are the Challenges of Innovative Leadership?" at bounding box center [784, 611] width 705 height 83
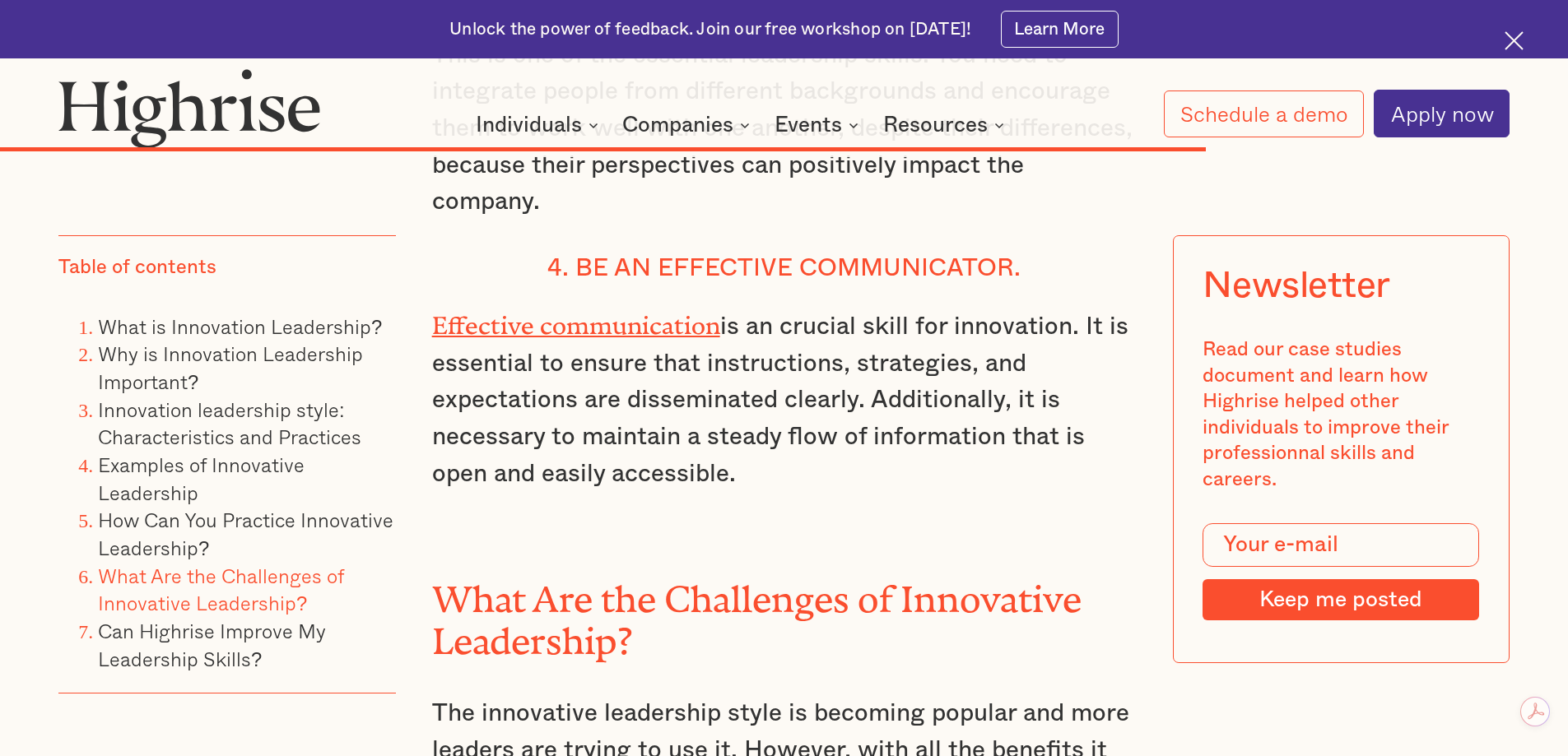
click at [659, 237] on div "How Can You Practice Innovative Leadership? The business world is becoming more…" at bounding box center [784, 597] width 705 height 3777
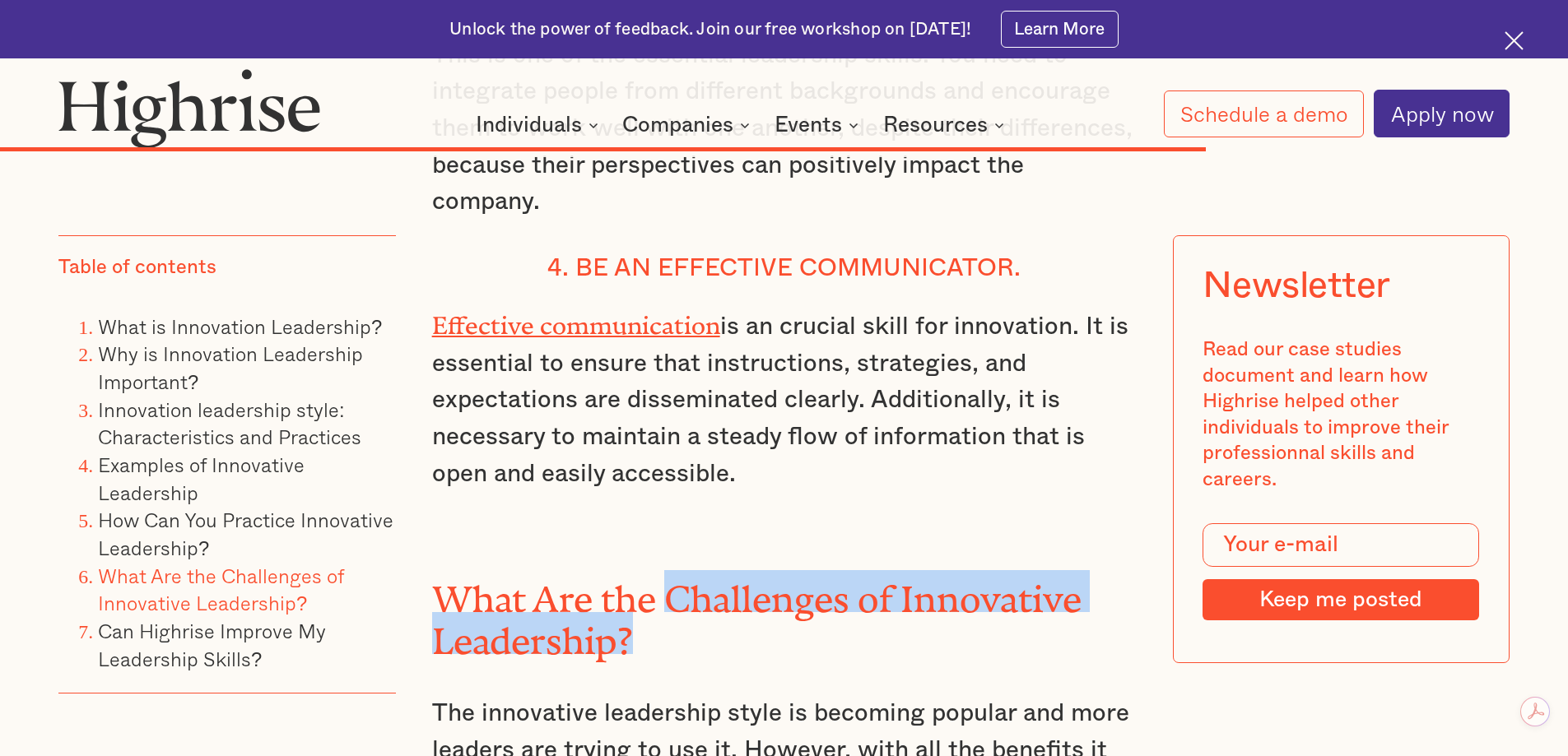
drag, startPoint x: 680, startPoint y: 260, endPoint x: 713, endPoint y: 296, distance: 48.8
click at [713, 570] on h2 "What Are the Challenges of Innovative Leadership?" at bounding box center [784, 611] width 705 height 83
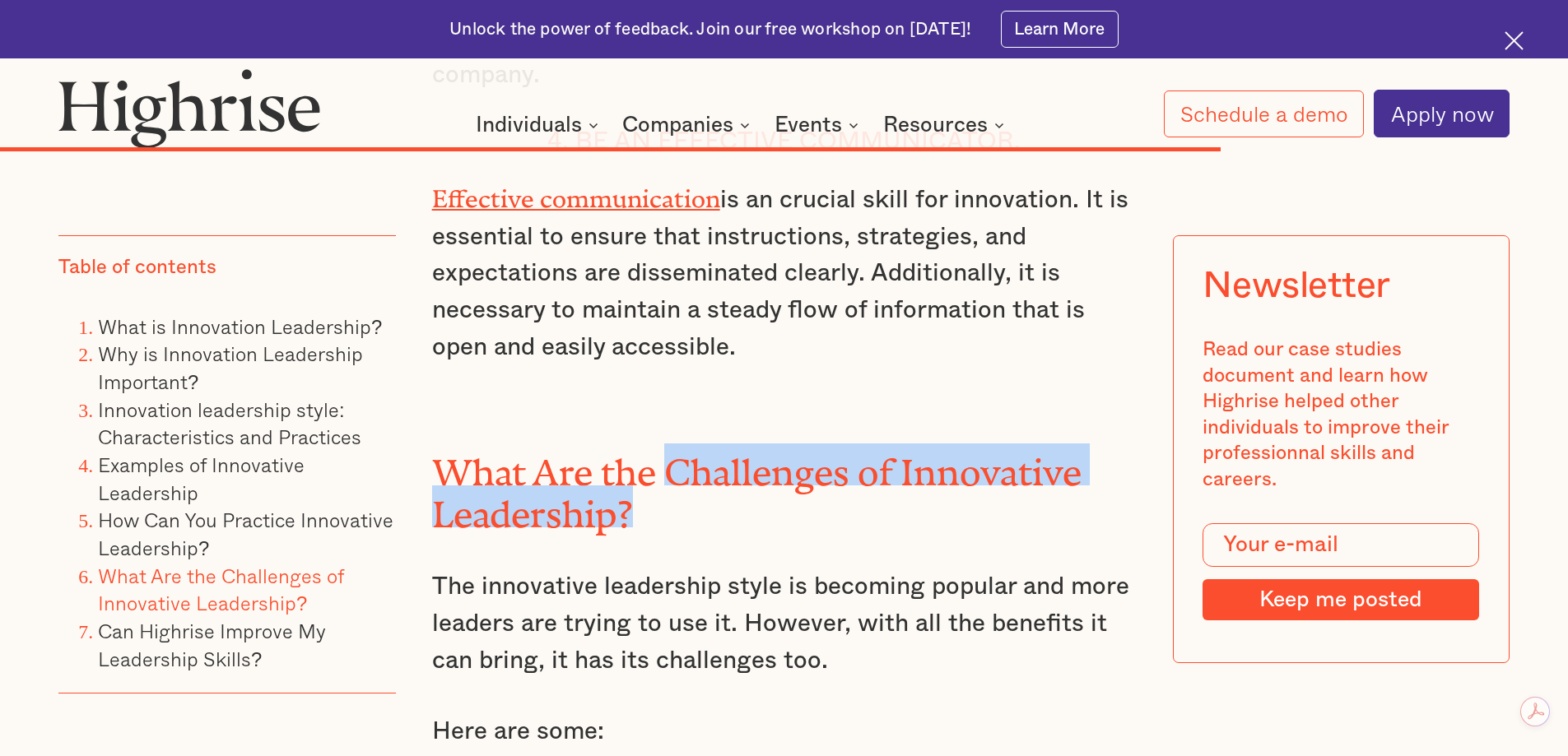
scroll to position [14188, 0]
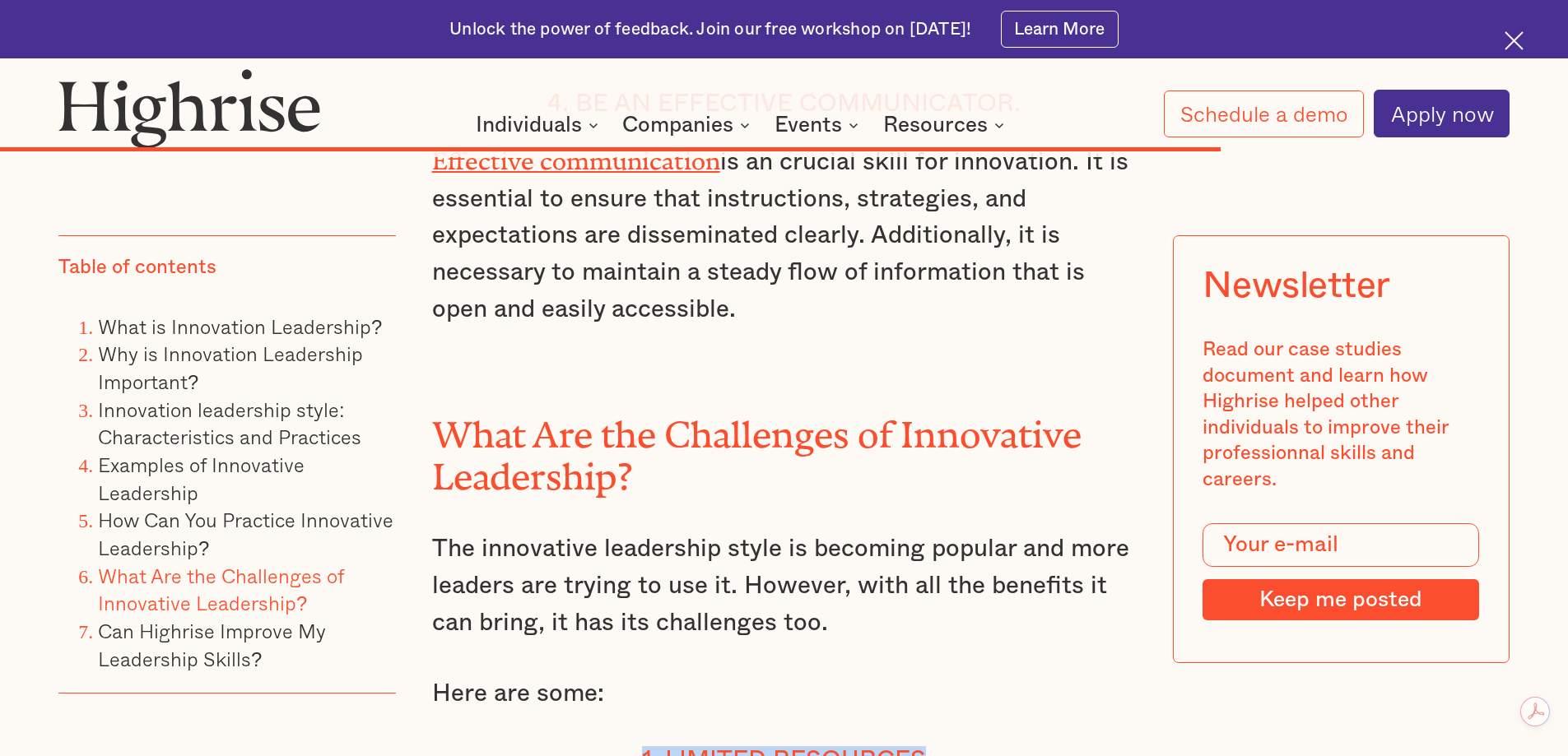
drag, startPoint x: 942, startPoint y: 447, endPoint x: 638, endPoint y: 441, distance: 304.1
click at [638, 747] on h4 "1. Limited Resources" at bounding box center [784, 762] width 705 height 30
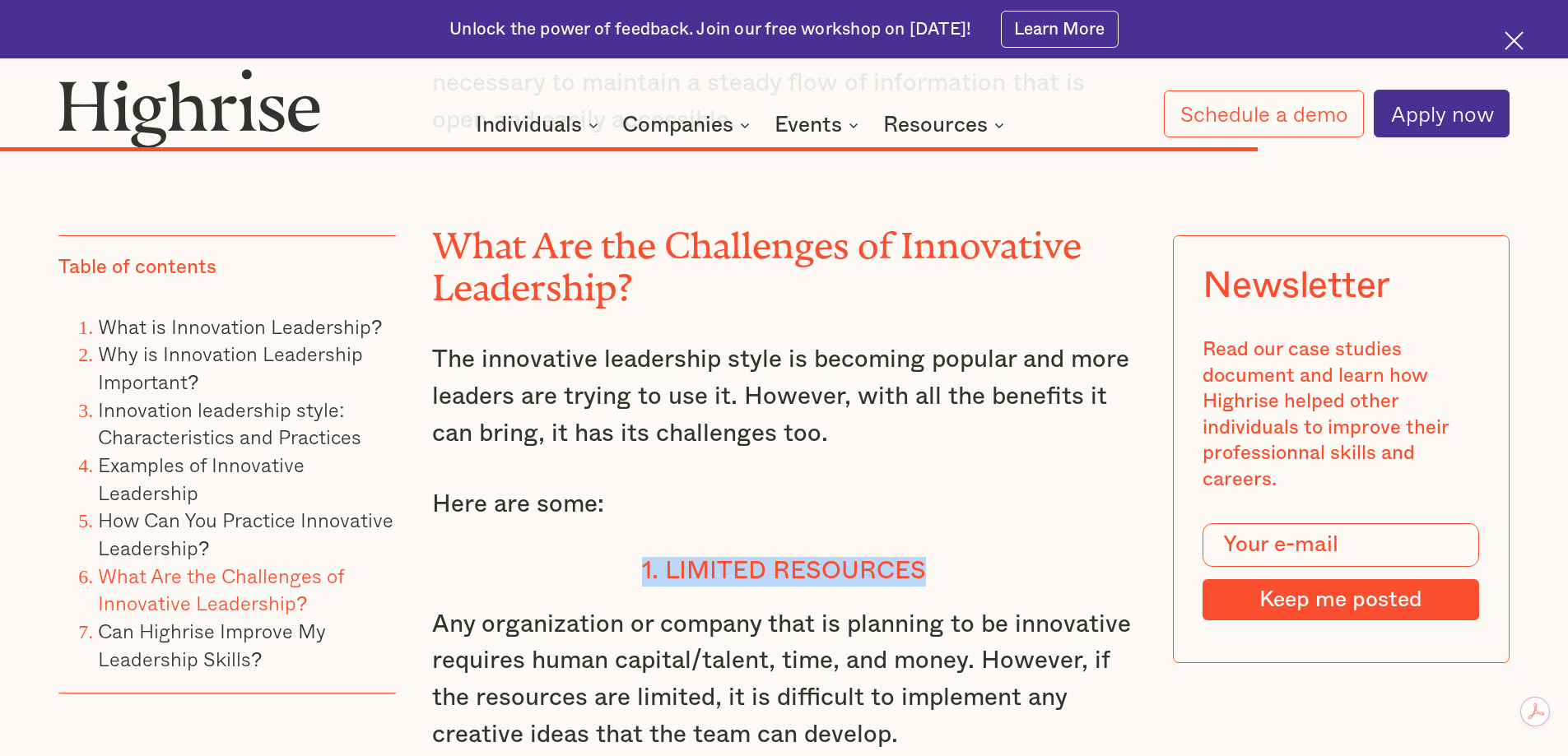
scroll to position [14599, 0]
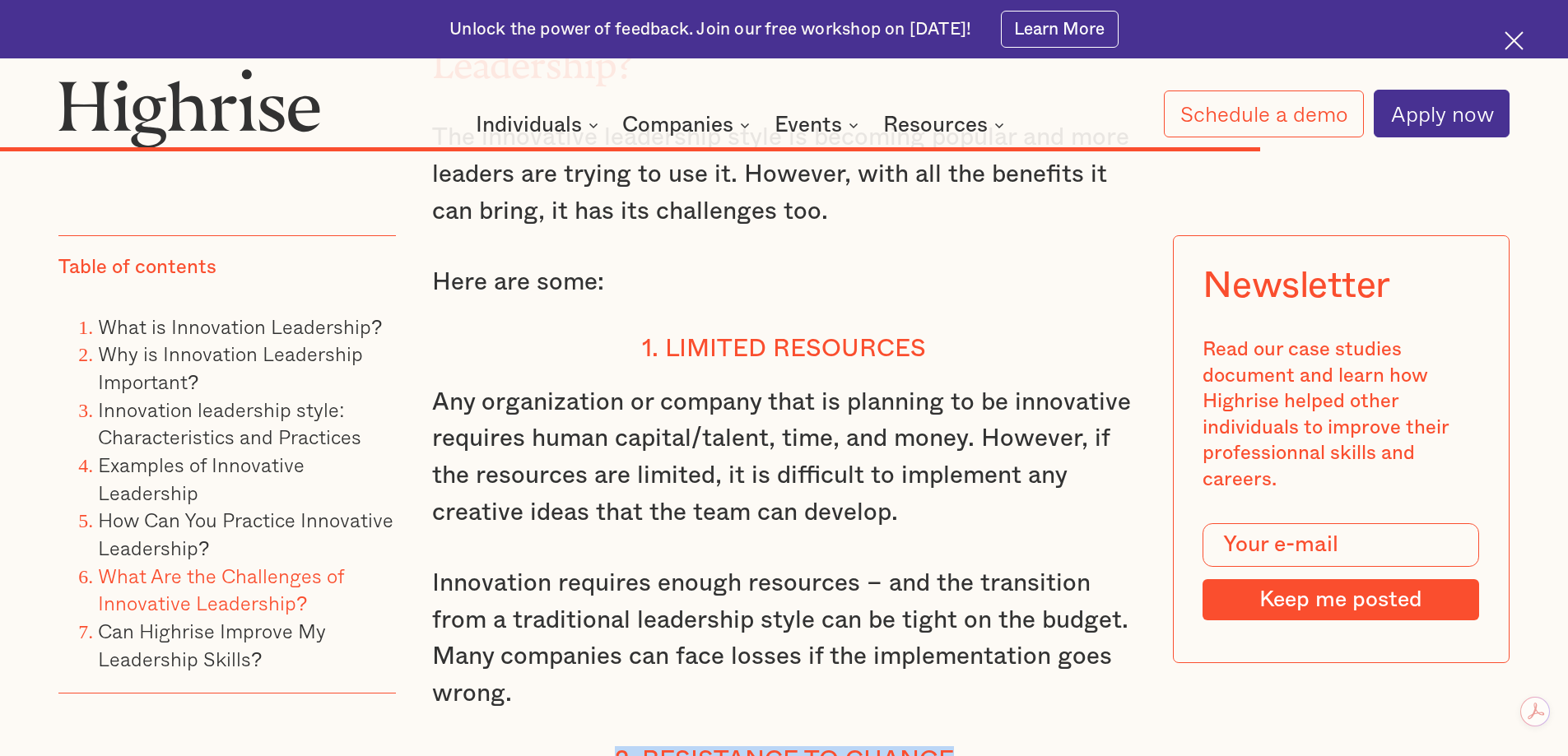
drag, startPoint x: 989, startPoint y: 433, endPoint x: 602, endPoint y: 431, distance: 387.0
click at [602, 747] on h4 "2. Resistance to Change" at bounding box center [784, 762] width 705 height 30
drag, startPoint x: 651, startPoint y: 431, endPoint x: 650, endPoint y: 445, distance: 14.0
click at [650, 747] on h4 "2. Resistance to Change" at bounding box center [784, 762] width 705 height 30
drag, startPoint x: 643, startPoint y: 441, endPoint x: 969, endPoint y: 448, distance: 326.1
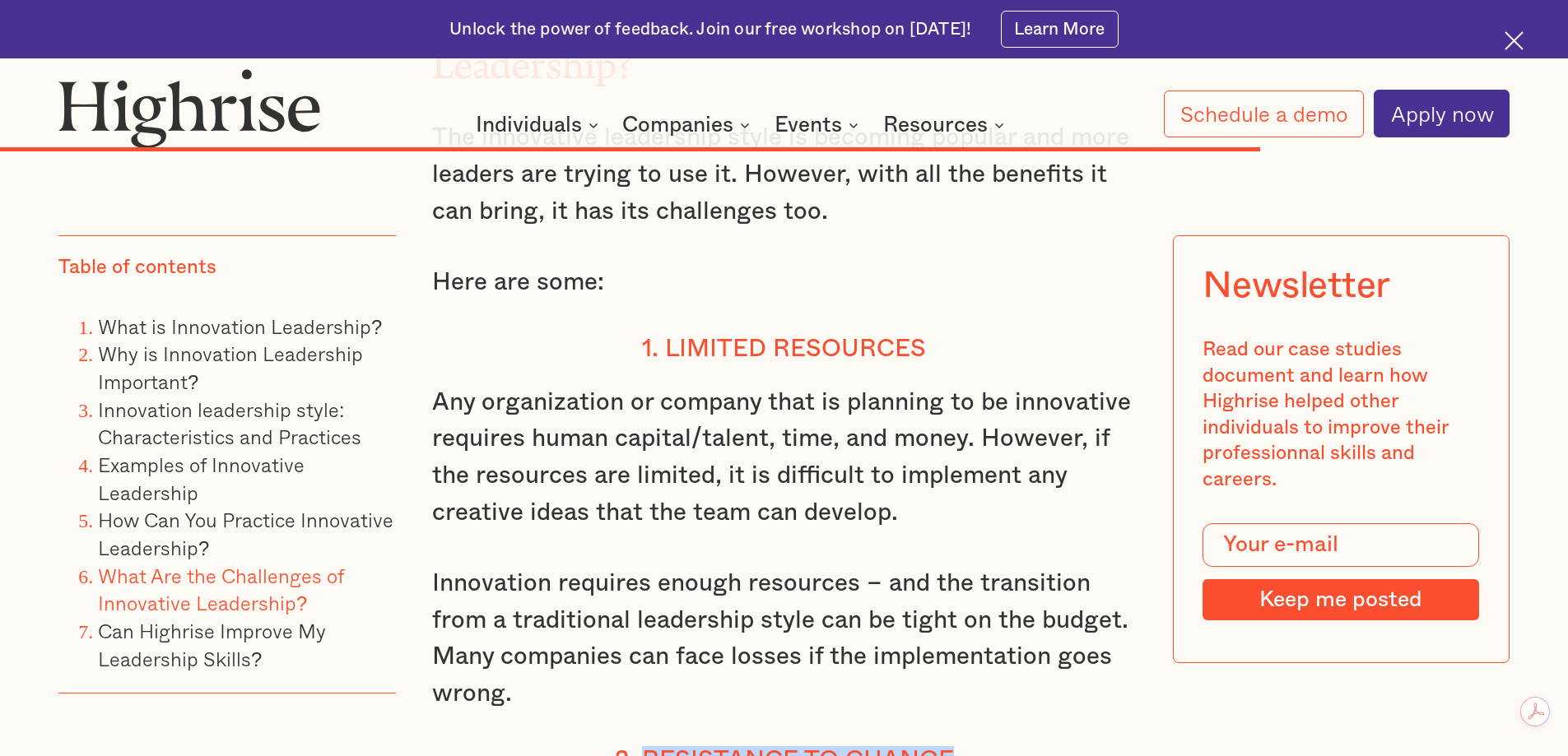
click at [969, 747] on h4 "2. Resistance to Change" at bounding box center [784, 762] width 705 height 30
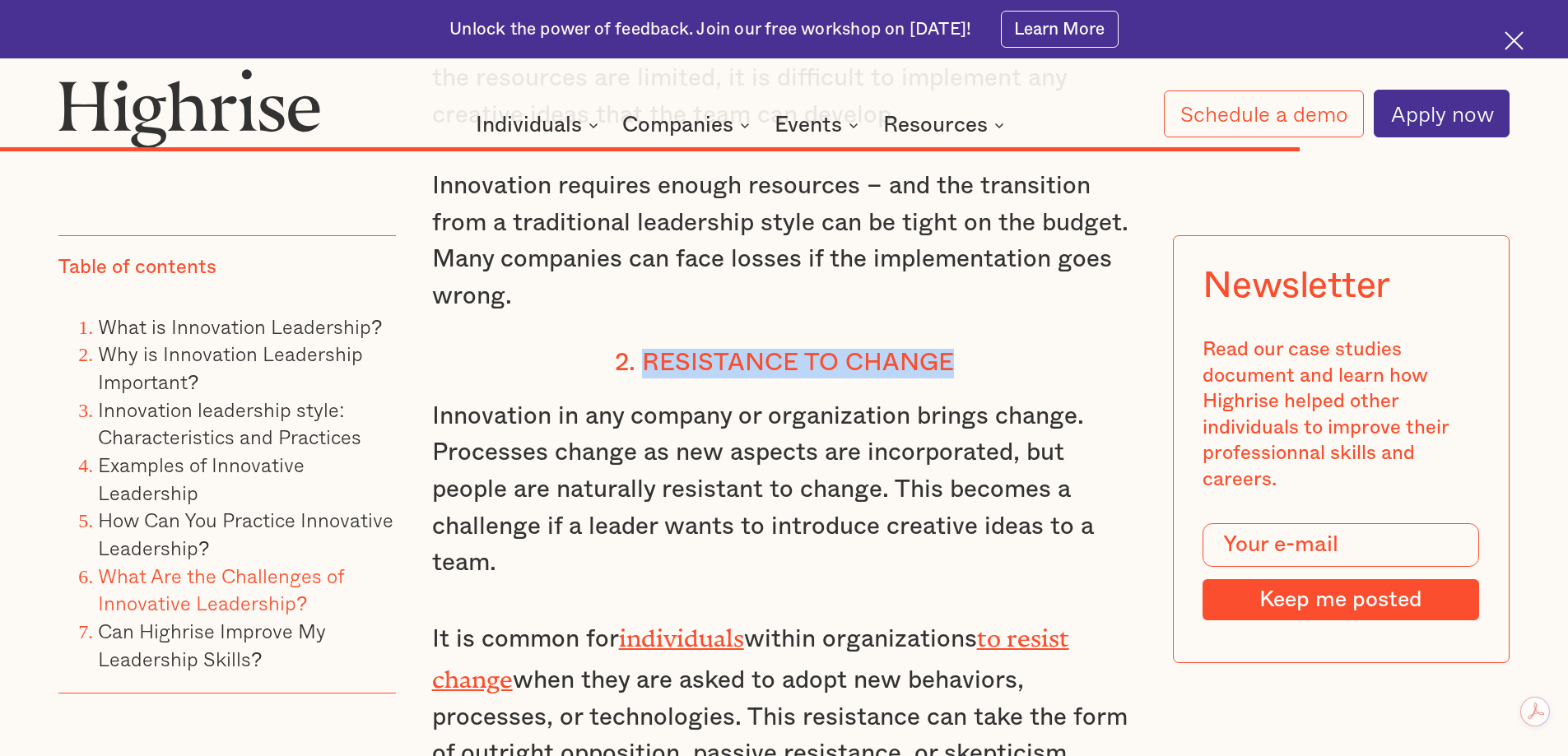
scroll to position [15011, 0]
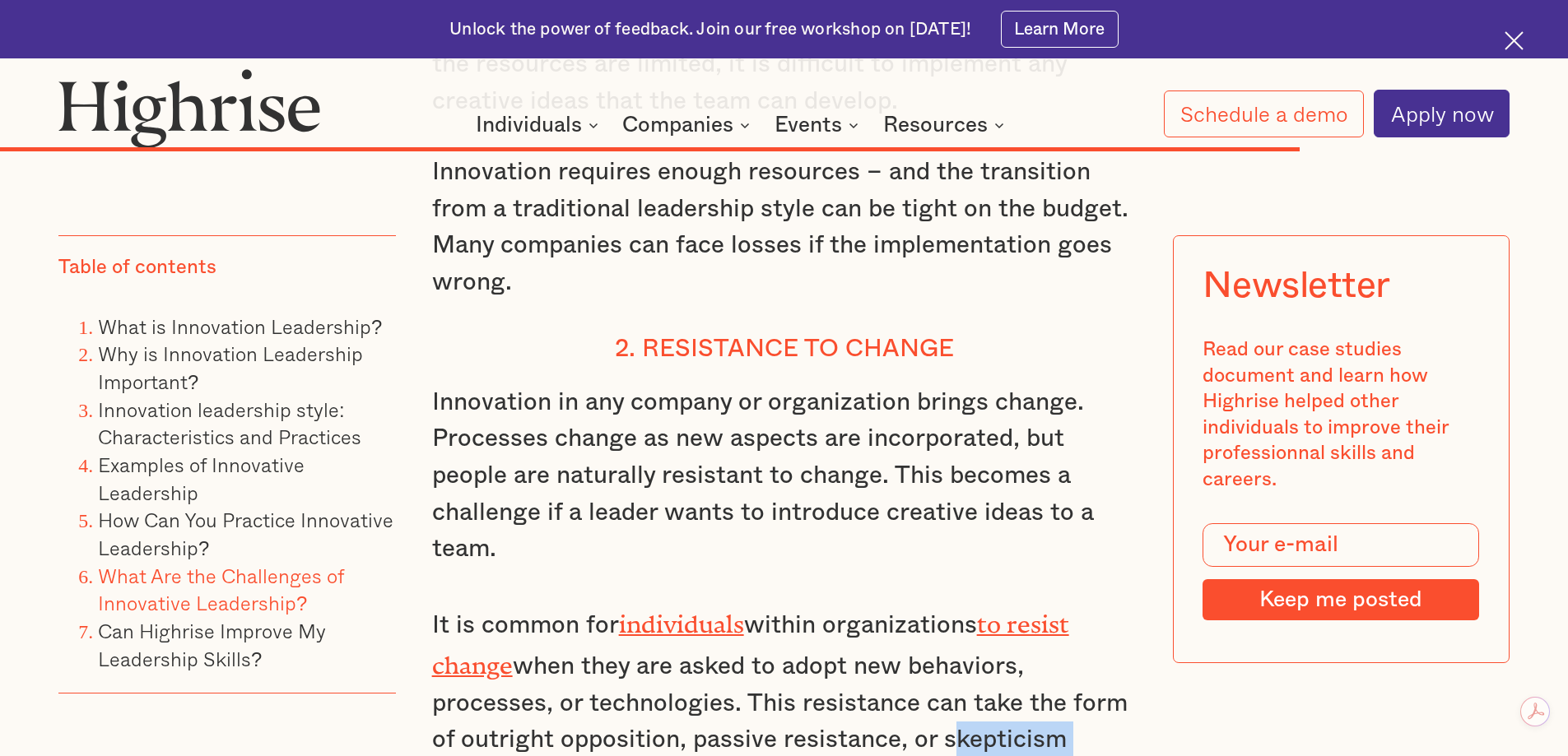
drag, startPoint x: 1035, startPoint y: 411, endPoint x: 940, endPoint y: 427, distance: 96.3
click at [940, 602] on p "It is common for individuals within organizations to resist change when they ar…" at bounding box center [784, 698] width 705 height 193
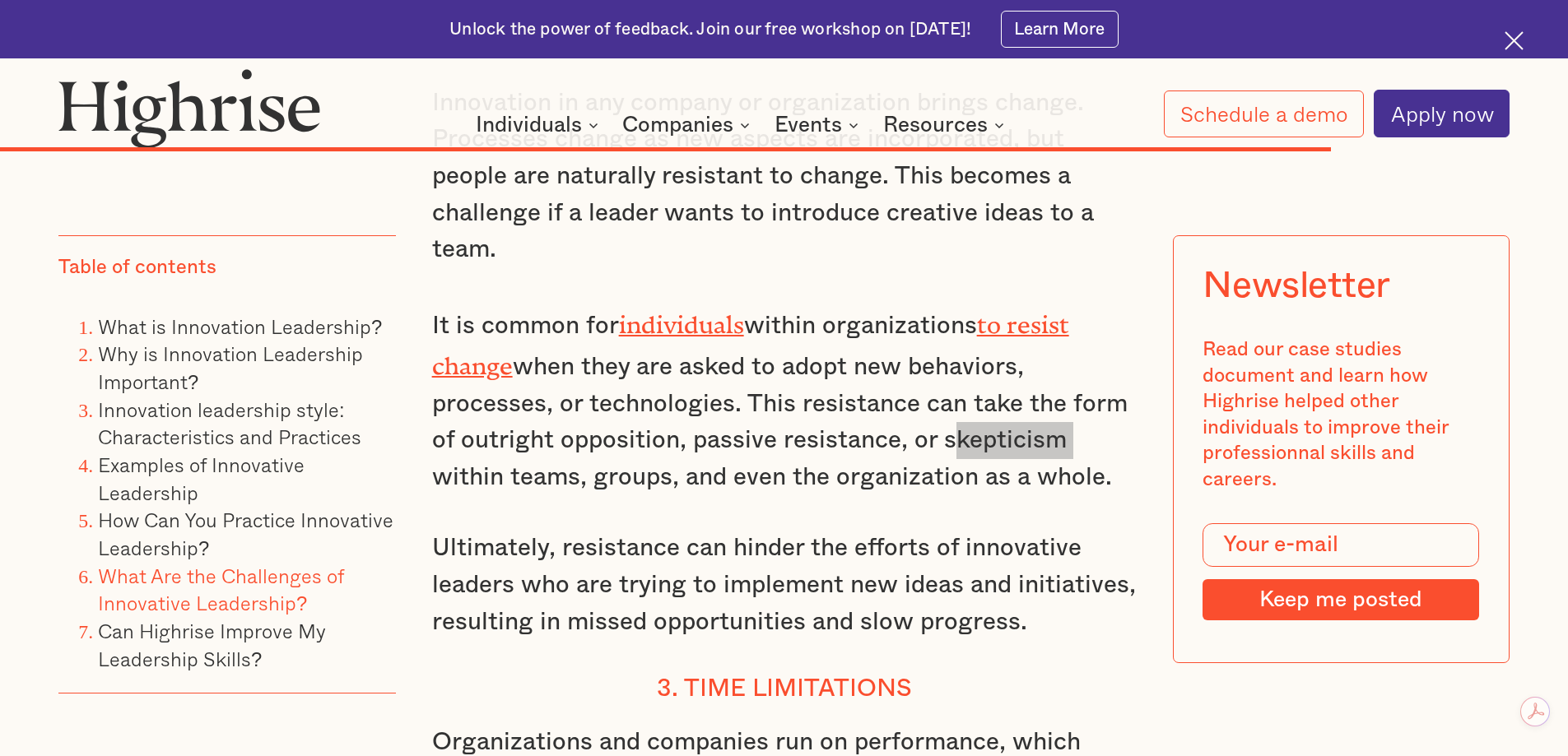
scroll to position [15339, 0]
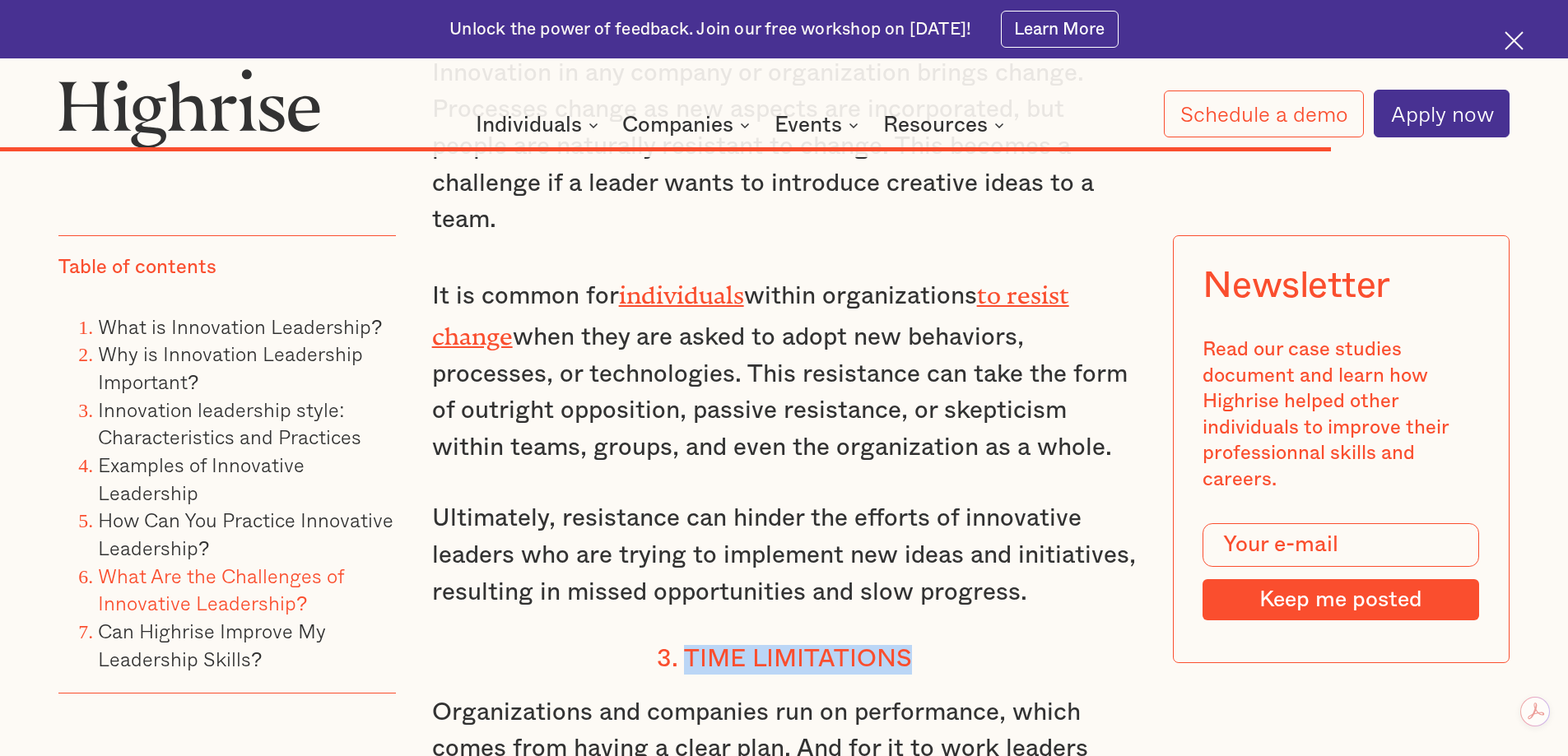
drag, startPoint x: 916, startPoint y: 328, endPoint x: 686, endPoint y: 324, distance: 230.0
click at [686, 645] on h4 "3. Time Limitations" at bounding box center [784, 660] width 705 height 30
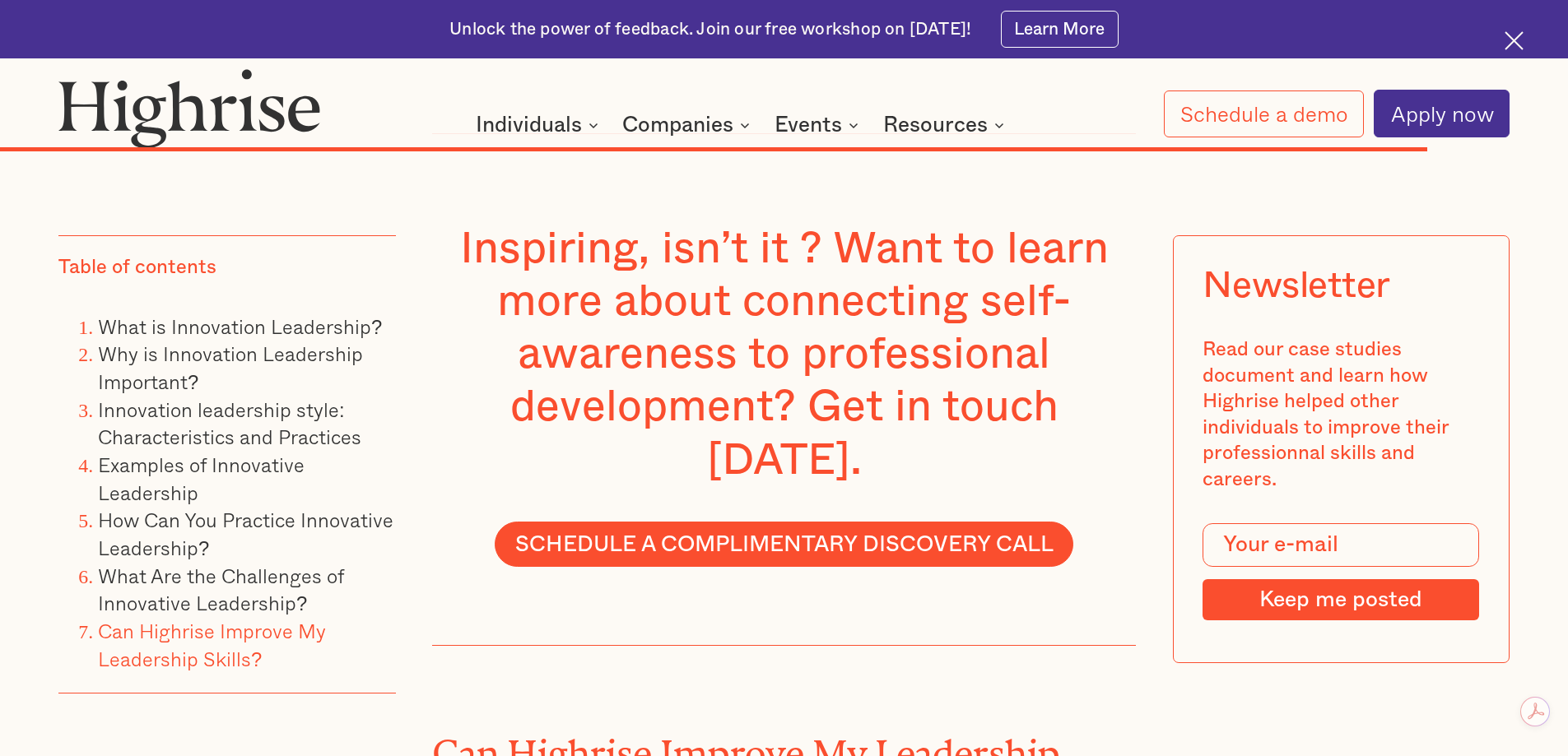
scroll to position [16327, 0]
